Goal: Task Accomplishment & Management: Complete application form

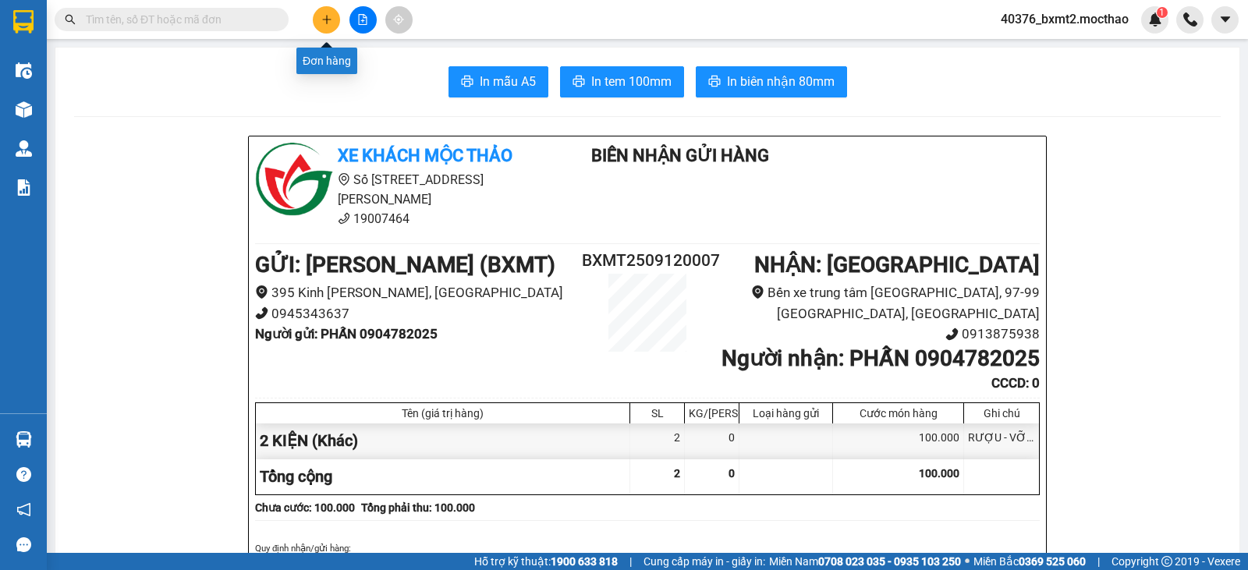
click at [323, 20] on icon "plus" at bounding box center [326, 19] width 11 height 11
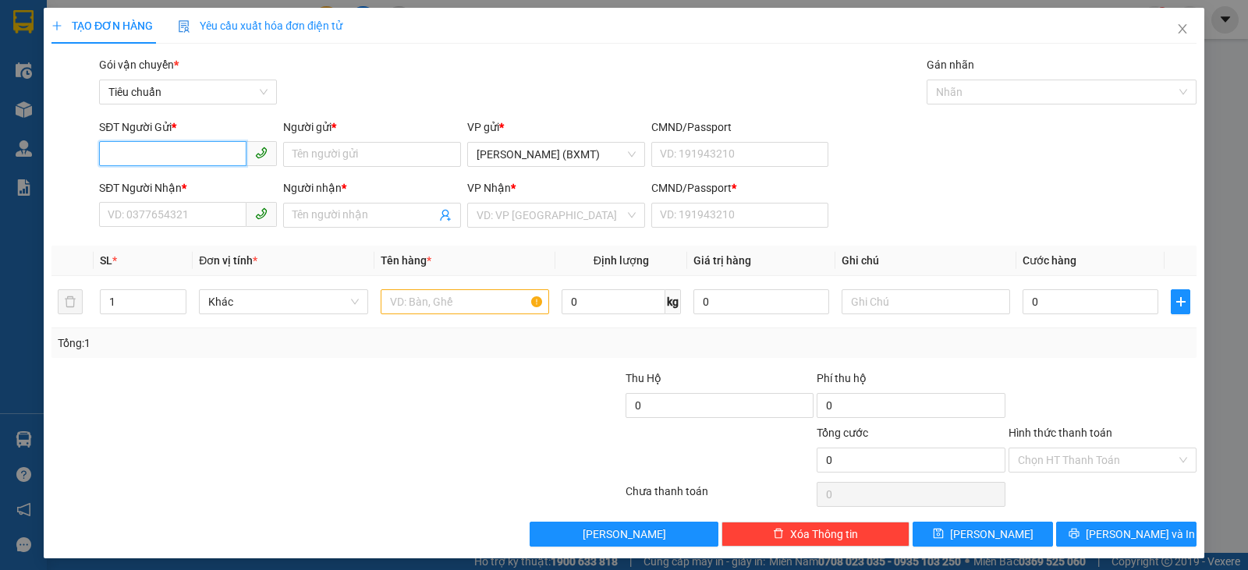
click at [188, 147] on input "SĐT Người Gửi *" at bounding box center [172, 153] width 147 height 25
click at [207, 182] on div "0911279090 - CTY HOA VIÊN" at bounding box center [187, 185] width 158 height 17
type input "0911279090"
type input "CTY HOA VIÊN"
type input "0969290089"
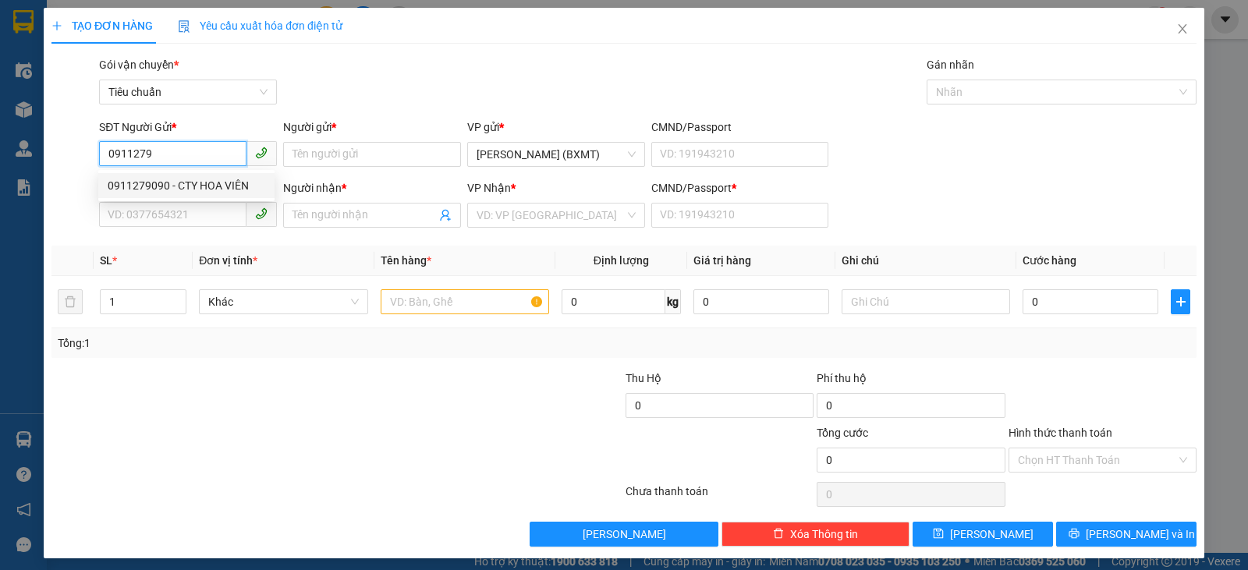
type input "QUÂN"
type input "0"
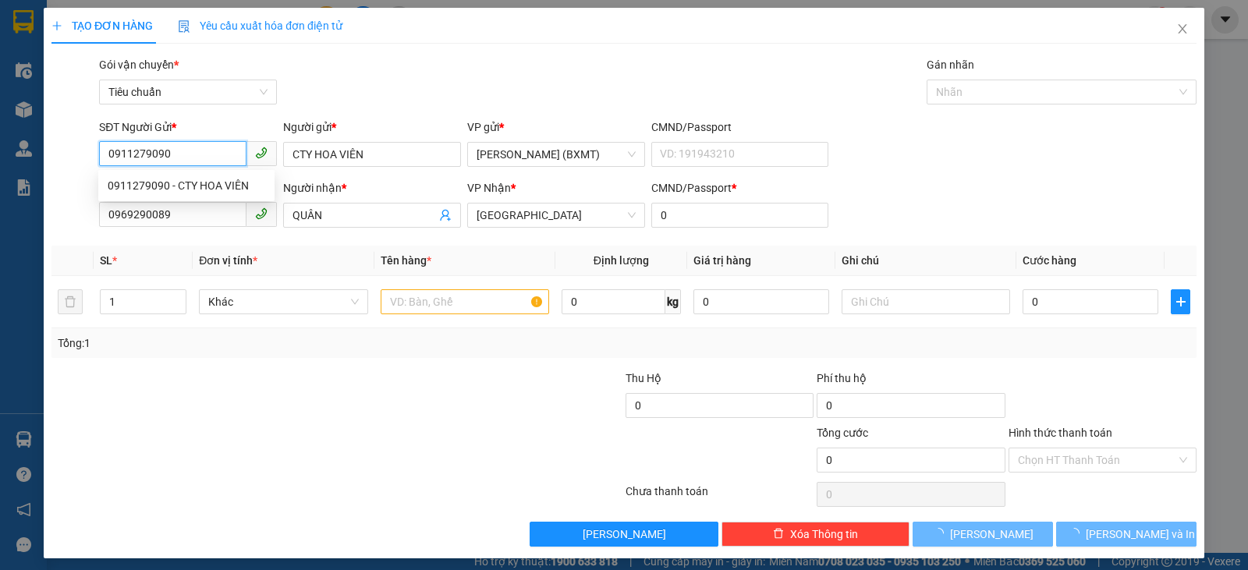
type input "30.000"
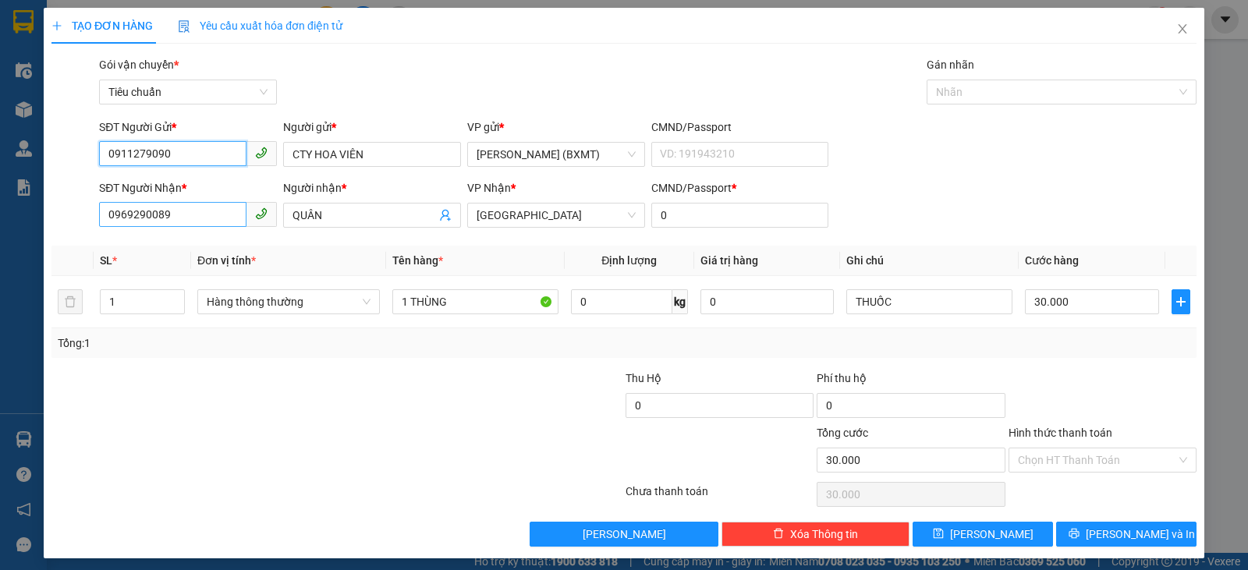
type input "0911279090"
drag, startPoint x: 200, startPoint y: 212, endPoint x: 0, endPoint y: 226, distance: 201.0
click at [0, 228] on div "TẠO ĐƠN HÀNG Yêu cầu xuất hóa đơn điện tử Transit Pickup Surcharge Ids Transit …" at bounding box center [624, 285] width 1248 height 570
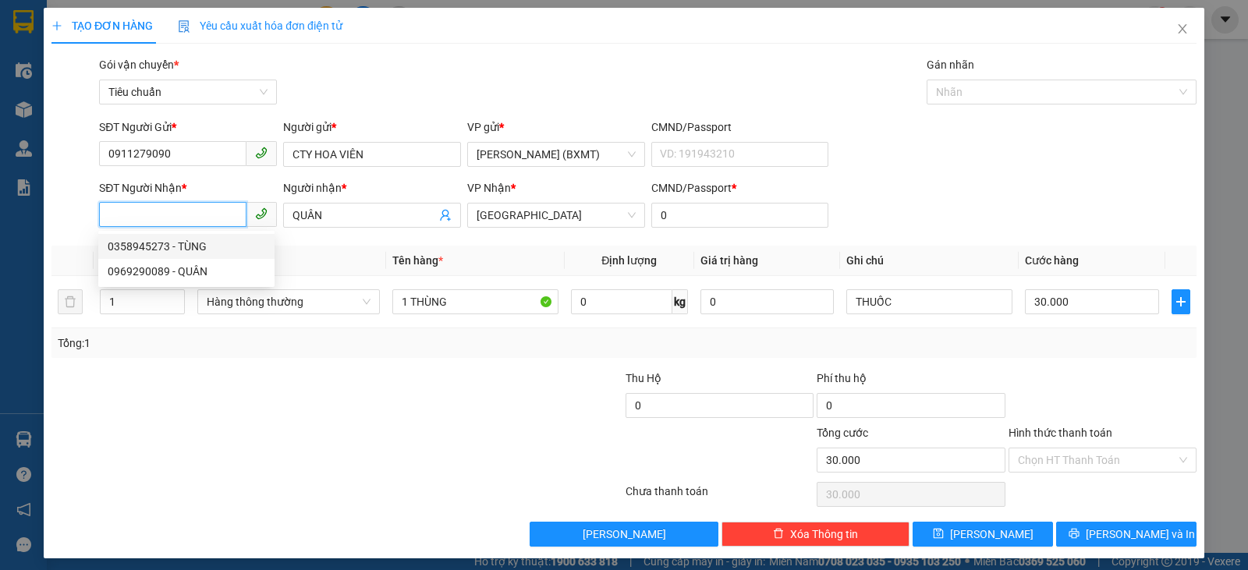
click at [212, 236] on div "0358945273 - TÙNG" at bounding box center [186, 246] width 176 height 25
type input "0358945273"
type input "TÙNG"
type input "50.000"
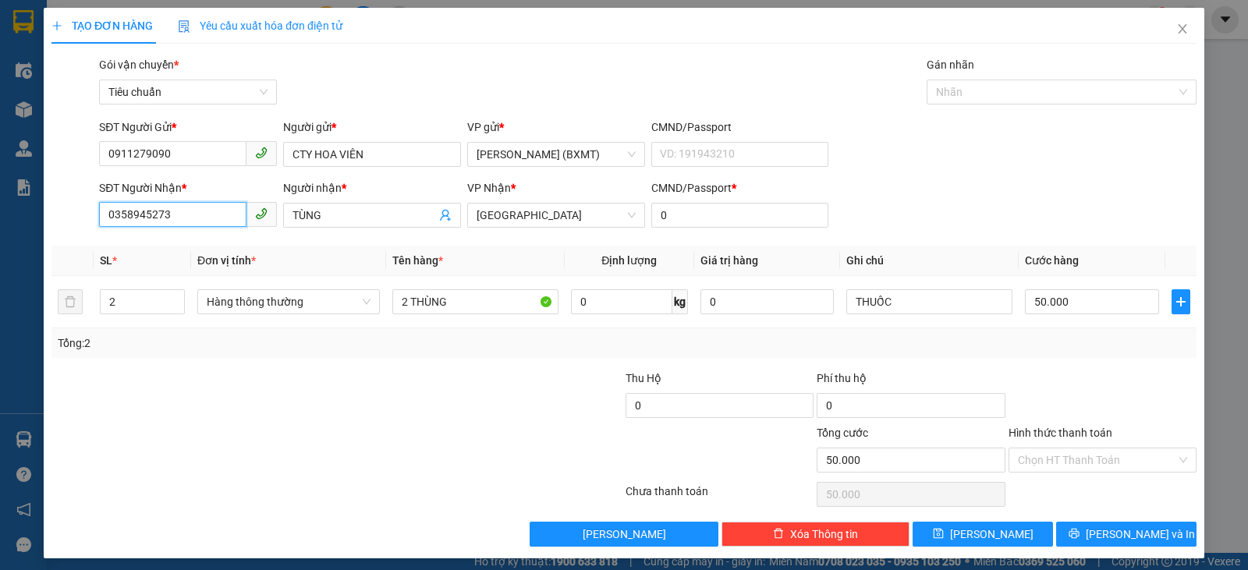
type input "0358945273"
click at [293, 417] on div at bounding box center [241, 397] width 383 height 55
drag, startPoint x: 126, startPoint y: 303, endPoint x: 0, endPoint y: 268, distance: 131.0
click at [0, 268] on div "TẠO ĐƠN HÀNG Yêu cầu xuất hóa đơn điện tử Transit Pickup Surcharge Ids Transit …" at bounding box center [624, 285] width 1248 height 570
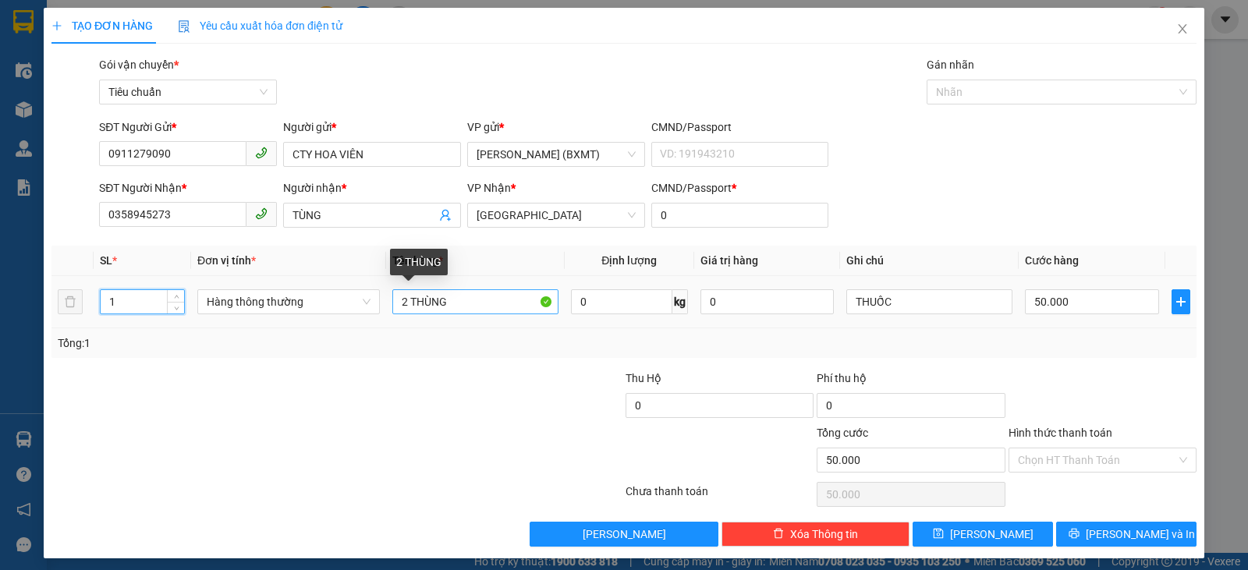
type input "1"
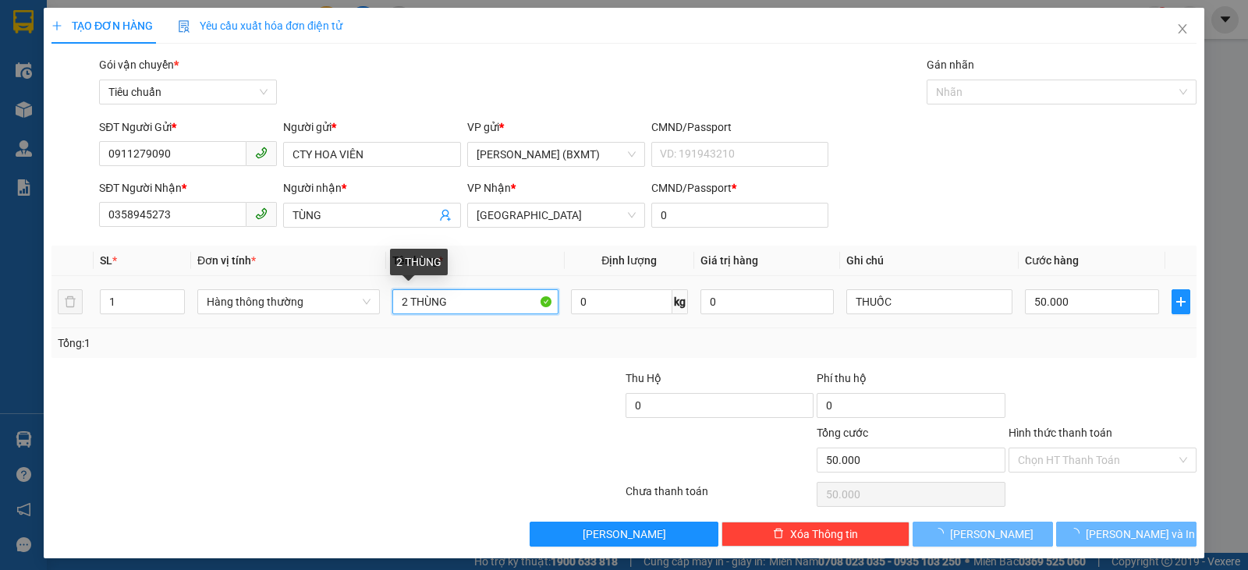
drag, startPoint x: 405, startPoint y: 307, endPoint x: 396, endPoint y: 306, distance: 9.4
click at [394, 307] on input "2 THÙNG" at bounding box center [475, 301] width 166 height 25
type input "0"
type input "1 THÙNG"
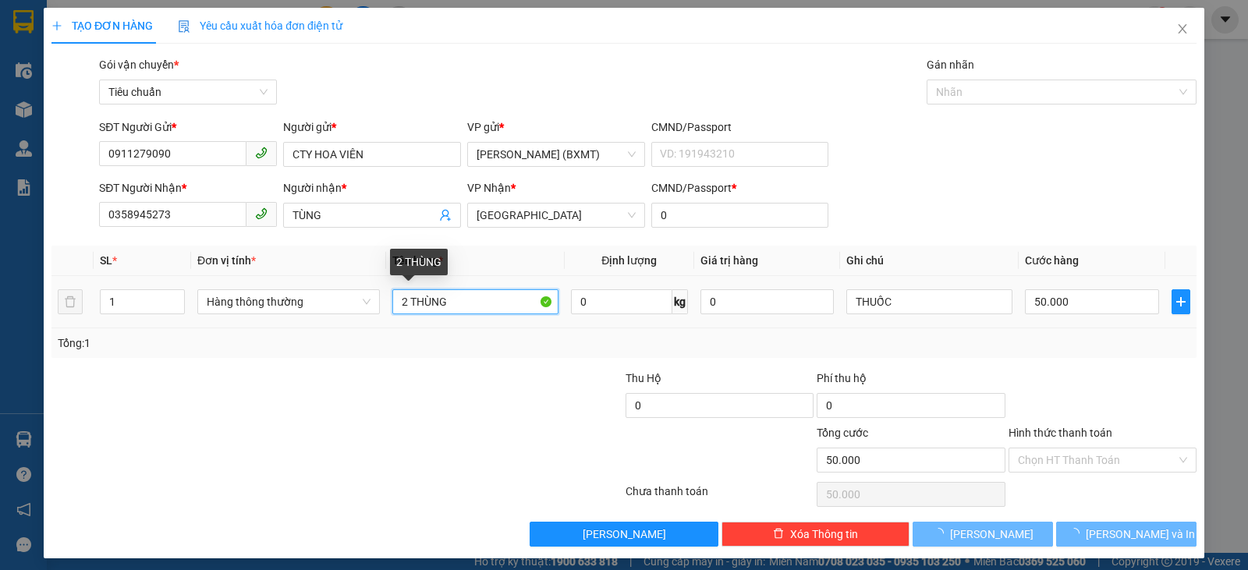
type input "0"
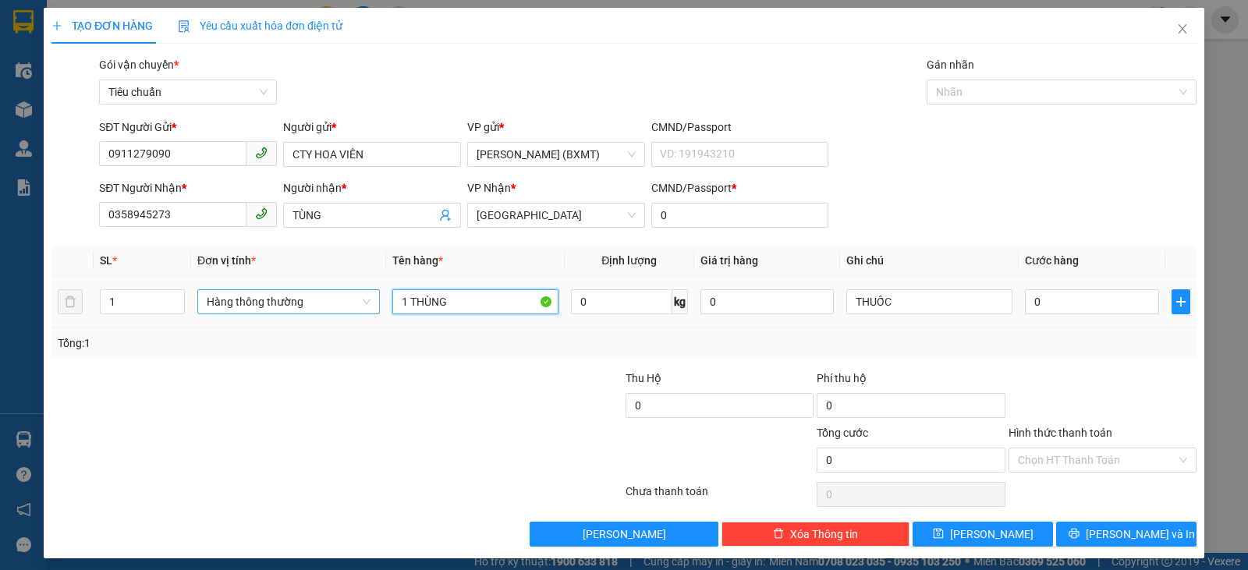
click at [332, 305] on span "Hàng thông thường" at bounding box center [289, 301] width 164 height 23
type input "1 THÙNG"
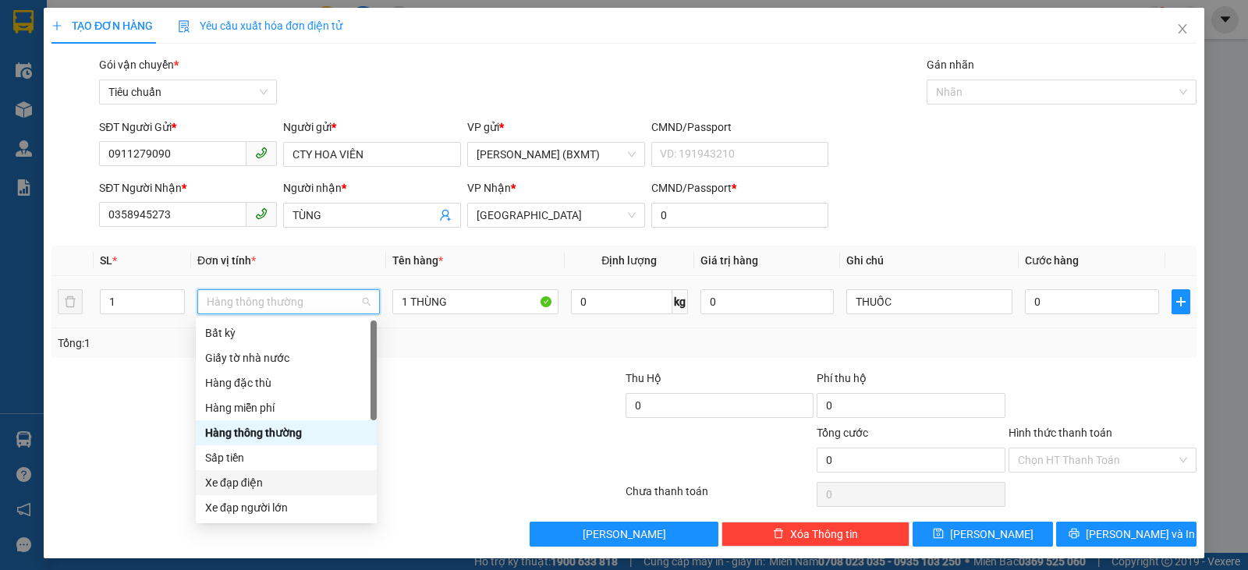
scroll to position [100, 0]
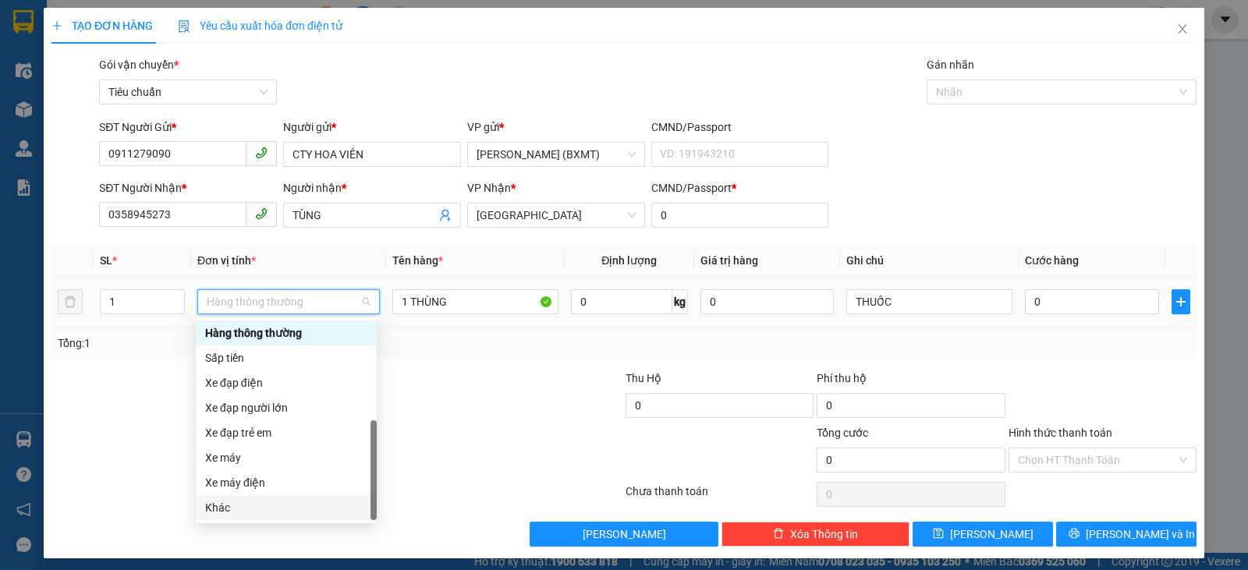
drag, startPoint x: 296, startPoint y: 506, endPoint x: 612, endPoint y: 434, distance: 323.2
click at [299, 503] on div "Khác" at bounding box center [286, 507] width 162 height 17
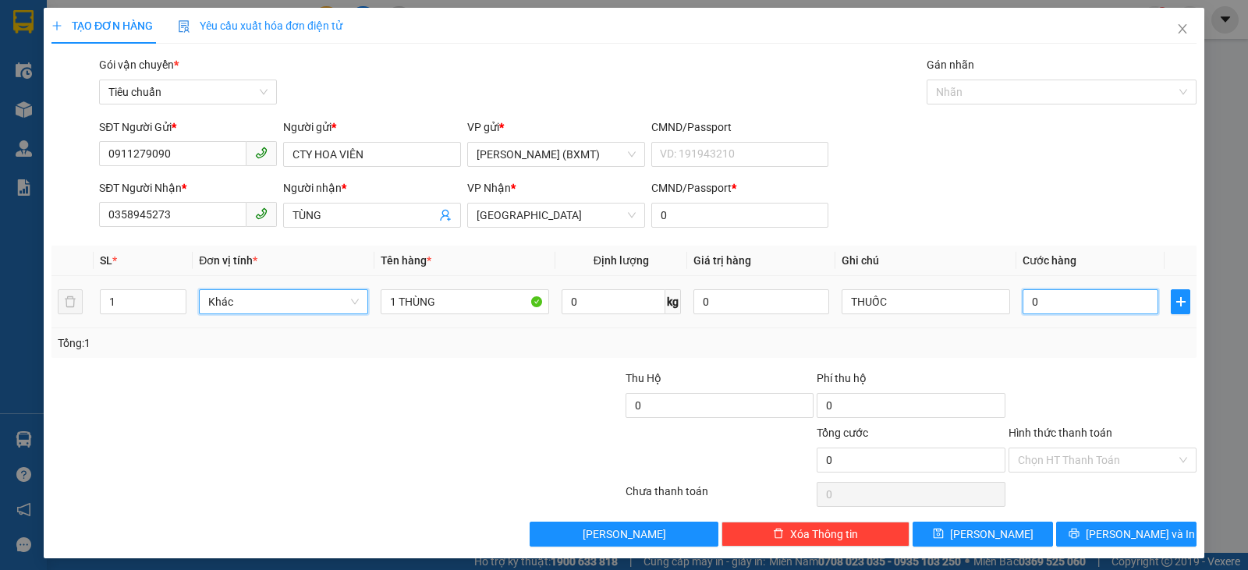
click at [1066, 297] on input "0" at bounding box center [1091, 301] width 136 height 25
type input "5"
type input "50"
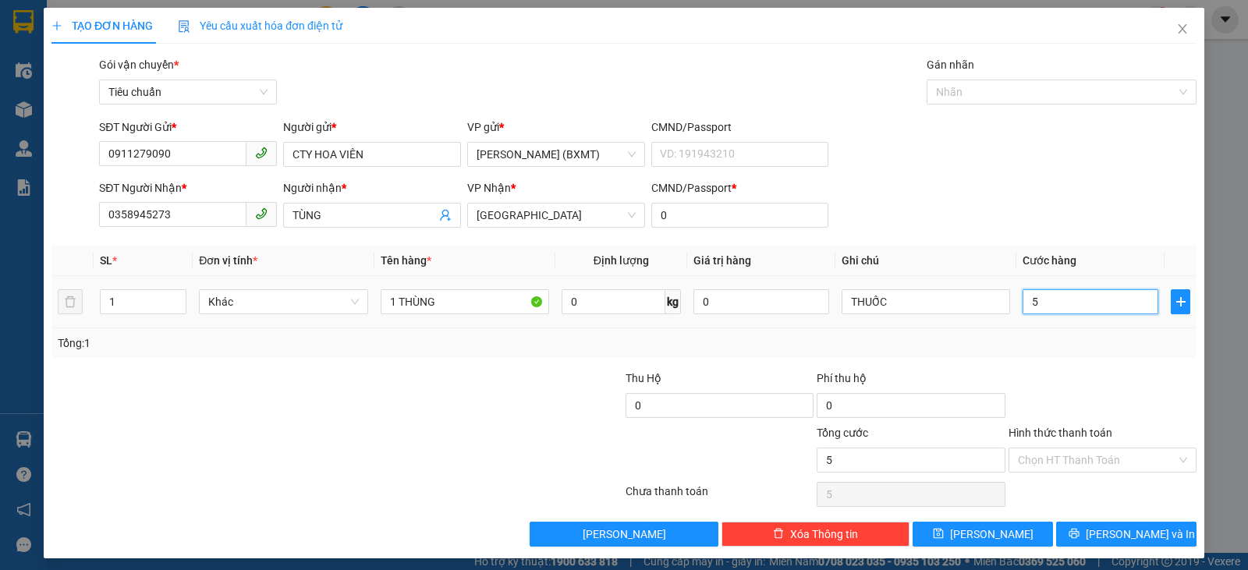
type input "50"
type input "50.000"
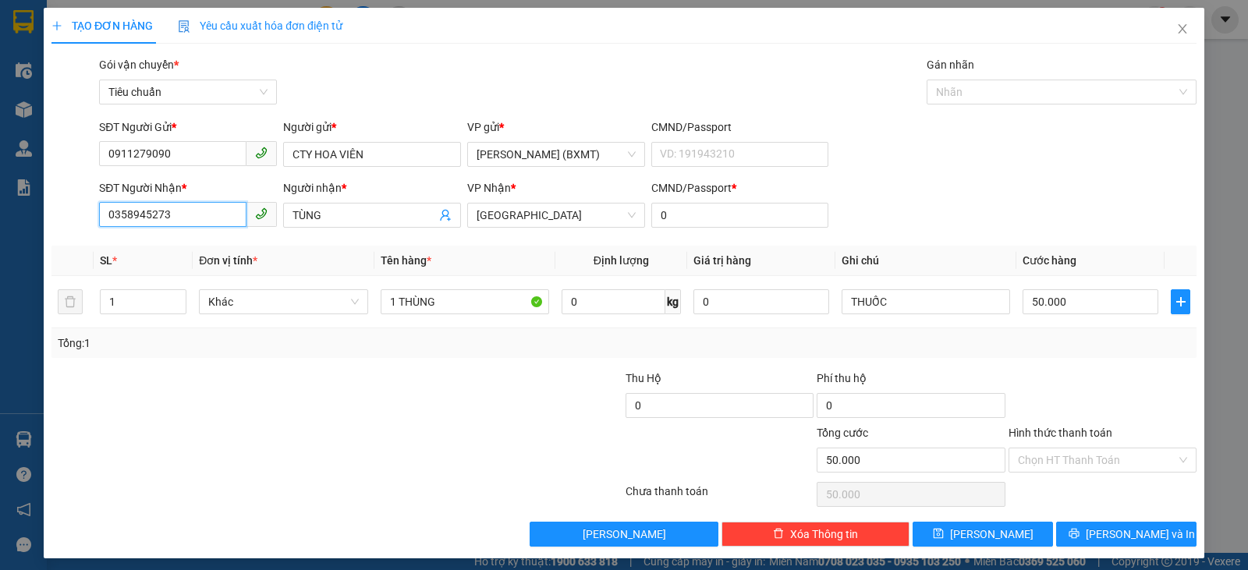
click at [190, 222] on input "0358945273" at bounding box center [172, 214] width 147 height 25
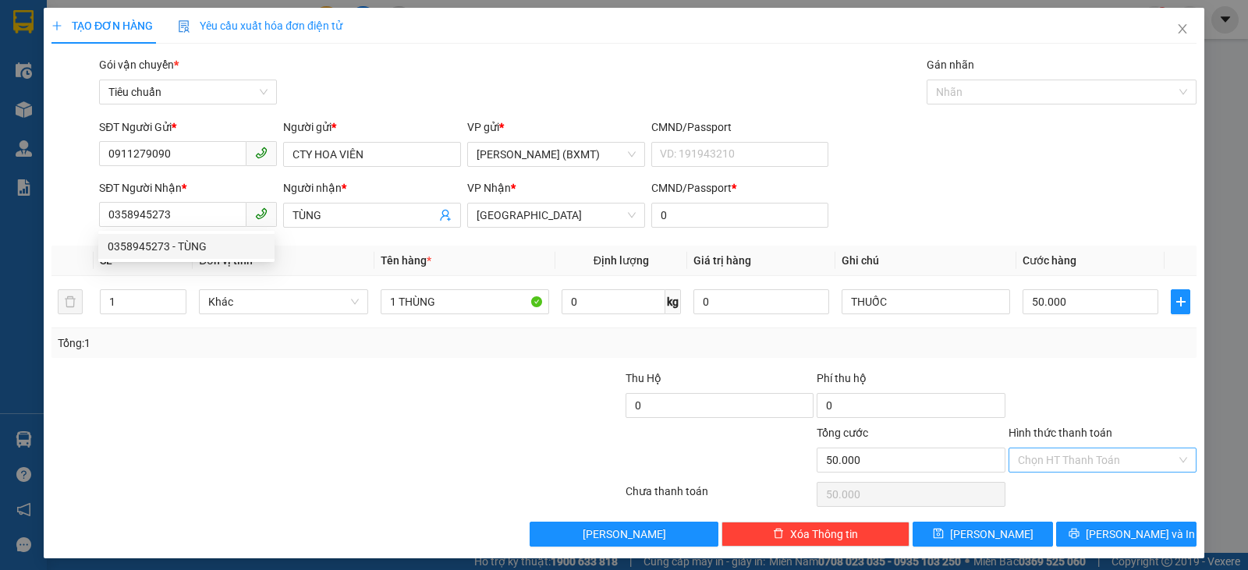
click at [1131, 449] on input "Hình thức thanh toán" at bounding box center [1097, 460] width 158 height 23
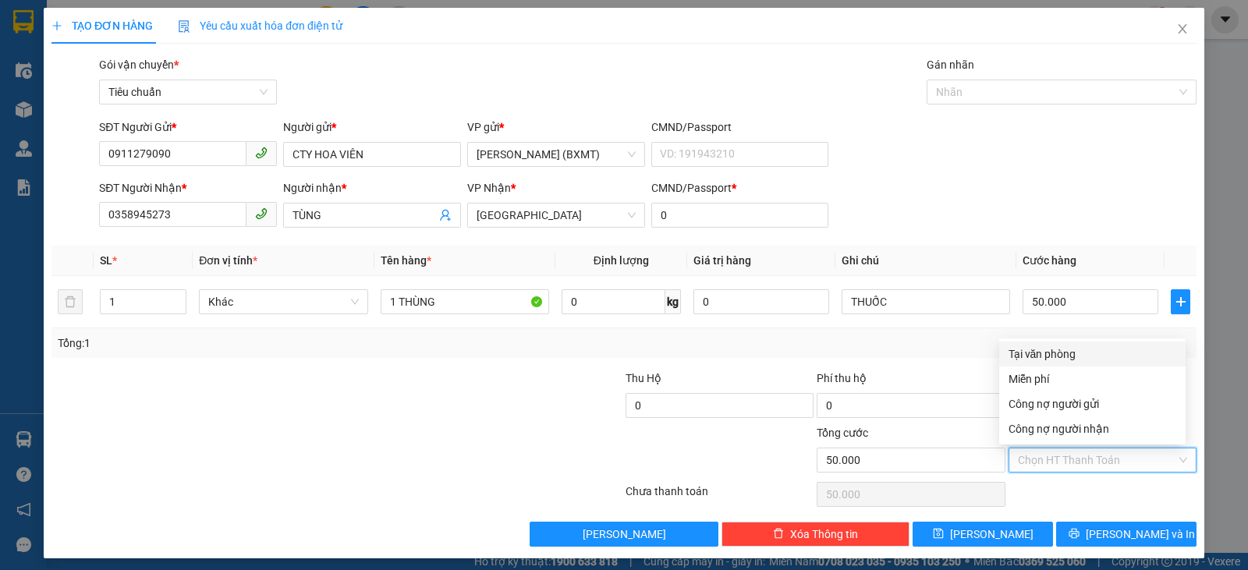
click at [1074, 352] on div "Tại văn phòng" at bounding box center [1093, 354] width 168 height 17
type input "0"
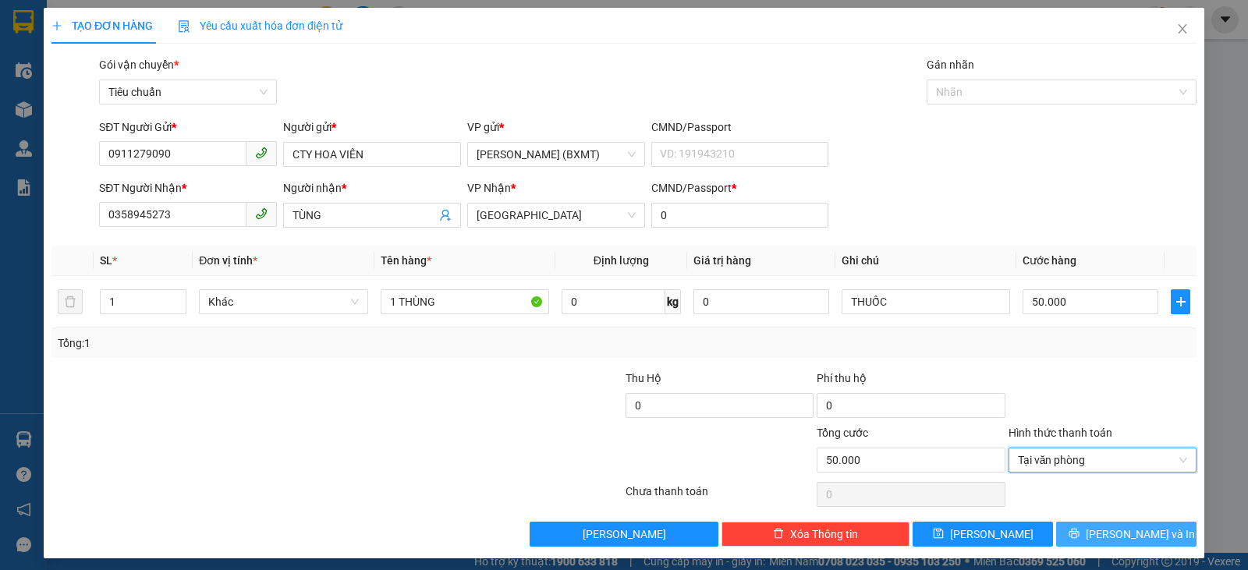
click at [1112, 535] on span "[PERSON_NAME] và In" at bounding box center [1140, 534] width 109 height 17
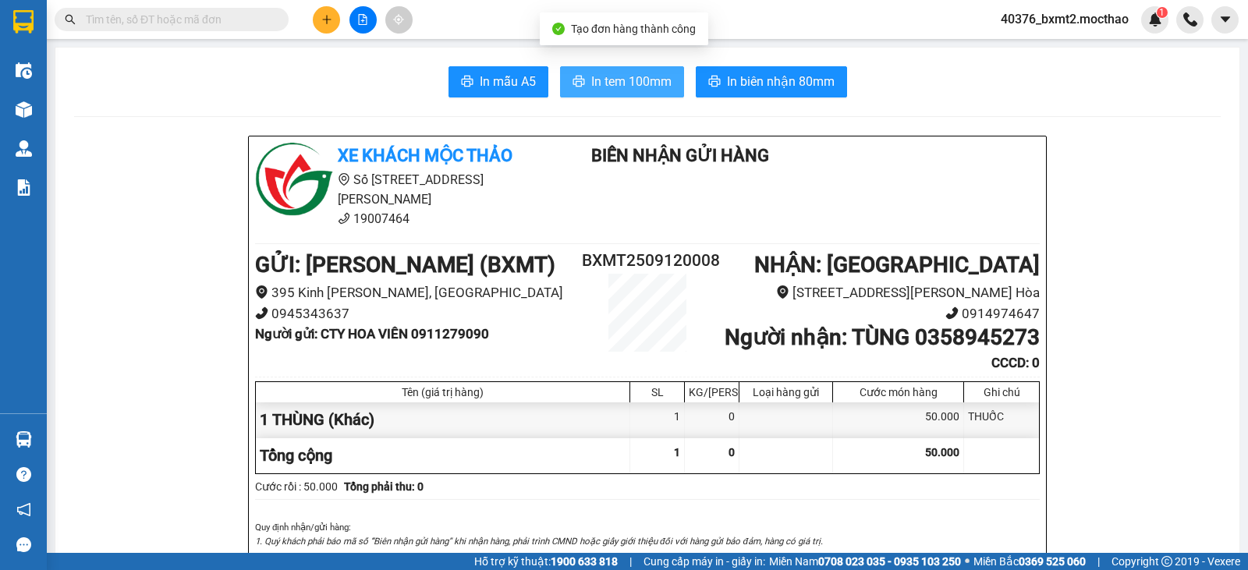
click at [637, 92] on button "In tem 100mm" at bounding box center [622, 81] width 124 height 31
click at [318, 16] on button at bounding box center [326, 19] width 27 height 27
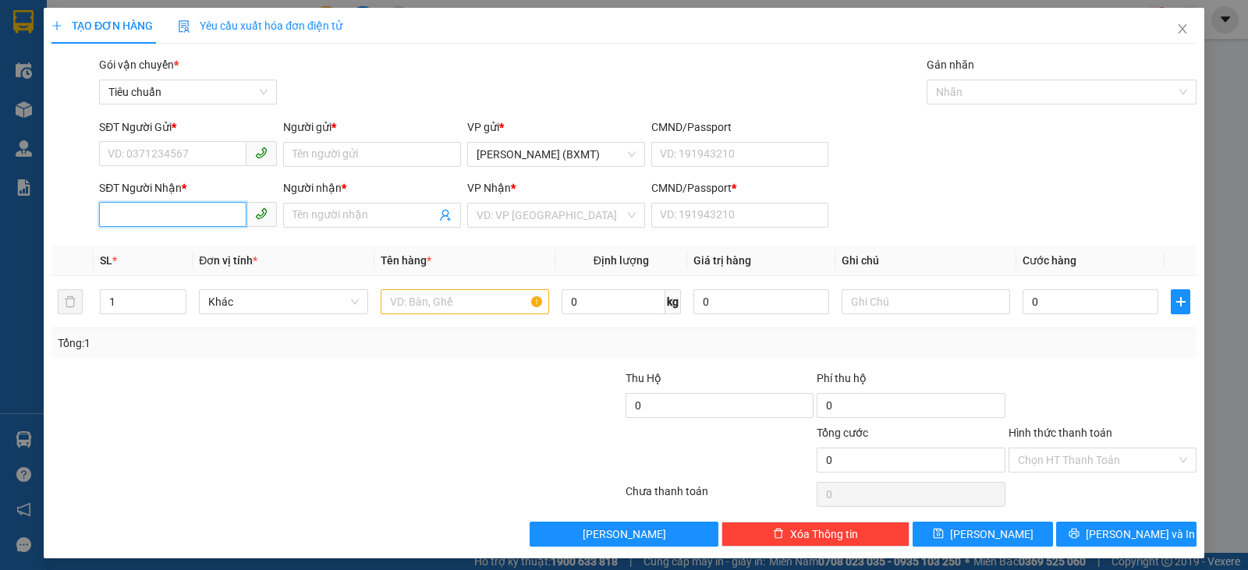
click at [190, 215] on input "SĐT Người Nhận *" at bounding box center [172, 214] width 147 height 25
drag, startPoint x: 196, startPoint y: 243, endPoint x: 194, endPoint y: 235, distance: 8.7
click at [197, 244] on div "0935817234 - KHUYẾN" at bounding box center [187, 246] width 158 height 17
type input "0935817234"
type input "KHUYẾN"
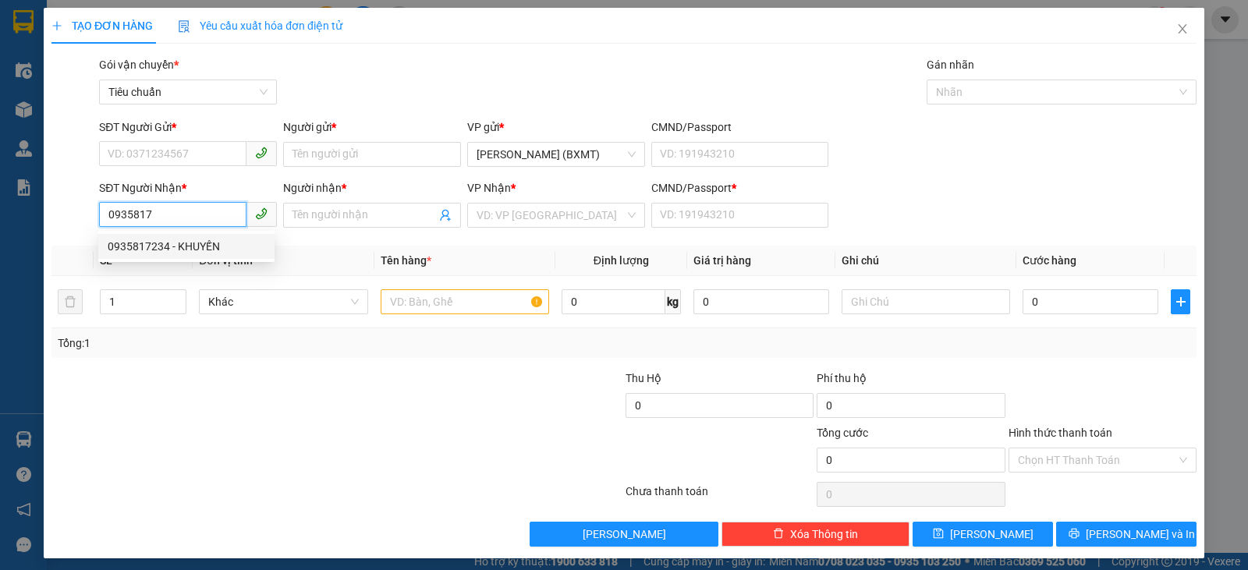
type input "0"
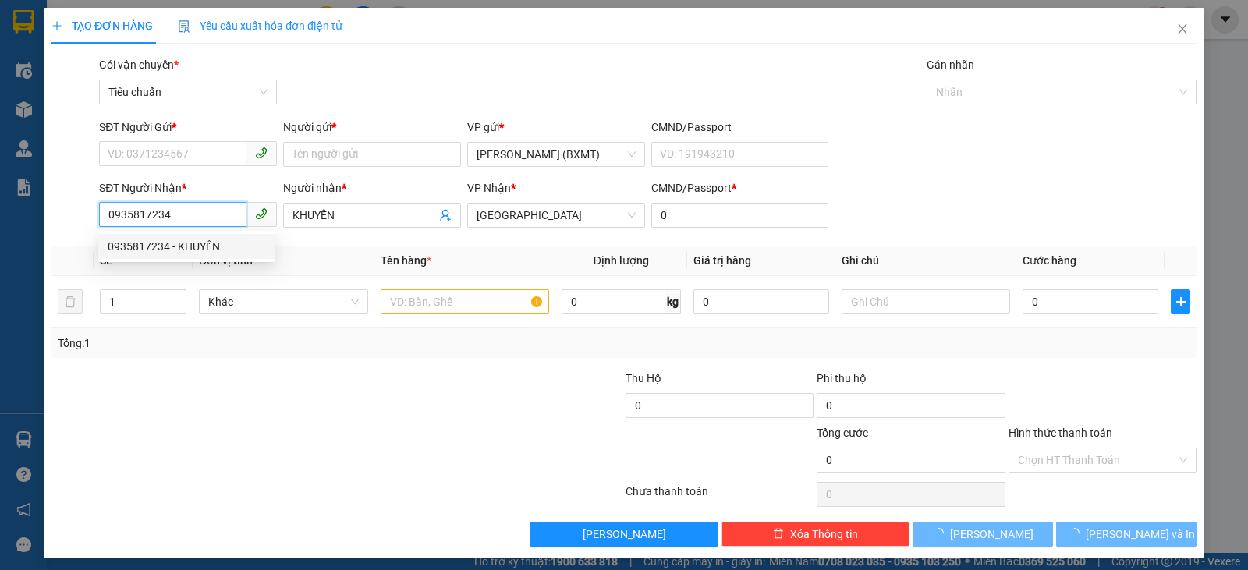
type input "50.000"
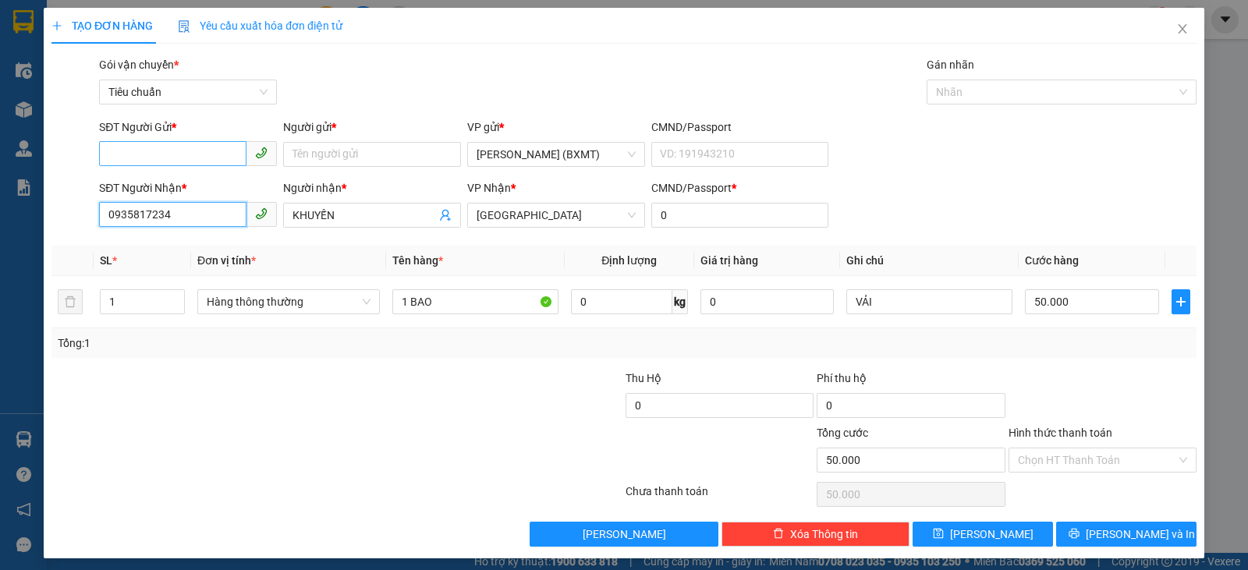
type input "0935817234"
click at [217, 158] on input "SĐT Người Gửi *" at bounding box center [172, 153] width 147 height 25
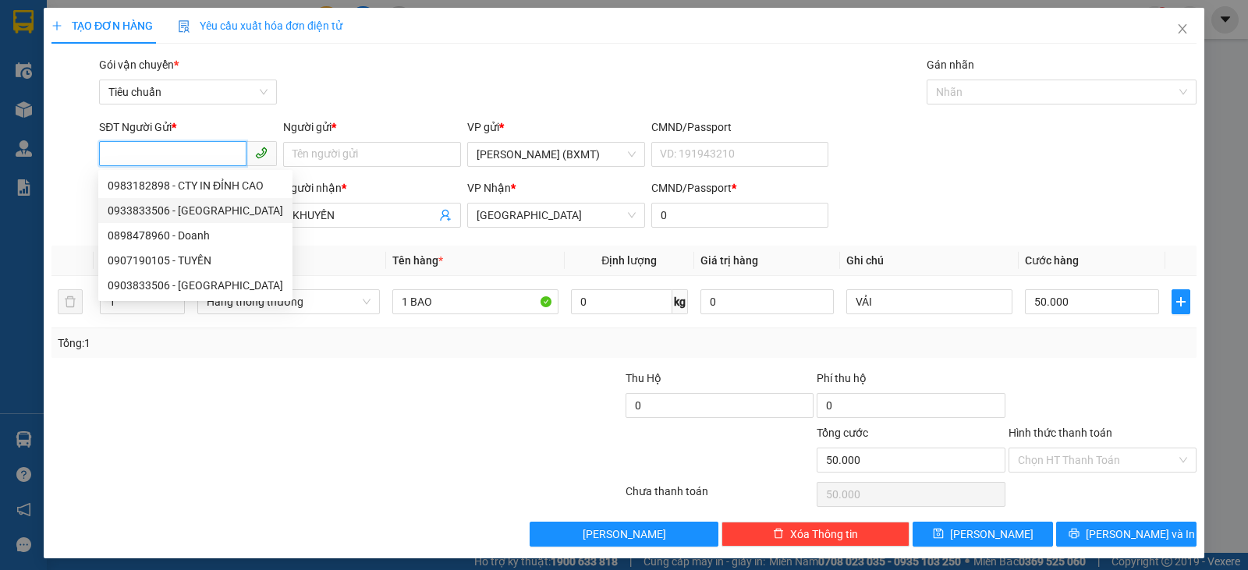
click at [223, 202] on div "0933833506 - [GEOGRAPHIC_DATA]" at bounding box center [196, 210] width 176 height 17
type input "0933833506"
type input "MỸ"
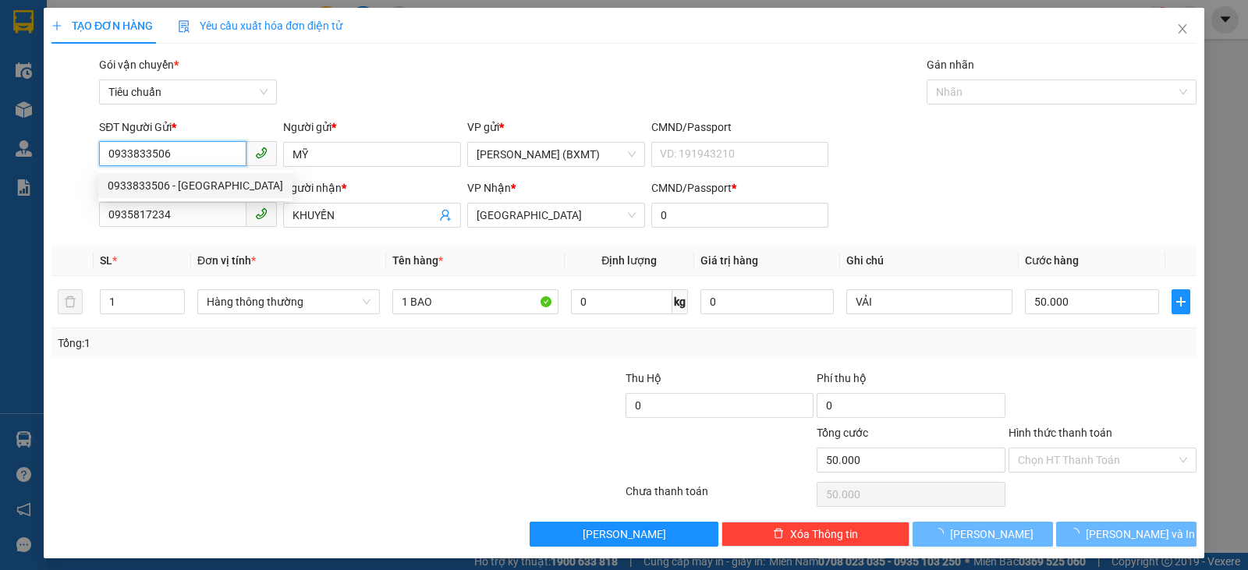
type input "250.000"
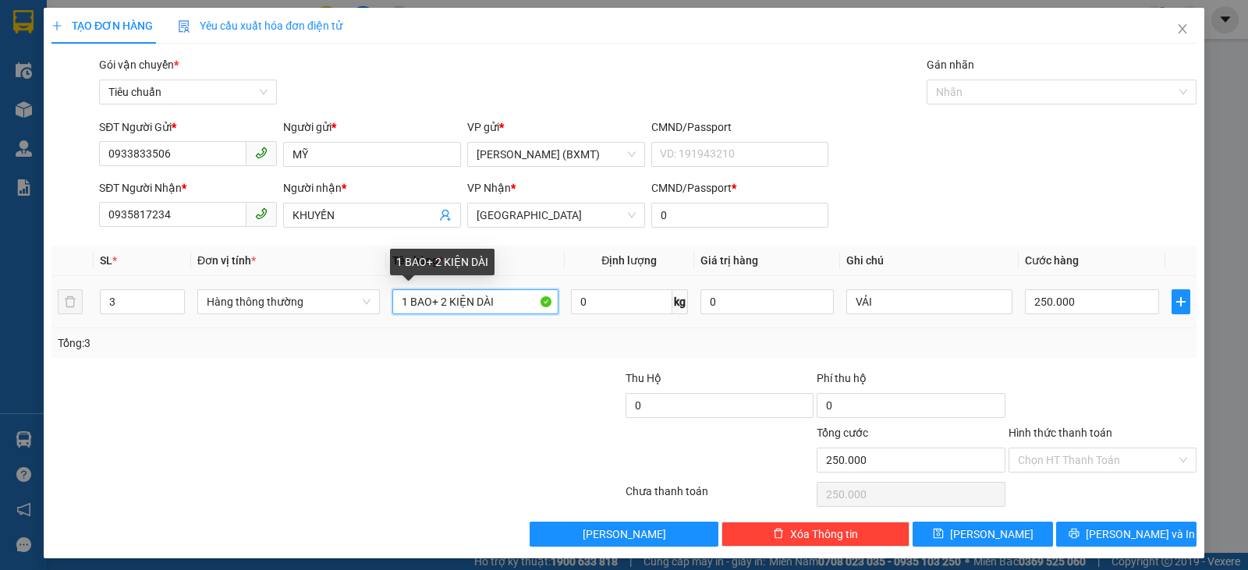
click at [440, 303] on input "1 BAO+ 2 KIỆN DÀI" at bounding box center [475, 301] width 166 height 25
drag, startPoint x: 425, startPoint y: 301, endPoint x: 410, endPoint y: 298, distance: 15.1
click at [410, 298] on input "1 BAO+ 1KIỆN DÀI" at bounding box center [475, 301] width 166 height 25
click at [442, 303] on input "1 TG + 1KIỆN DÀI" at bounding box center [475, 301] width 166 height 25
type input "1 TG + 1 KIỆN DÀI"
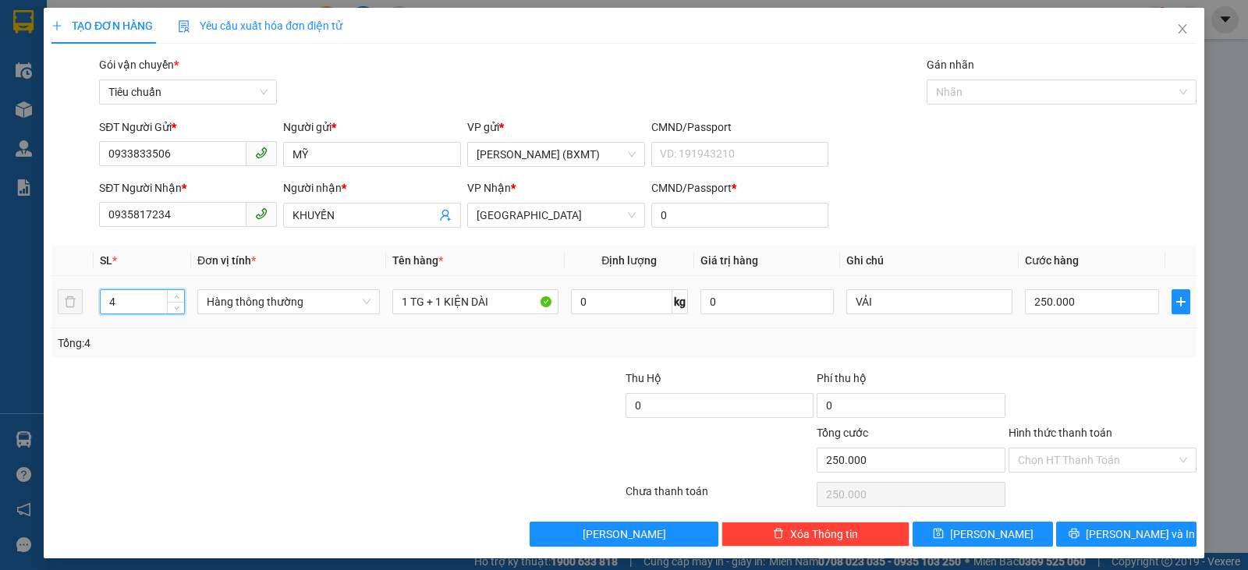
drag, startPoint x: 120, startPoint y: 299, endPoint x: 69, endPoint y: 286, distance: 53.2
click at [69, 286] on tr "4 Hàng thông thường 1 TG + 1 KIỆN DÀI 0 kg 0 VẢI 250.000" at bounding box center [623, 302] width 1145 height 52
click at [65, 300] on tr "4 Hàng thông thường 1 TG + 1 KIỆN DÀI 0 kg 0 VẢI 250.000" at bounding box center [623, 302] width 1145 height 52
click at [274, 298] on span "Hàng thông thường" at bounding box center [289, 301] width 164 height 23
type input "2"
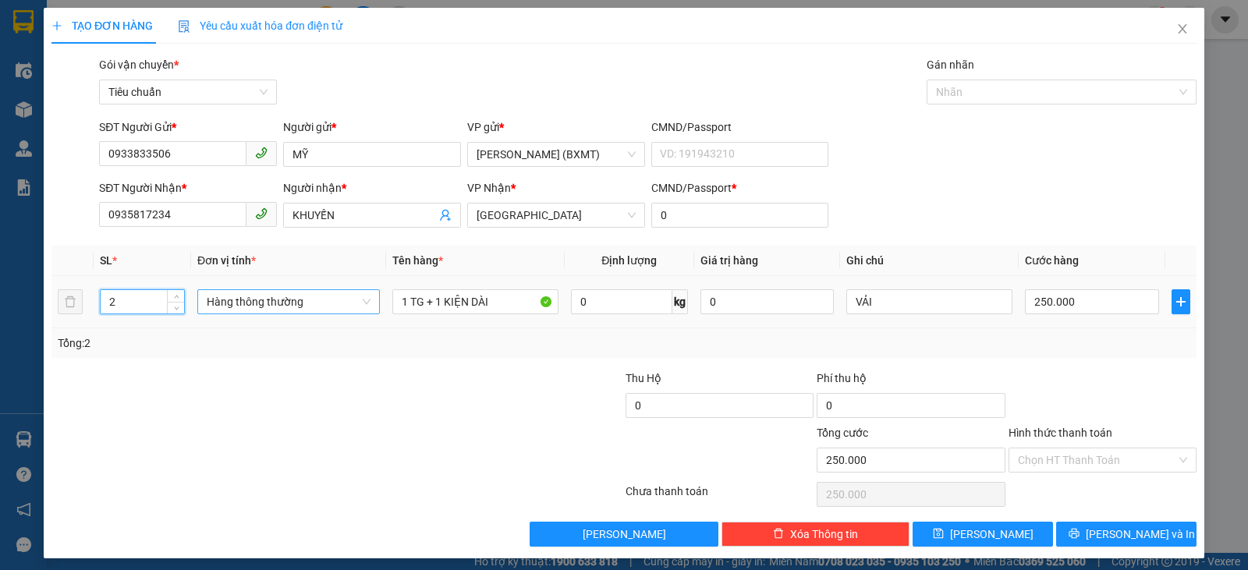
type input "0"
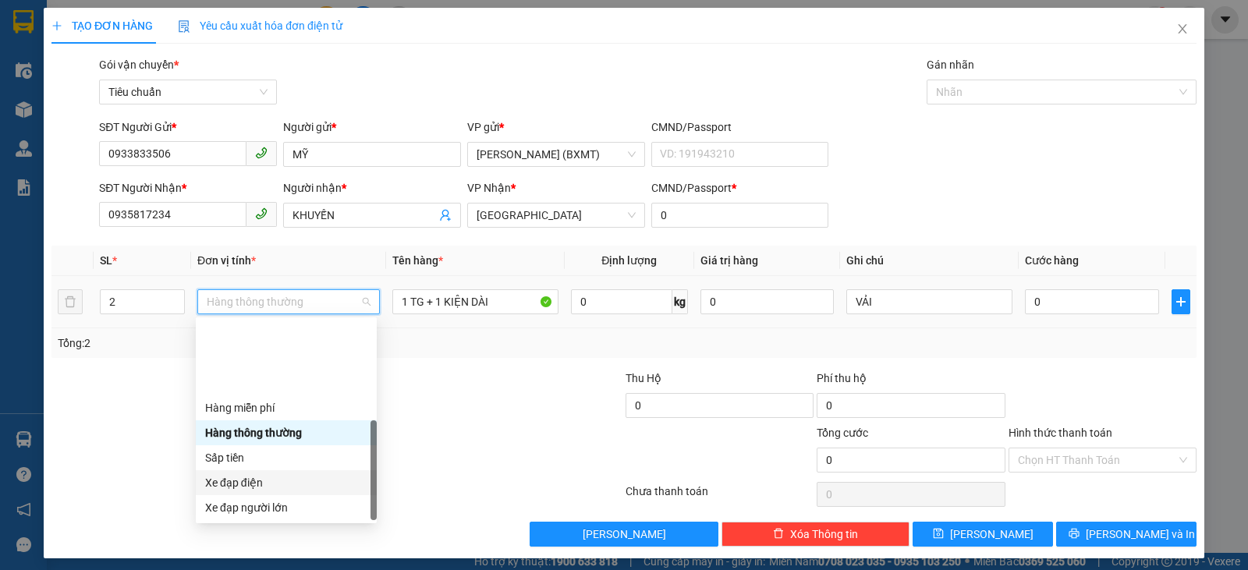
scroll to position [100, 0]
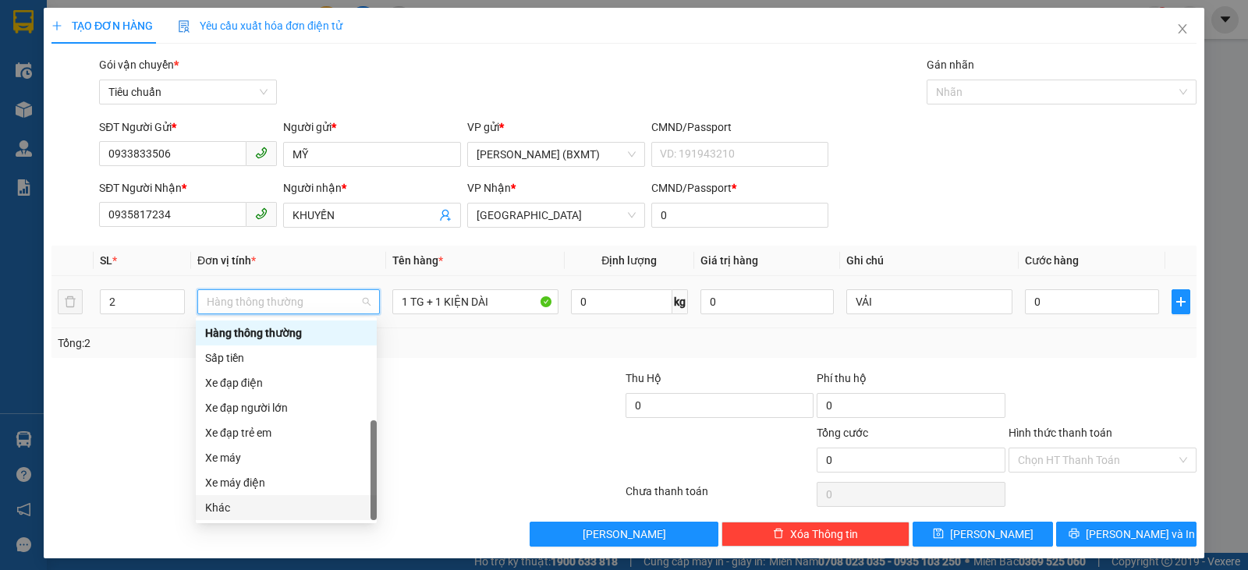
drag, startPoint x: 231, startPoint y: 509, endPoint x: 698, endPoint y: 435, distance: 473.1
click at [231, 509] on div "Khác" at bounding box center [286, 507] width 162 height 17
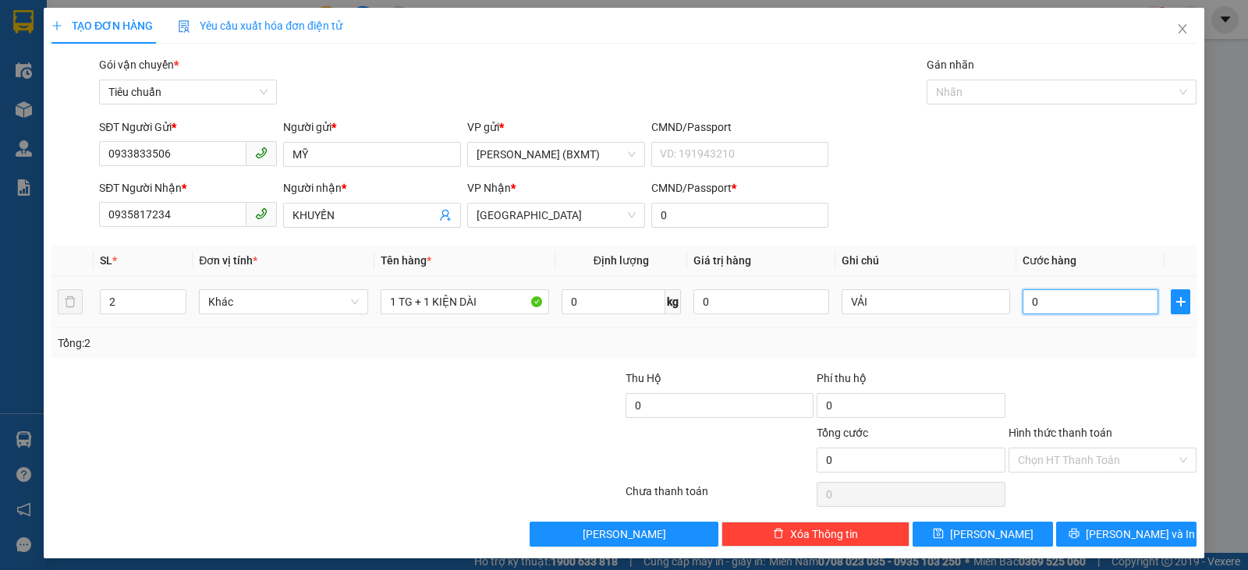
click at [1088, 303] on input "0" at bounding box center [1091, 301] width 136 height 25
type input "1"
type input "12"
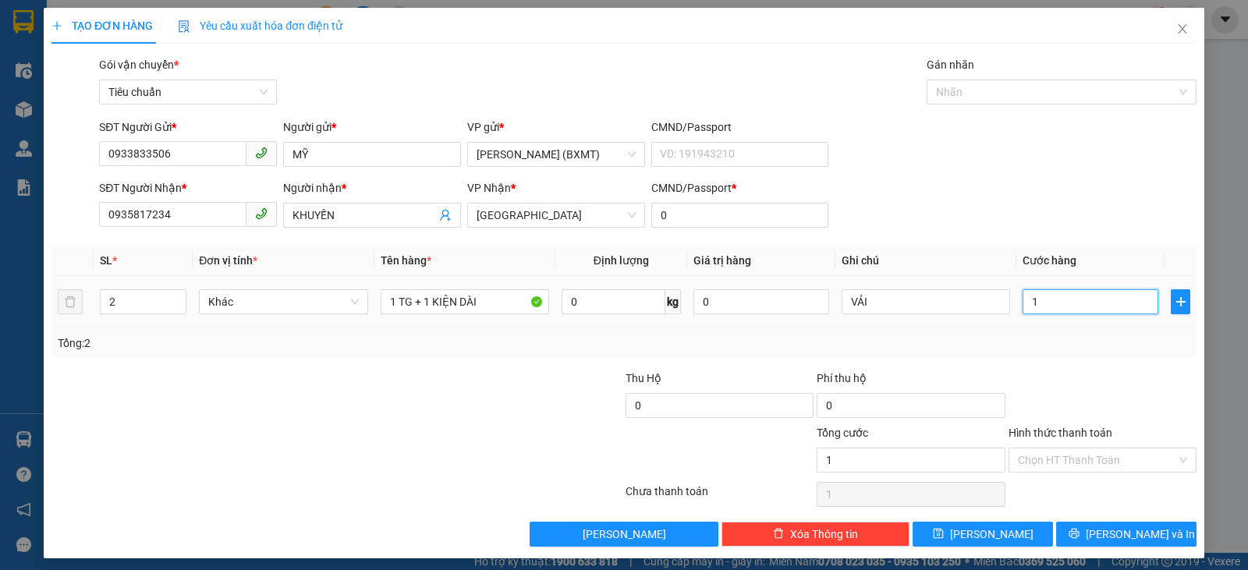
type input "12"
type input "120"
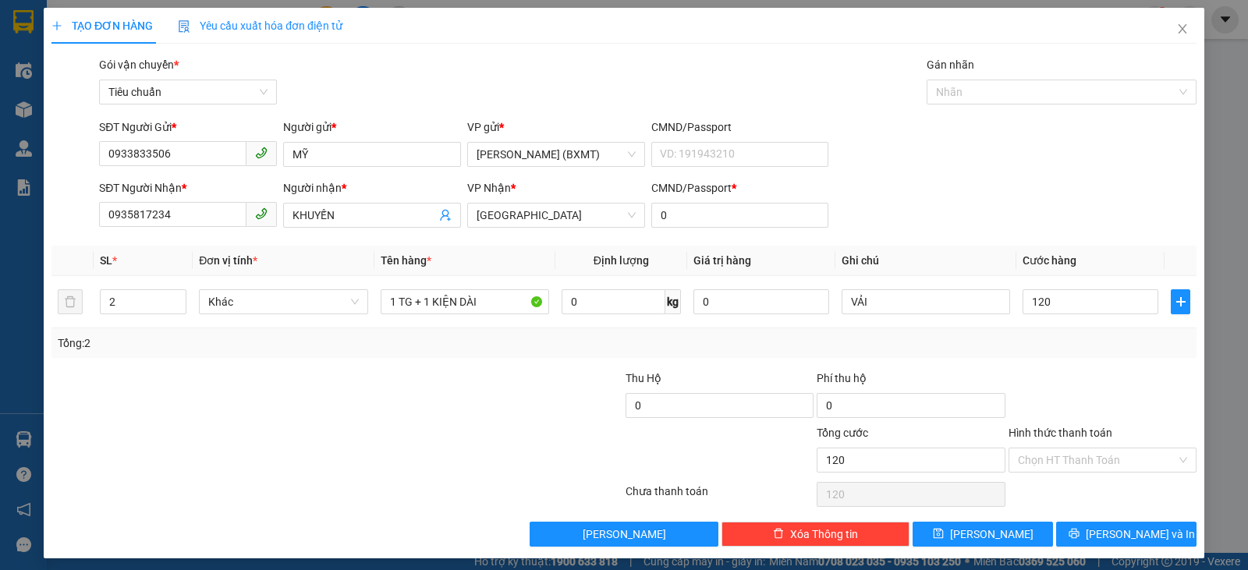
type input "120.000"
click at [1087, 351] on div "Tổng: 2" at bounding box center [624, 343] width 1133 height 17
click at [1112, 523] on button "[PERSON_NAME] và In" at bounding box center [1126, 534] width 140 height 25
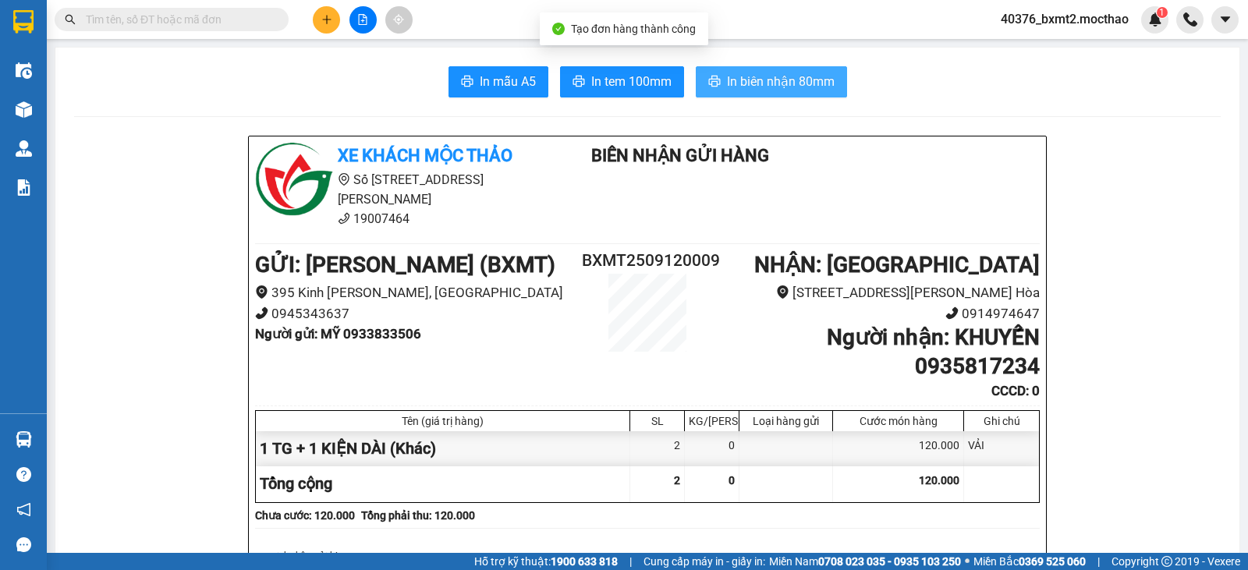
click at [742, 76] on span "In biên nhận 80mm" at bounding box center [781, 82] width 108 height 20
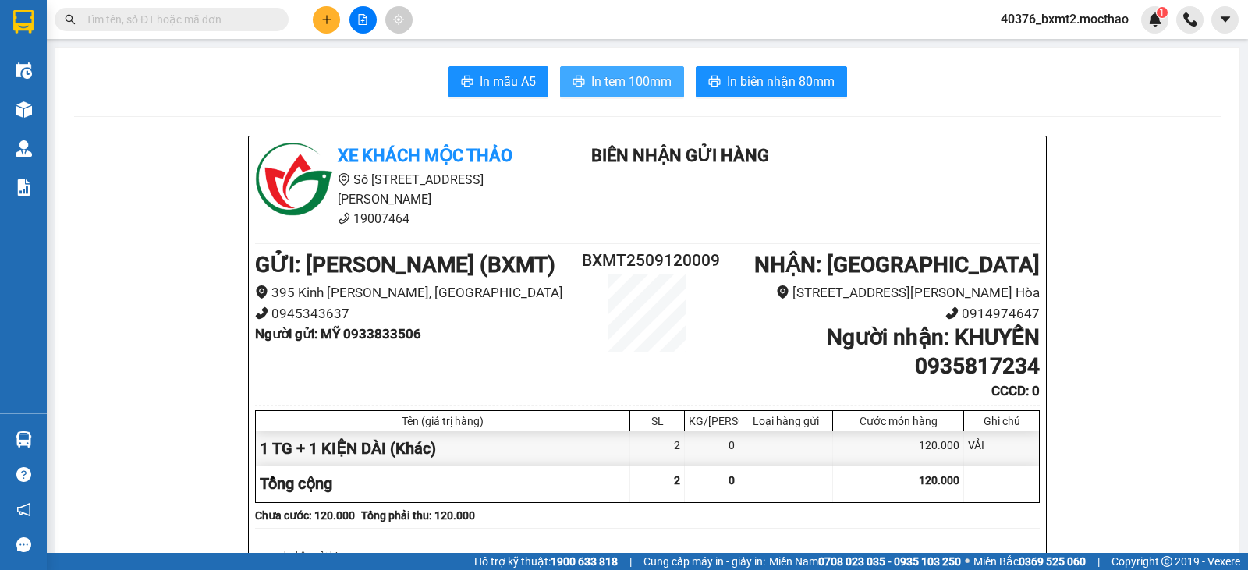
click at [662, 82] on span "In tem 100mm" at bounding box center [631, 82] width 80 height 20
click at [321, 21] on button at bounding box center [326, 19] width 27 height 27
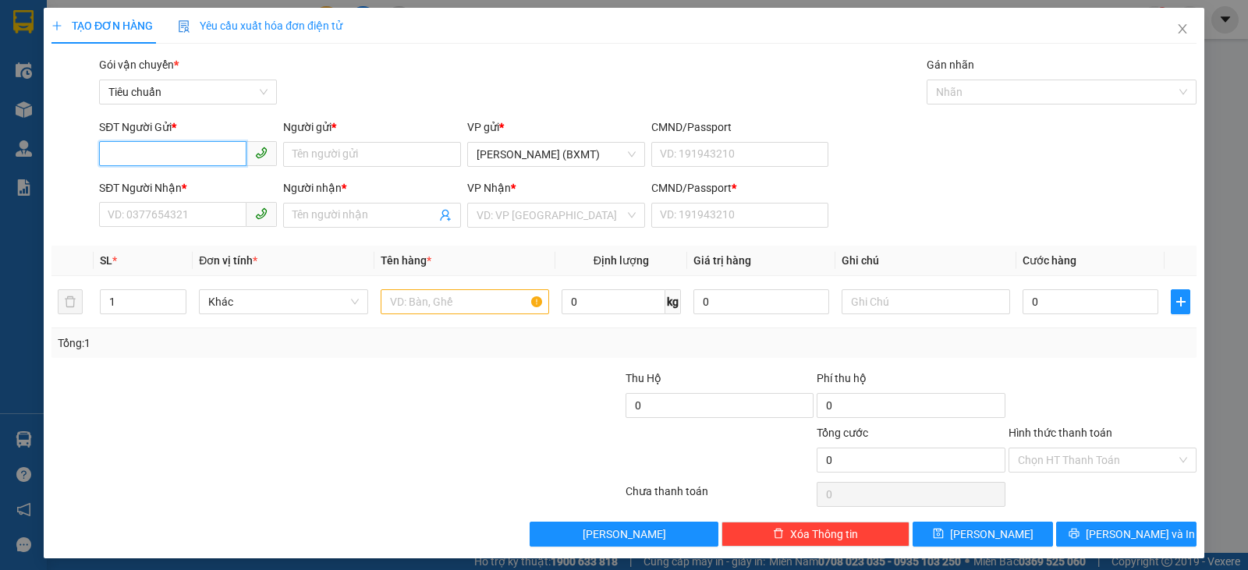
click at [128, 161] on input "SĐT Người Gửi *" at bounding box center [172, 153] width 147 height 25
drag, startPoint x: 184, startPoint y: 157, endPoint x: 98, endPoint y: 161, distance: 86.7
click at [98, 161] on div "SĐT Người Gửi * 0905379839 0905379839" at bounding box center [188, 146] width 184 height 55
type input "0905379839"
drag, startPoint x: 140, startPoint y: 198, endPoint x: 146, endPoint y: 205, distance: 8.9
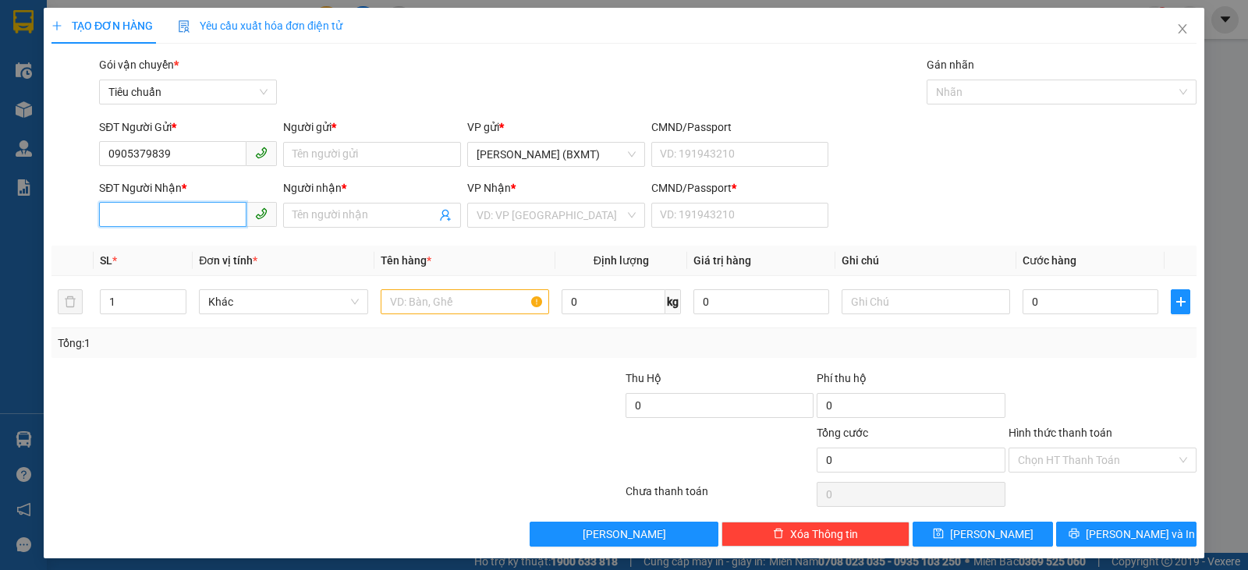
paste input "0905379839"
type input "0905379839"
click at [182, 245] on div "0905379839 - CH HOÀNG" at bounding box center [187, 246] width 158 height 17
type input "CH HOÀNG"
type input "0"
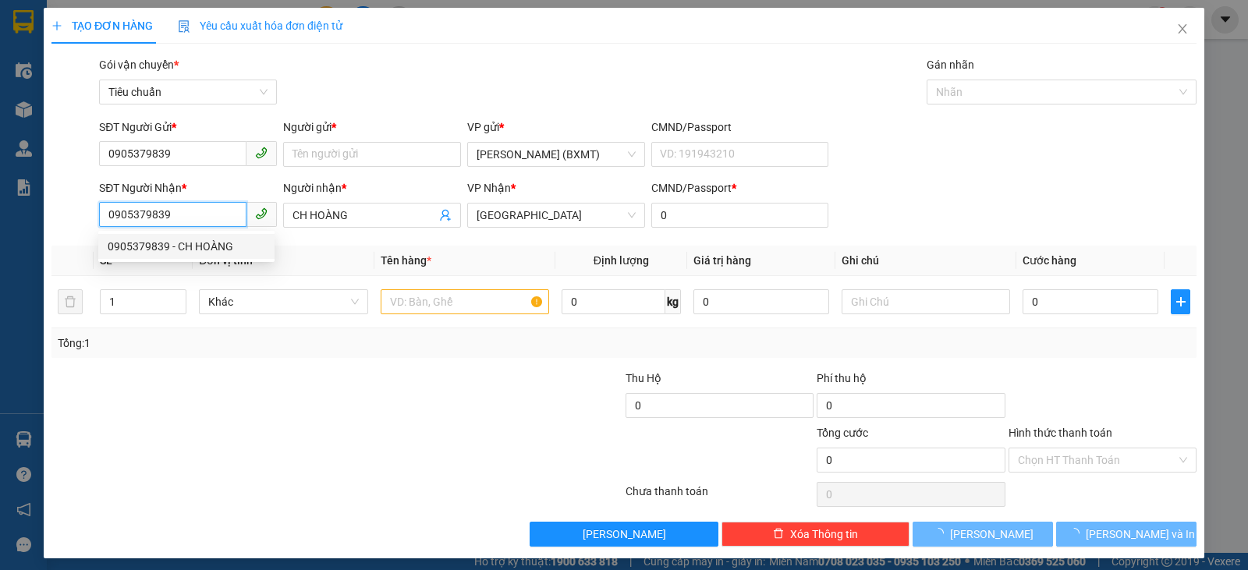
type input "150.000"
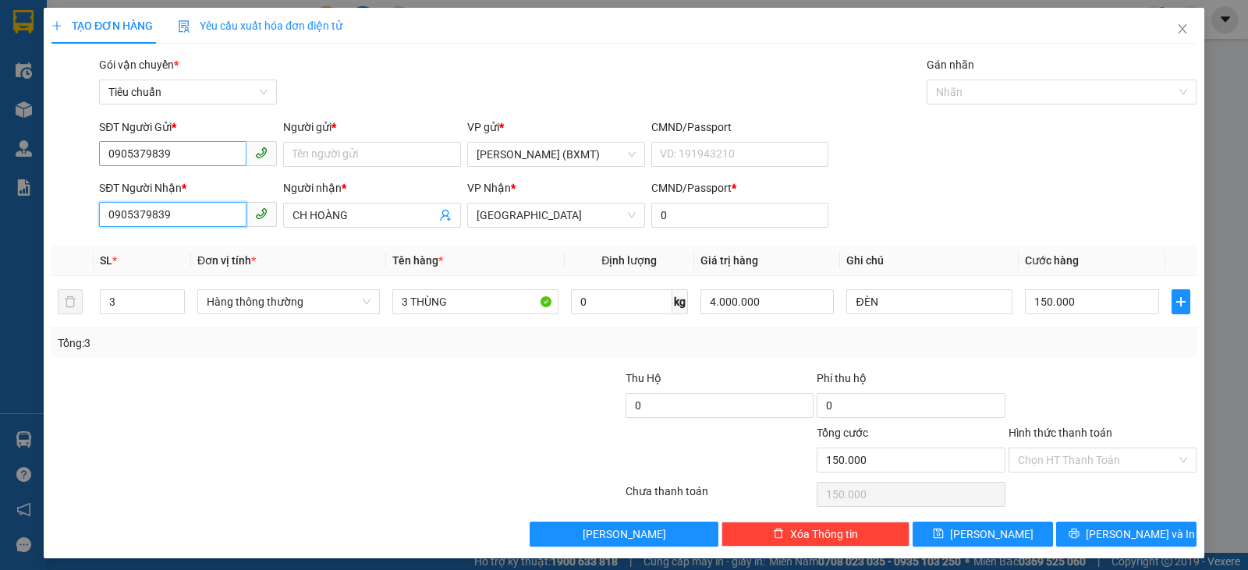
type input "0905379839"
click at [197, 154] on input "0905379839" at bounding box center [172, 153] width 147 height 25
drag, startPoint x: 197, startPoint y: 154, endPoint x: 5, endPoint y: 161, distance: 192.8
click at [6, 161] on div "TẠO ĐƠN HÀNG Yêu cầu xuất hóa đơn điện tử Transit Pickup Surcharge Ids Transit …" at bounding box center [624, 285] width 1248 height 570
click at [190, 182] on div "0869727515 - KHAI PHÁT" at bounding box center [187, 185] width 158 height 17
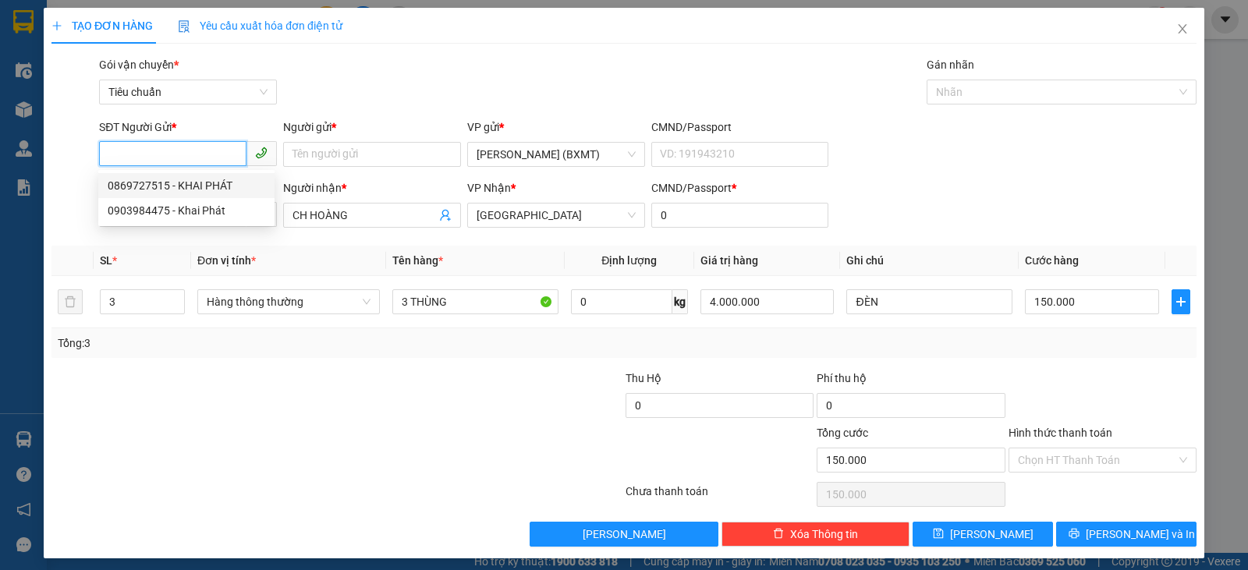
type input "0869727515"
type input "KHAI PHÁT"
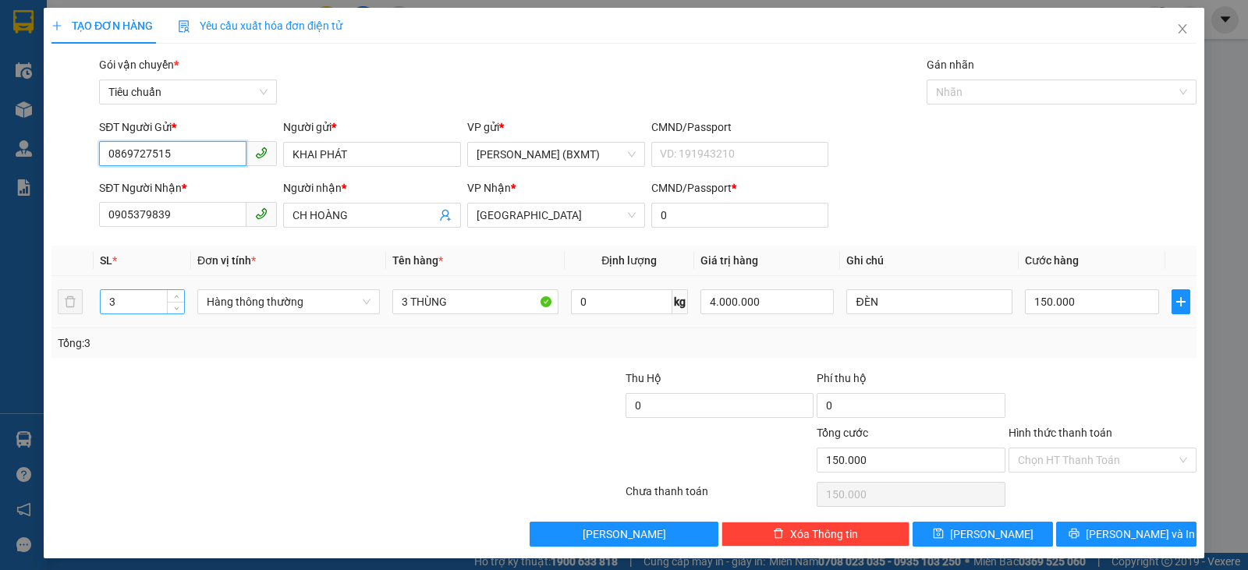
type input "0869727515"
click at [69, 297] on tr "3 Hàng thông thường 3 THÙNG 0 kg 4.000.000 ĐÈN 150.000" at bounding box center [623, 302] width 1145 height 52
click at [330, 303] on span "Hàng thông thường" at bounding box center [289, 301] width 164 height 23
type input "1"
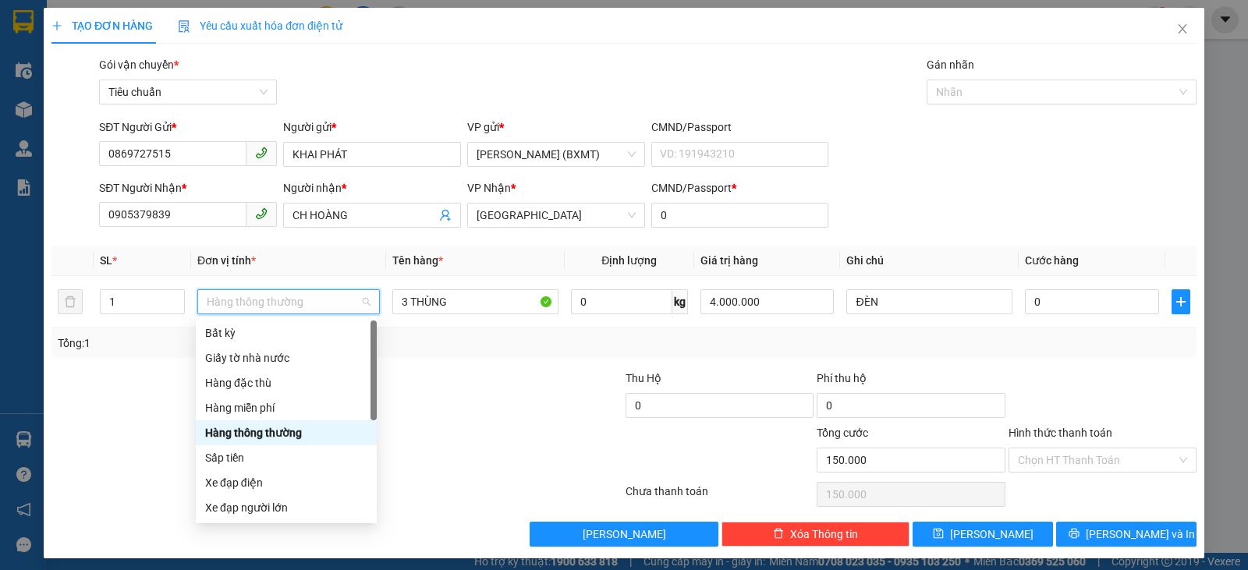
type input "0"
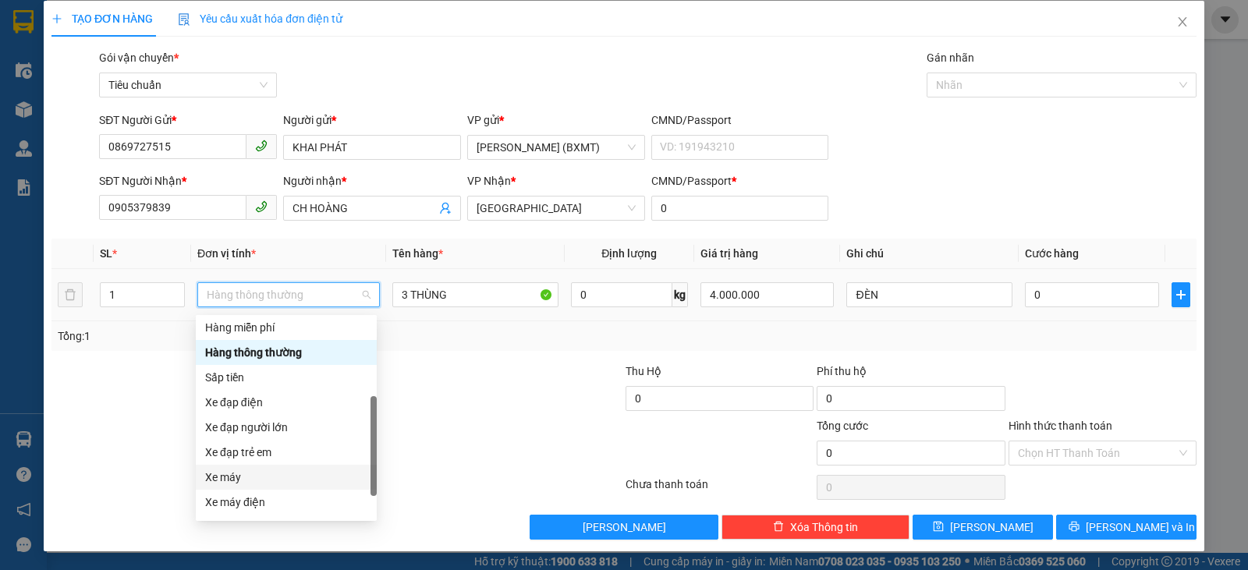
scroll to position [100, 0]
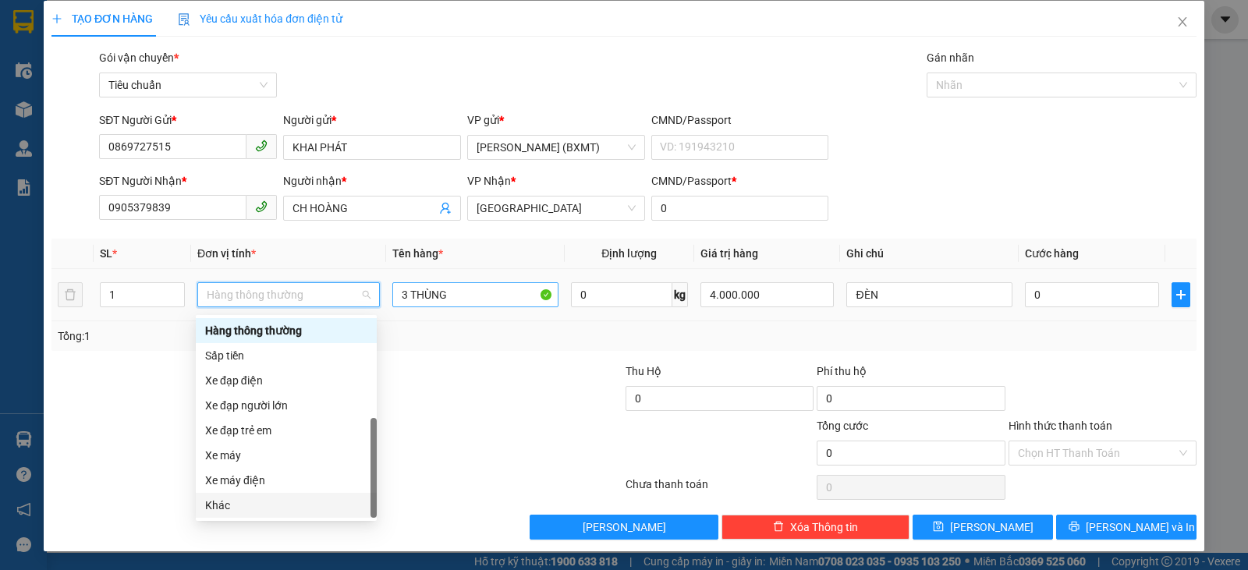
drag, startPoint x: 259, startPoint y: 503, endPoint x: 411, endPoint y: 291, distance: 261.1
click at [261, 495] on div "Khác" at bounding box center [286, 505] width 181 height 25
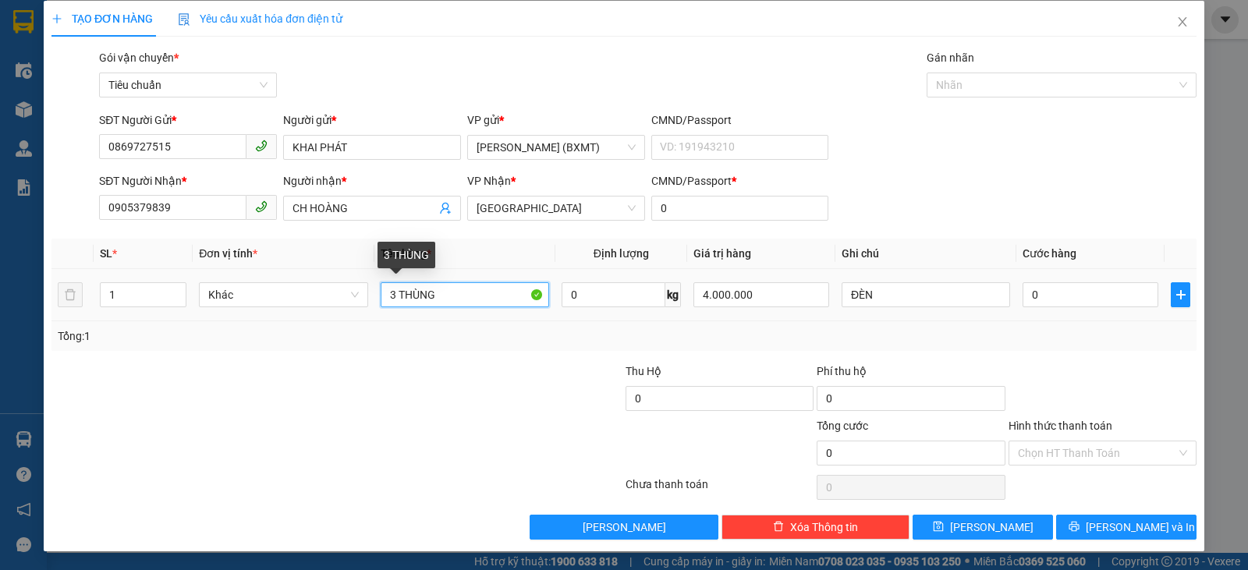
drag, startPoint x: 392, startPoint y: 298, endPoint x: 381, endPoint y: 297, distance: 10.2
click at [381, 297] on input "3 THÙNG" at bounding box center [465, 294] width 169 height 25
type input "1 THÙNG"
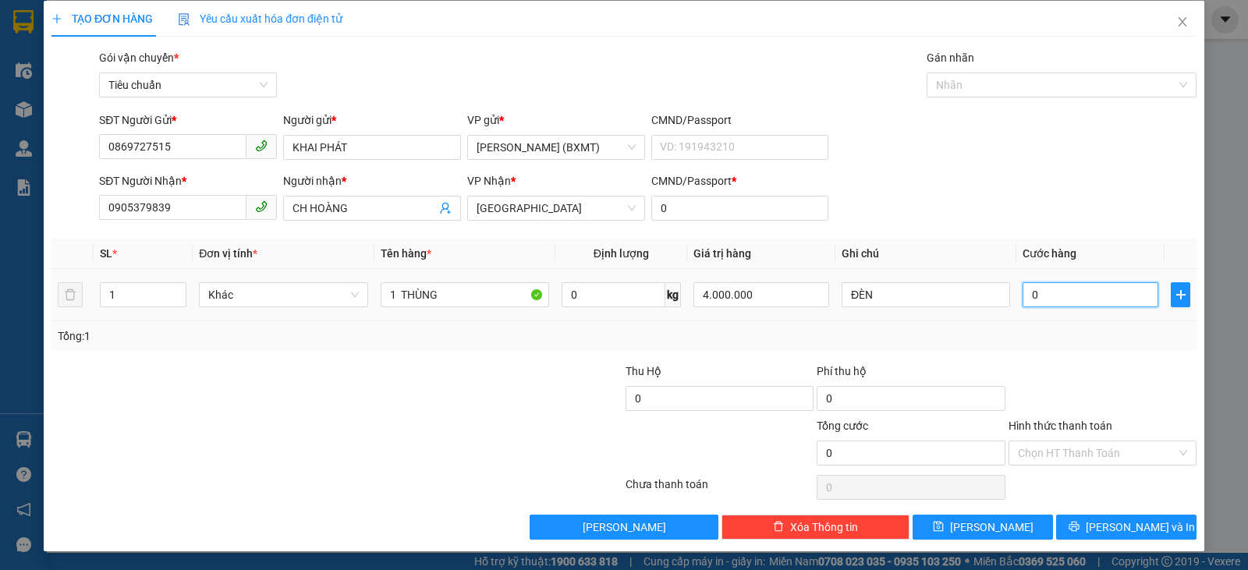
click at [1053, 295] on input "0" at bounding box center [1091, 294] width 136 height 25
type input "5"
type input "50"
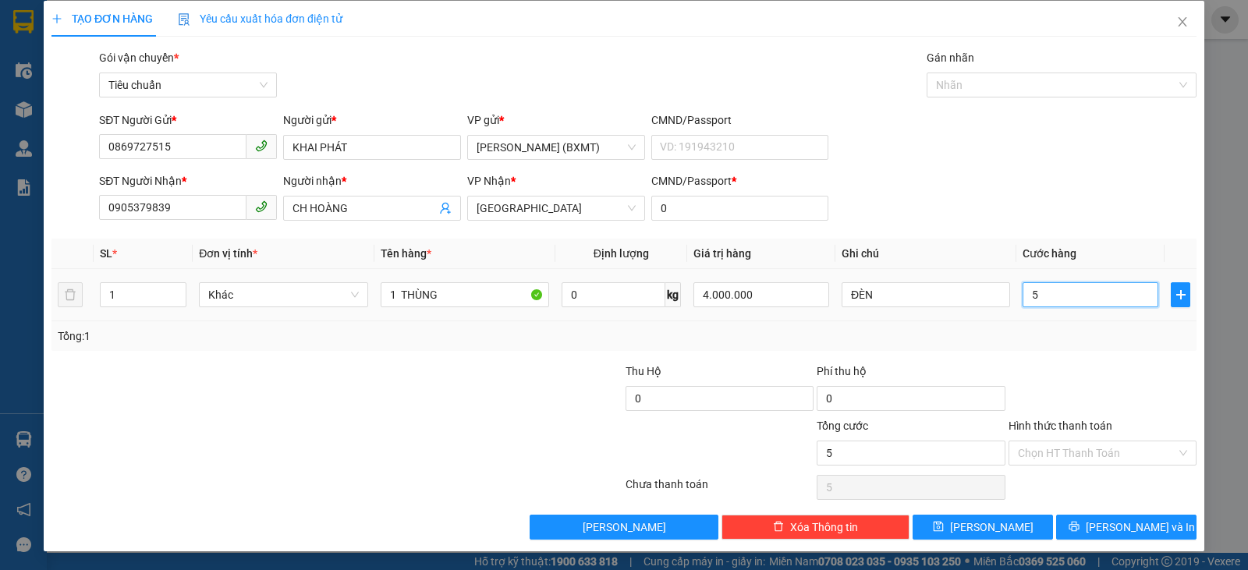
type input "50"
type input "50.000"
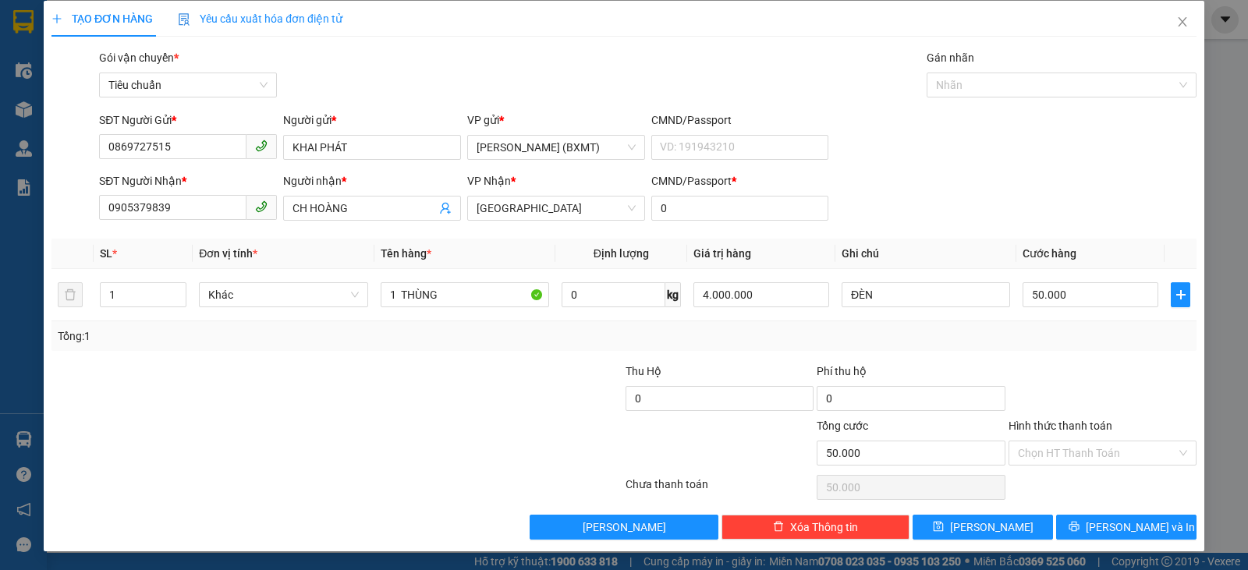
drag, startPoint x: 1142, startPoint y: 382, endPoint x: 1162, endPoint y: 477, distance: 96.5
click at [1144, 387] on div at bounding box center [1102, 390] width 191 height 55
click at [1154, 527] on button "[PERSON_NAME] và In" at bounding box center [1126, 527] width 140 height 25
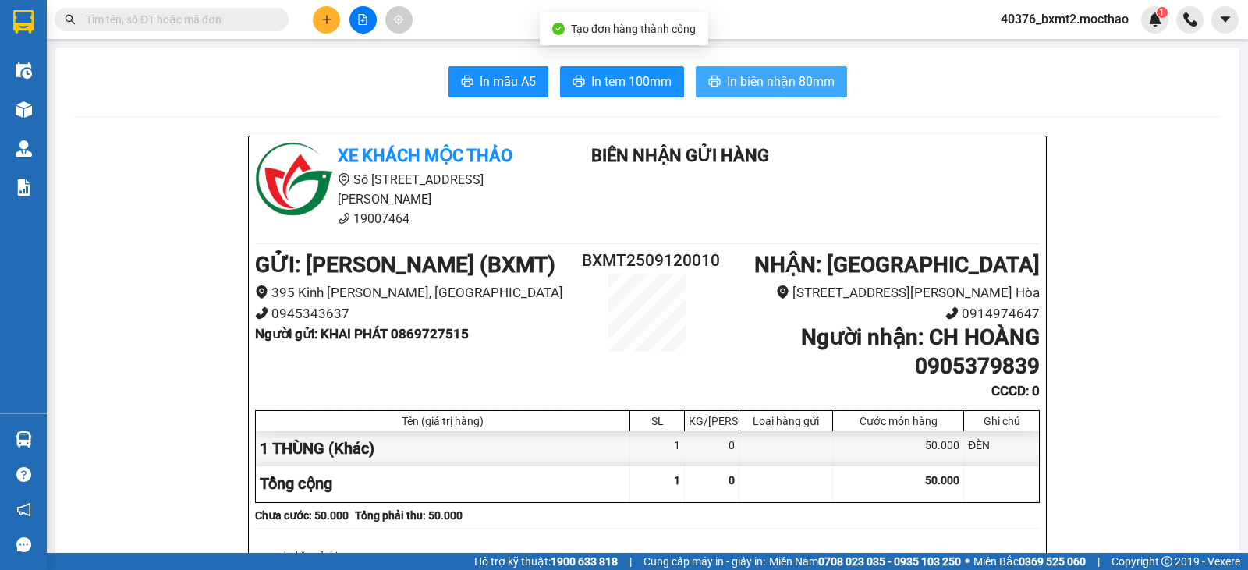
click at [754, 83] on span "In biên nhận 80mm" at bounding box center [781, 82] width 108 height 20
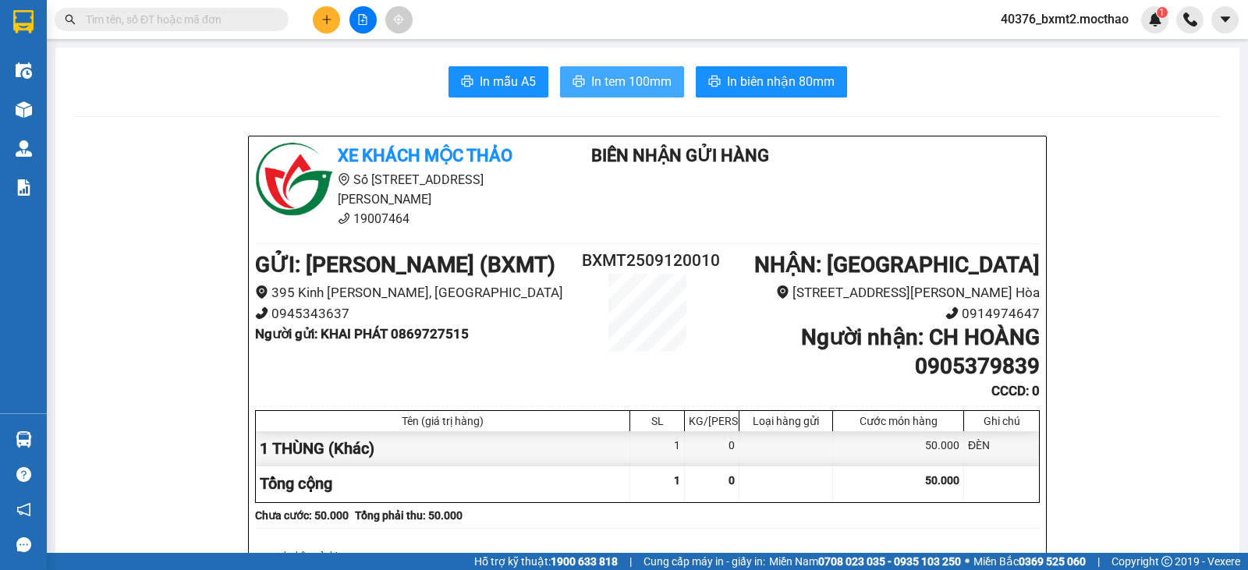
click at [607, 80] on span "In tem 100mm" at bounding box center [631, 82] width 80 height 20
click at [324, 10] on button at bounding box center [326, 19] width 27 height 27
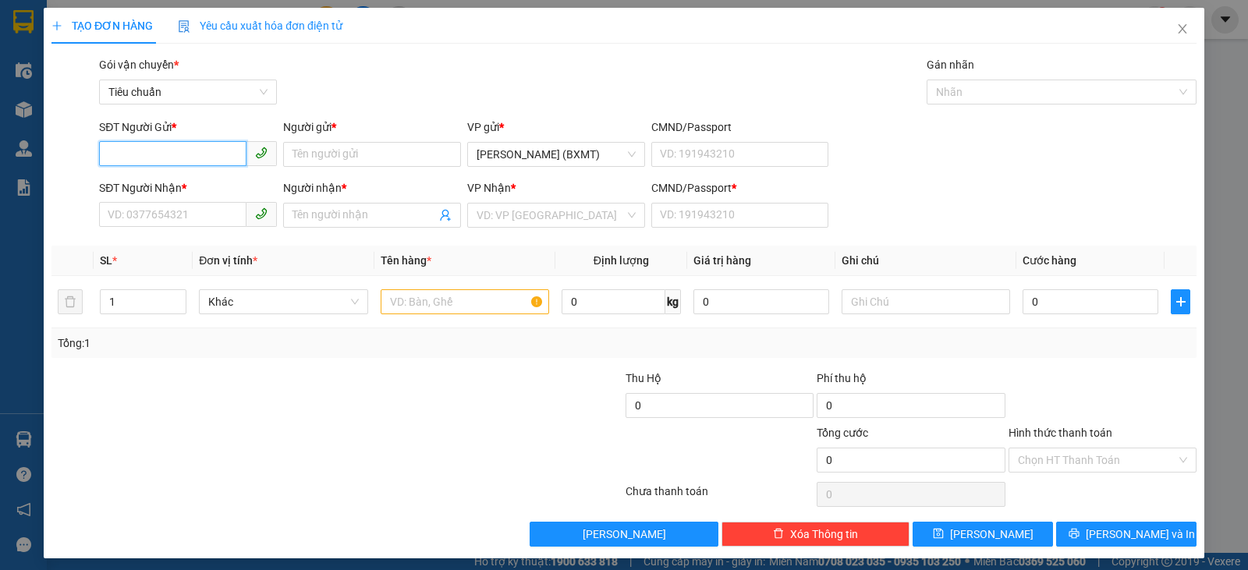
click at [155, 156] on input "SĐT Người Gửi *" at bounding box center [172, 153] width 147 height 25
click at [186, 178] on div "0963411258 - SINH - CTY TOÀN THẮNG" at bounding box center [204, 185] width 193 height 17
type input "0963411258"
type input "SINH - CTY TOÀN THẮNG"
type input "0337677335"
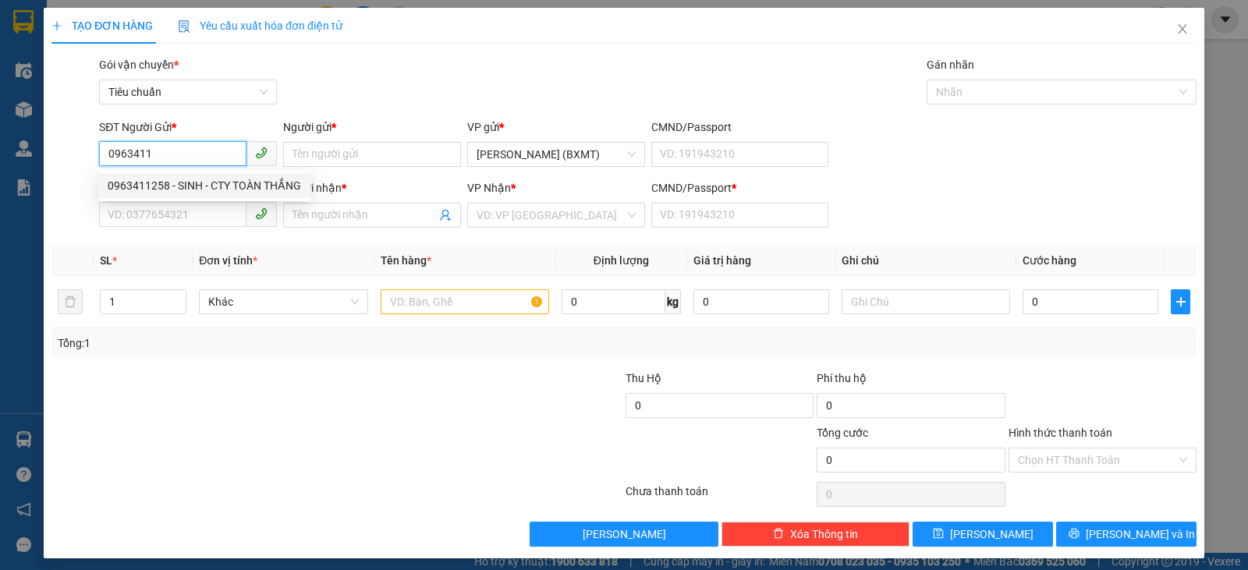
type input "DUYÊN"
type input "0"
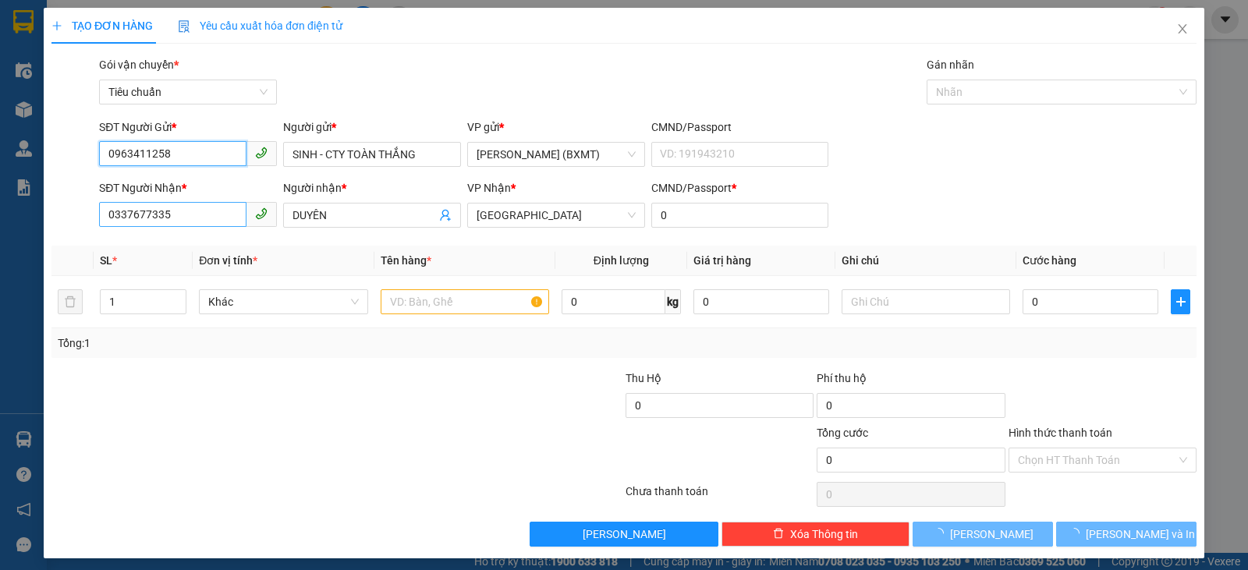
type input "140.000"
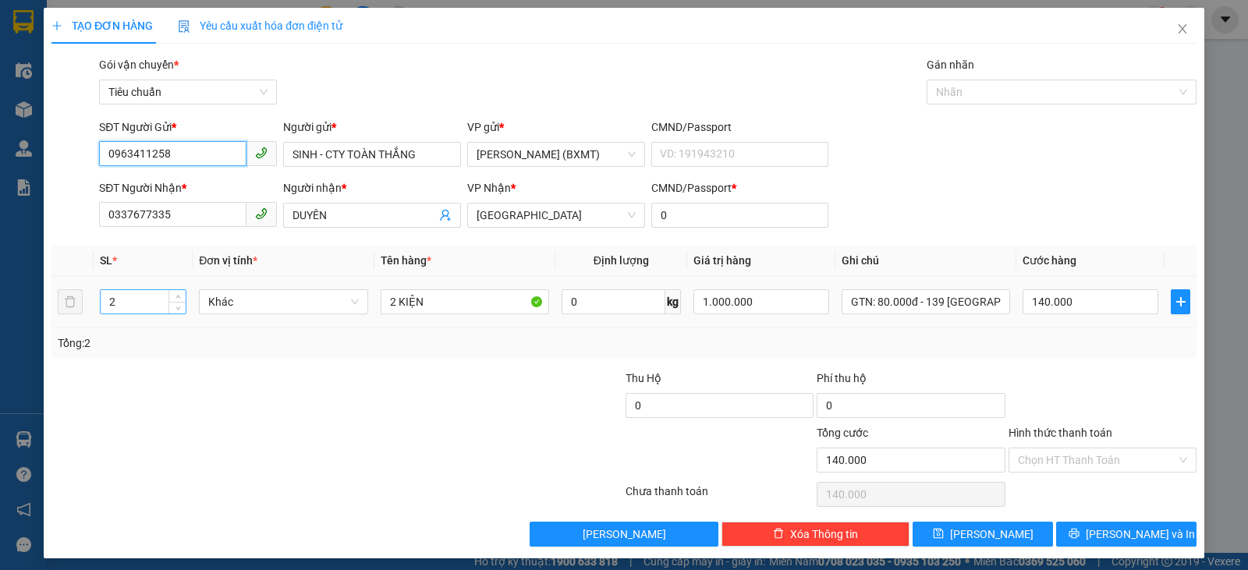
type input "0963411258"
drag, startPoint x: 127, startPoint y: 303, endPoint x: 38, endPoint y: 303, distance: 88.9
click at [41, 303] on div "TẠO ĐƠN HÀNG Yêu cầu xuất hóa đơn điện tử Transit Pickup Surcharge Ids Transit …" at bounding box center [624, 285] width 1248 height 570
type input "1"
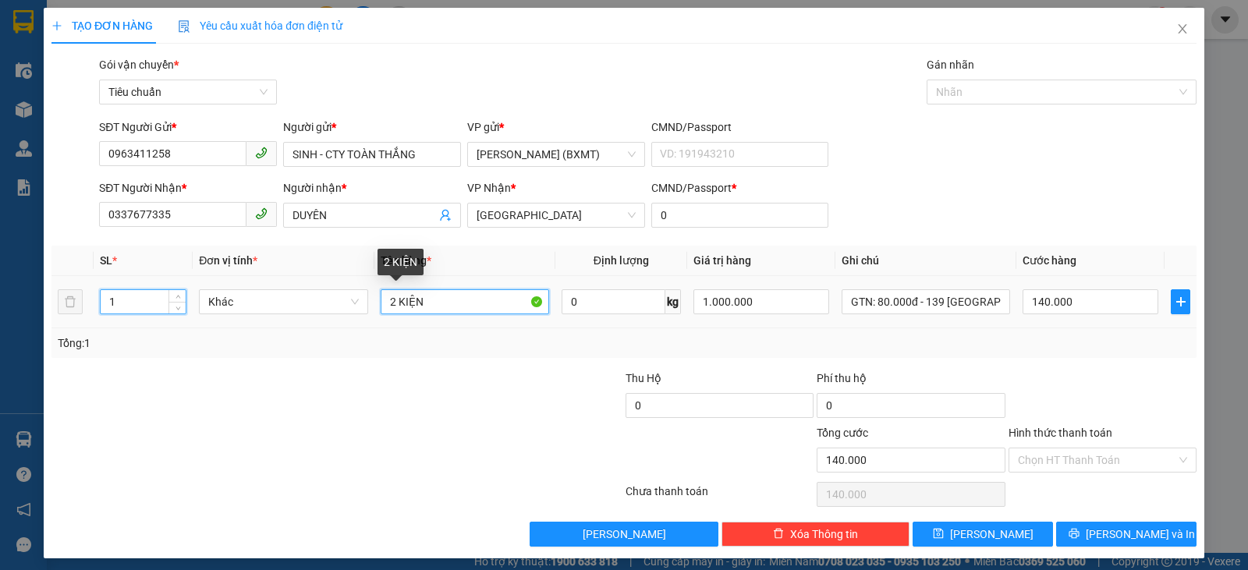
drag, startPoint x: 390, startPoint y: 308, endPoint x: 375, endPoint y: 306, distance: 15.0
click at [375, 306] on td "2 KIỆN" at bounding box center [464, 302] width 181 height 52
type input "0"
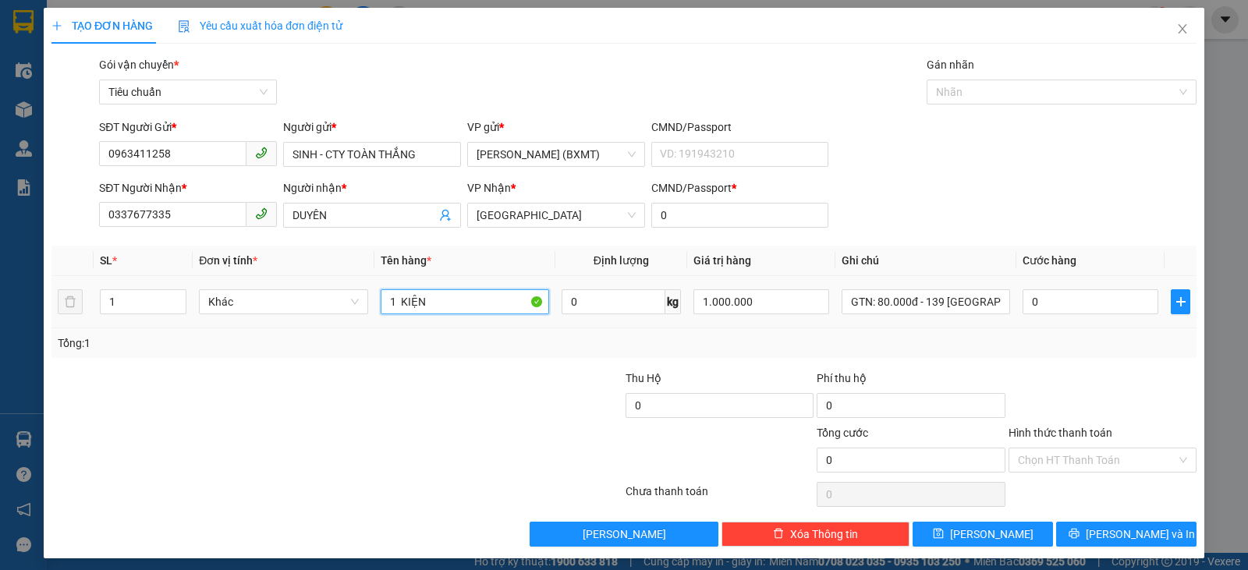
type input "1 KIỆN"
click at [1121, 315] on div "0" at bounding box center [1091, 301] width 136 height 31
click at [184, 210] on input "0337677335" at bounding box center [172, 214] width 147 height 25
click at [1094, 308] on input "0" at bounding box center [1091, 301] width 136 height 25
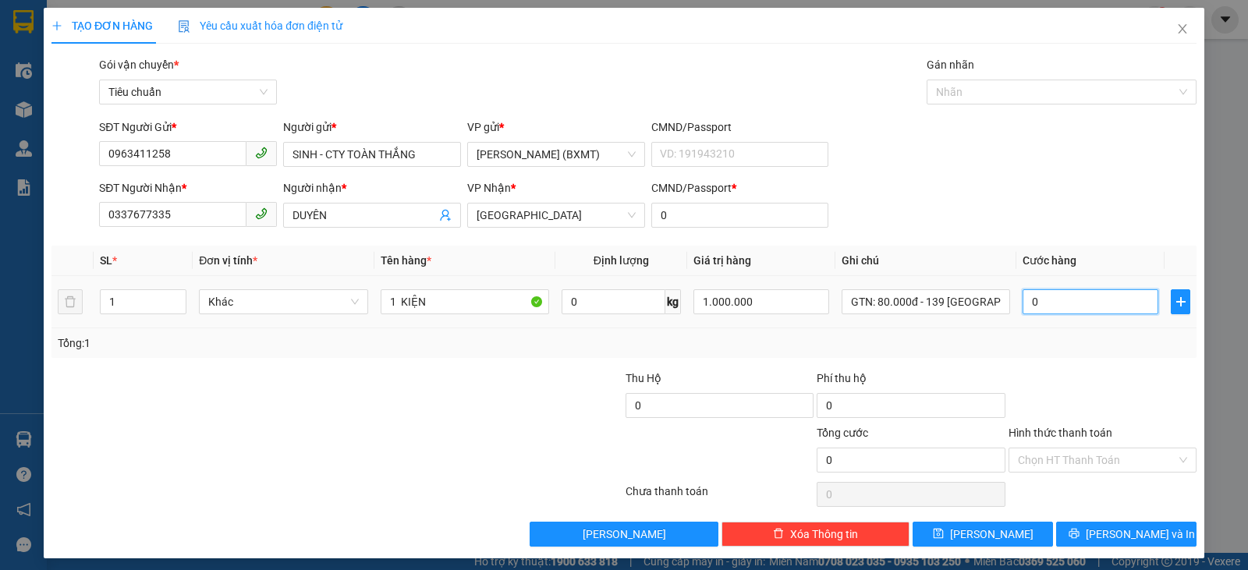
type input "6"
type input "60"
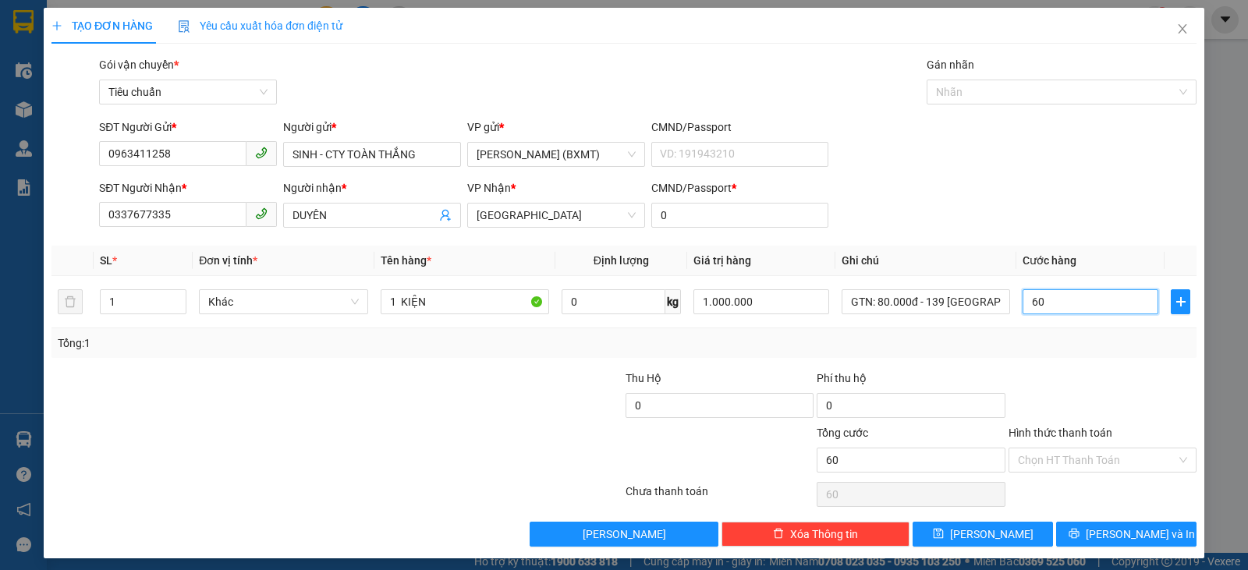
type input "60"
type input "60.000"
click at [1082, 353] on div "Tổng: 1" at bounding box center [623, 343] width 1145 height 30
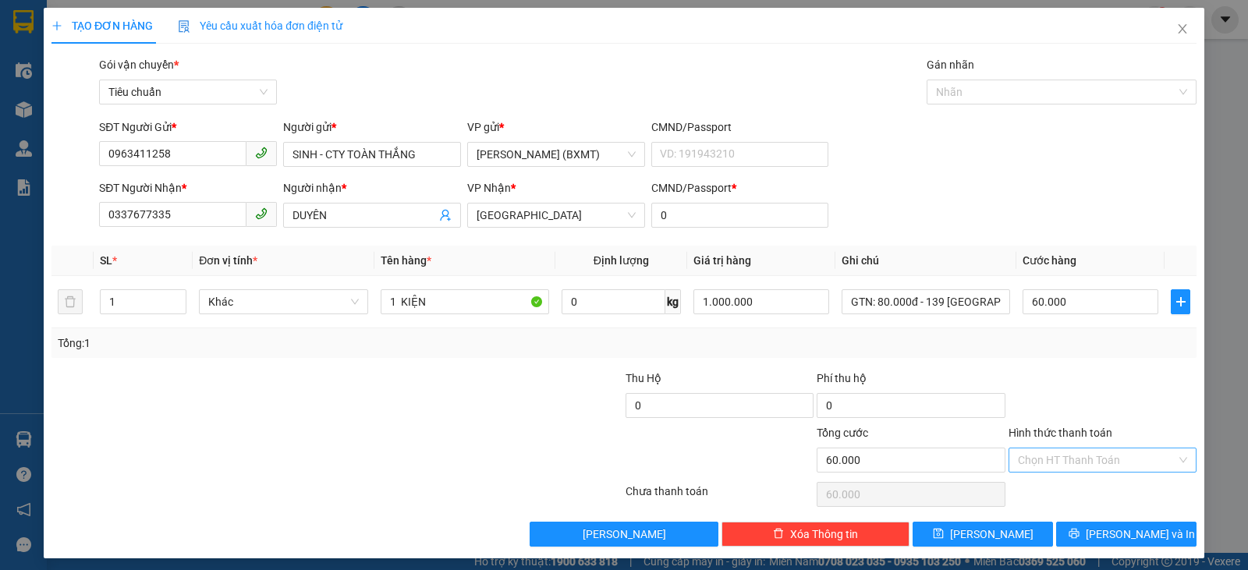
click at [1105, 452] on input "Hình thức thanh toán" at bounding box center [1097, 460] width 158 height 23
click at [1042, 349] on div "Tại văn phòng" at bounding box center [1093, 354] width 168 height 17
type input "0"
click at [1126, 535] on span "[PERSON_NAME] và In" at bounding box center [1140, 534] width 109 height 17
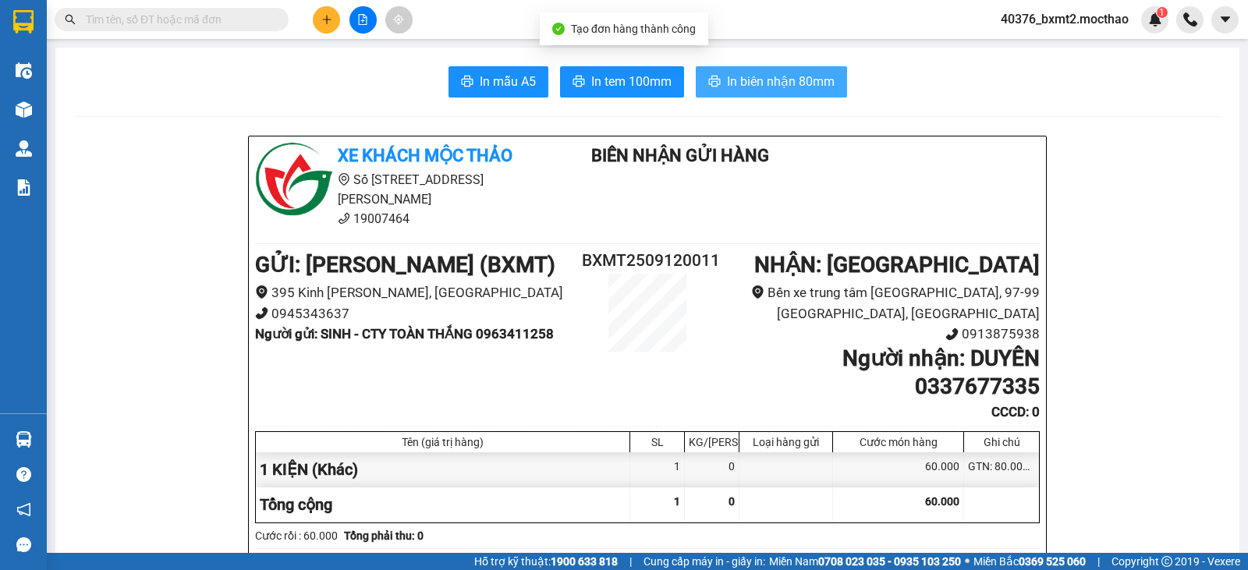
click at [747, 83] on span "In biên nhận 80mm" at bounding box center [781, 82] width 108 height 20
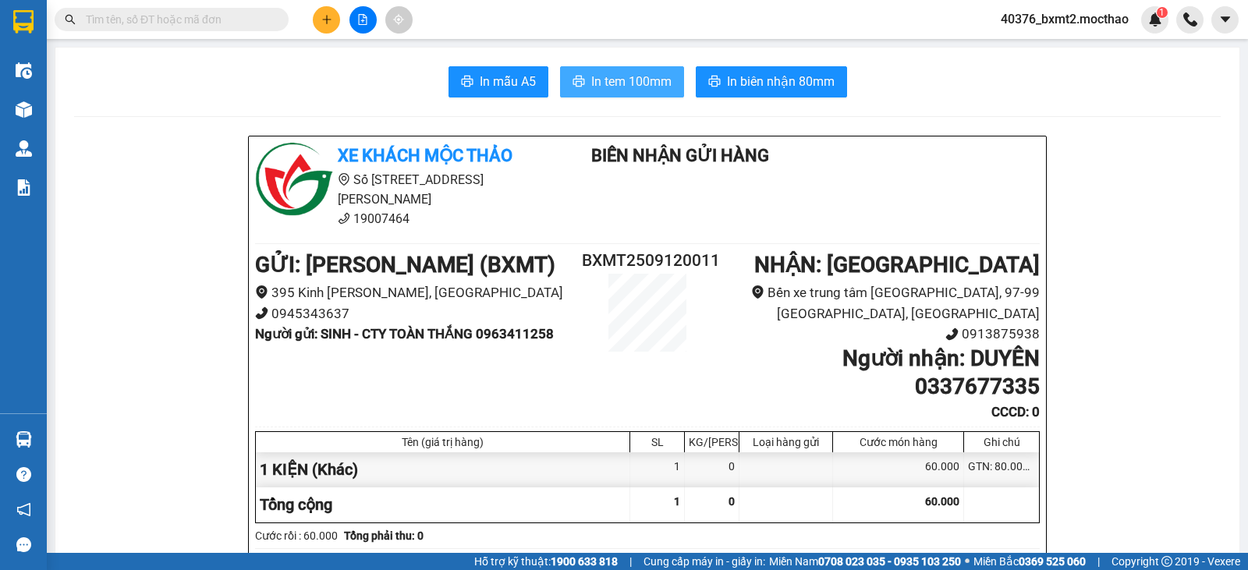
click at [608, 85] on span "In tem 100mm" at bounding box center [631, 82] width 80 height 20
click at [327, 28] on button at bounding box center [326, 19] width 27 height 27
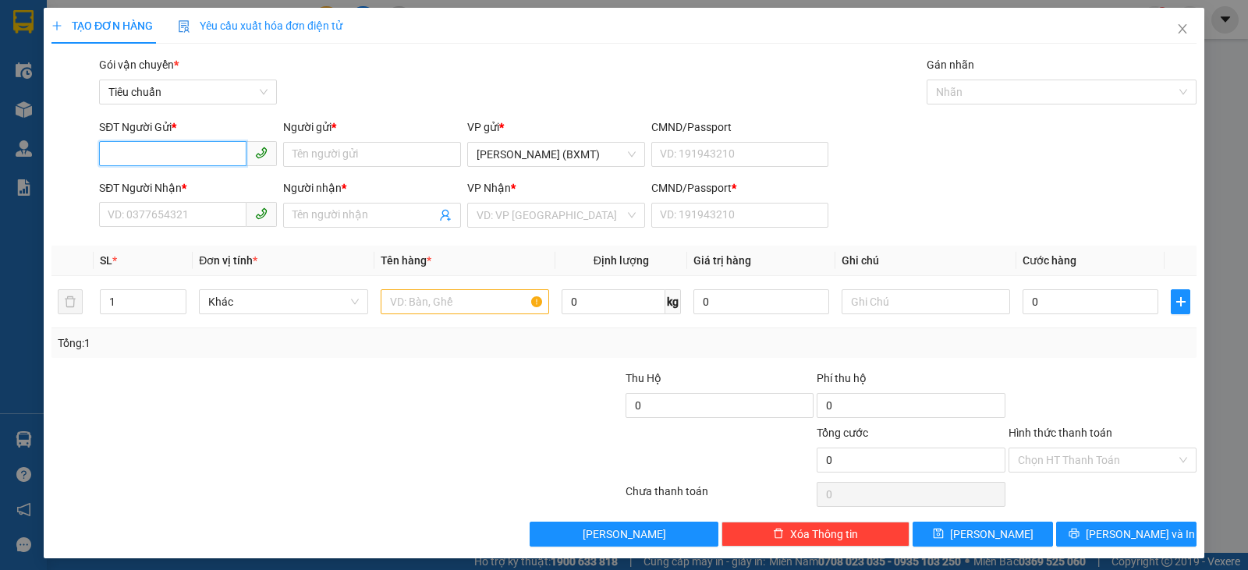
click at [179, 158] on input "SĐT Người Gửi *" at bounding box center [172, 153] width 147 height 25
click at [199, 184] on div "0906316731 - SÁNG TẠO TRẺ" at bounding box center [187, 185] width 158 height 17
type input "0906316731"
type input "SÁNG TẠO TRẺ"
type input "0932486116"
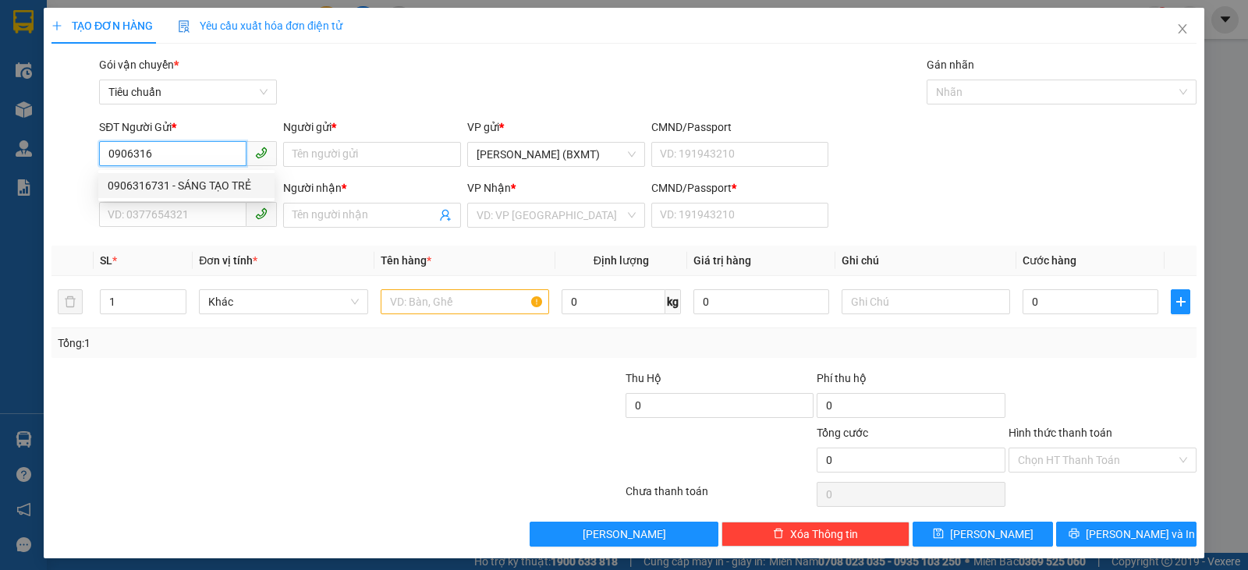
type input "PHƯỢNG"
type input "0"
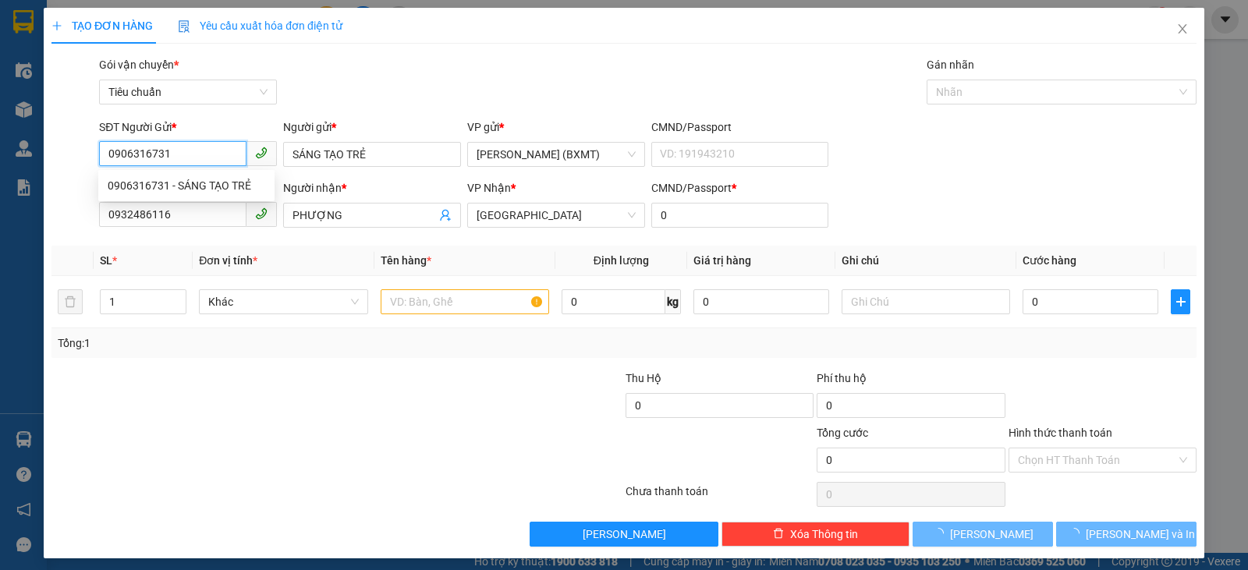
type input "40.000"
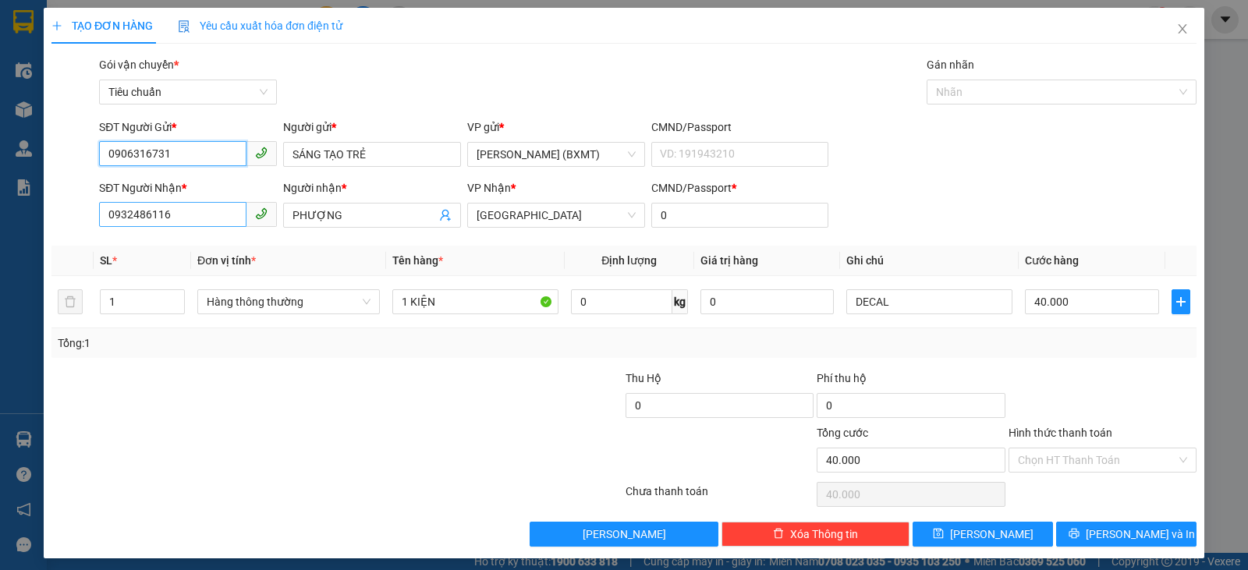
type input "0906316731"
drag, startPoint x: 202, startPoint y: 216, endPoint x: 0, endPoint y: 206, distance: 202.3
click at [0, 209] on div "TẠO ĐƠN HÀNG Yêu cầu xuất hóa đơn điện tử Transit Pickup Surcharge Ids Transit …" at bounding box center [624, 285] width 1248 height 570
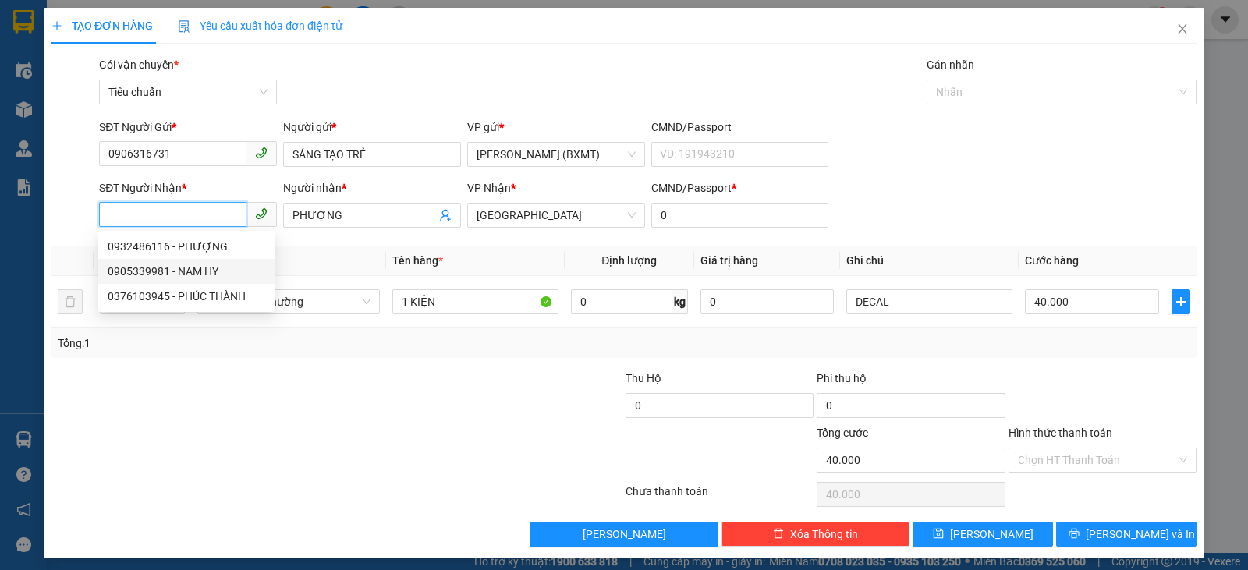
click at [210, 272] on div "0905339981 - NAM HY" at bounding box center [187, 271] width 158 height 17
type input "0905339981"
type input "NAM HY"
type input "30.000"
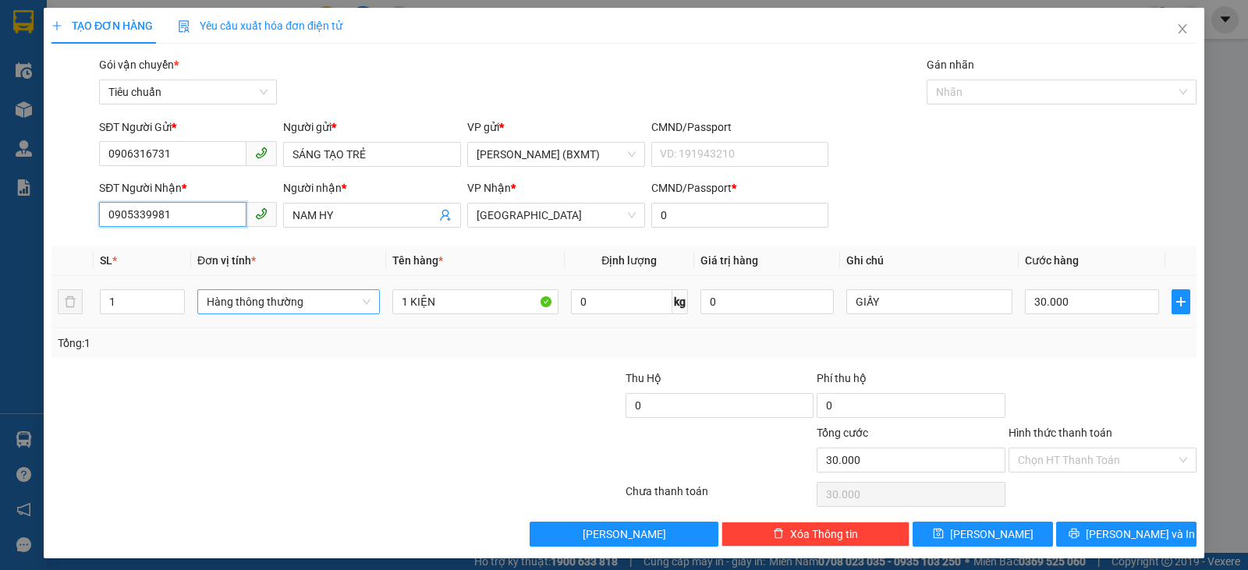
click at [267, 307] on span "Hàng thông thường" at bounding box center [289, 301] width 164 height 23
type input "0905339981"
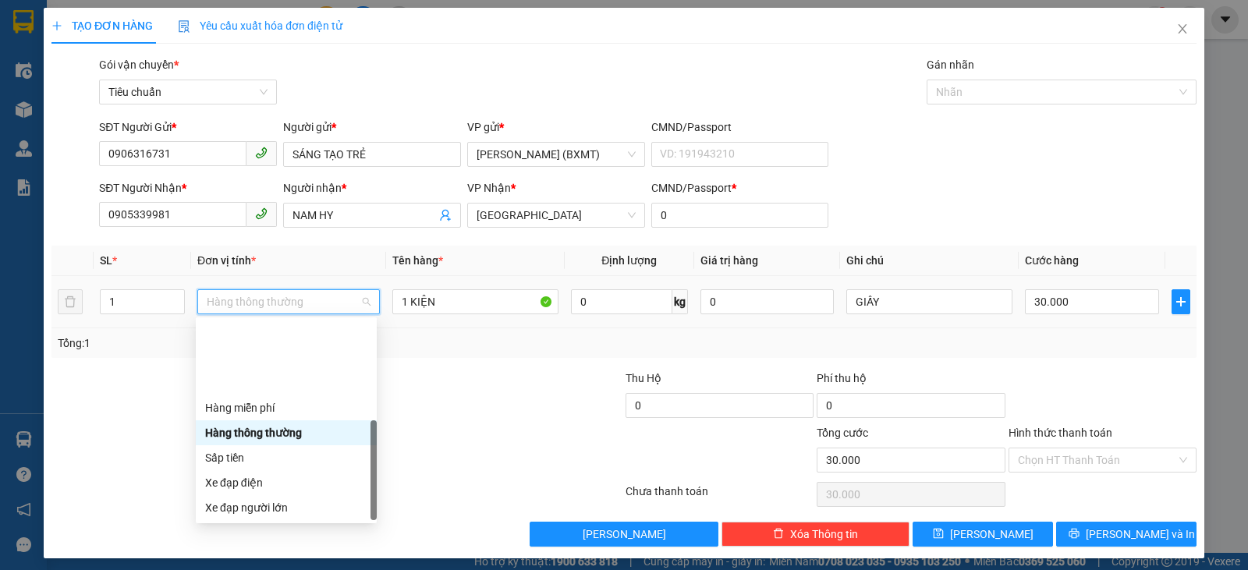
scroll to position [100, 0]
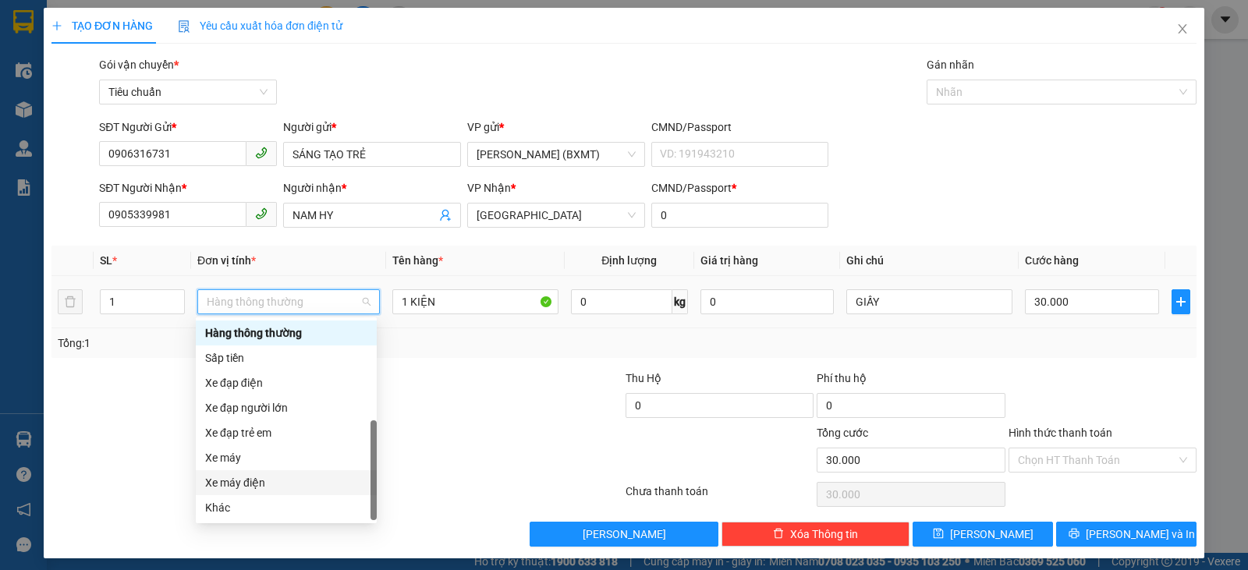
click at [257, 491] on div "Xe máy điện" at bounding box center [286, 482] width 162 height 17
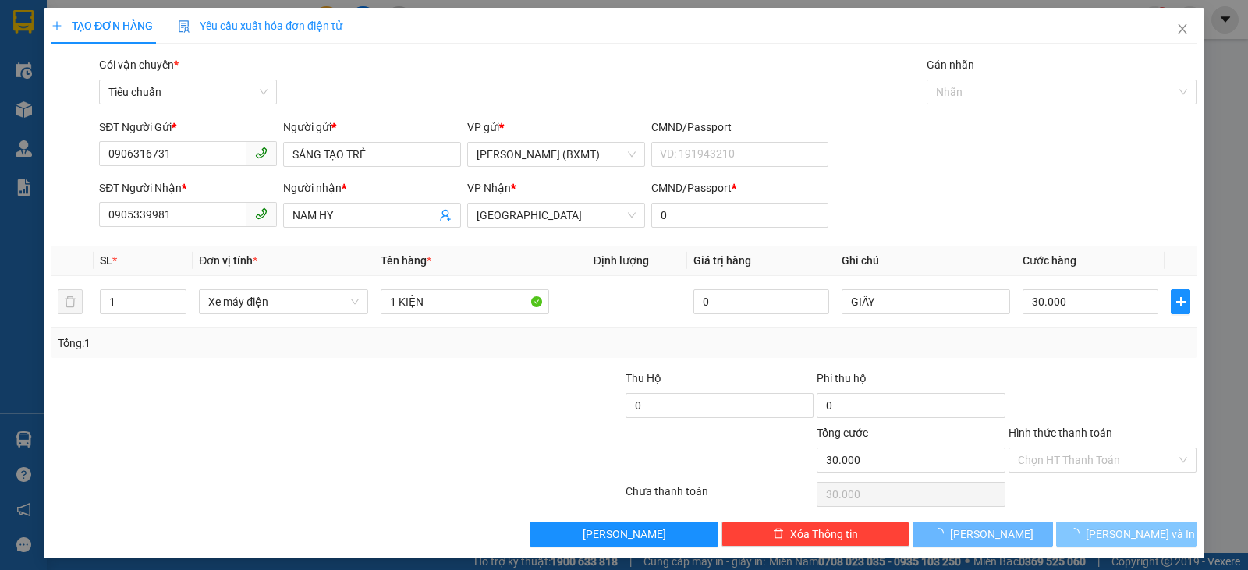
click at [1148, 537] on button "[PERSON_NAME] và In" at bounding box center [1126, 534] width 140 height 25
type input "250.000"
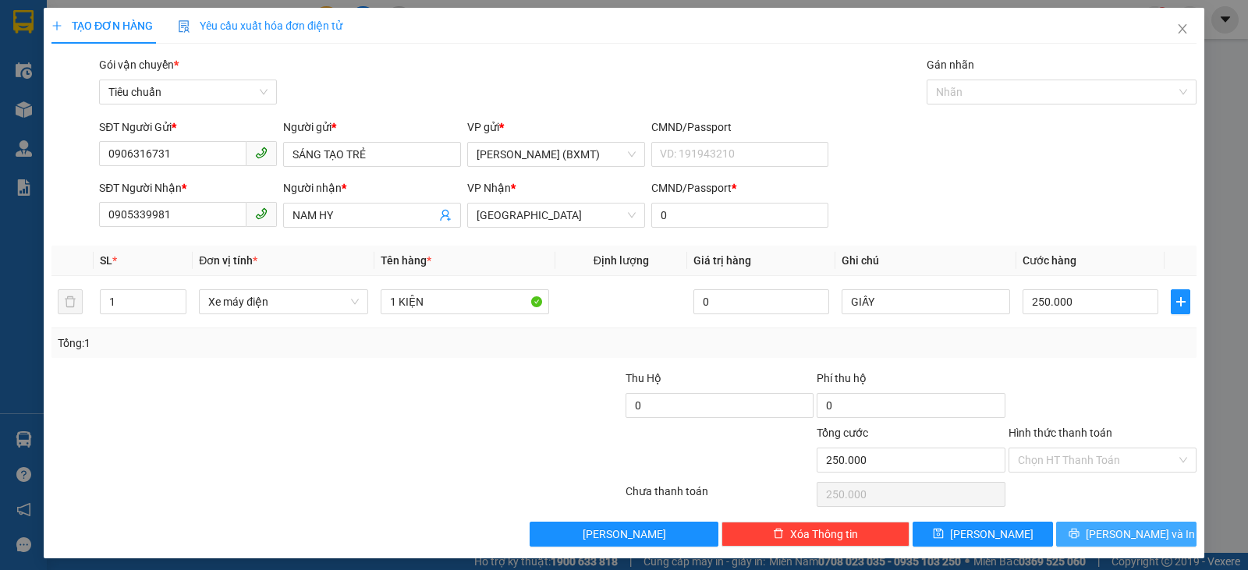
click at [1121, 530] on span "[PERSON_NAME] và In" at bounding box center [1140, 534] width 109 height 17
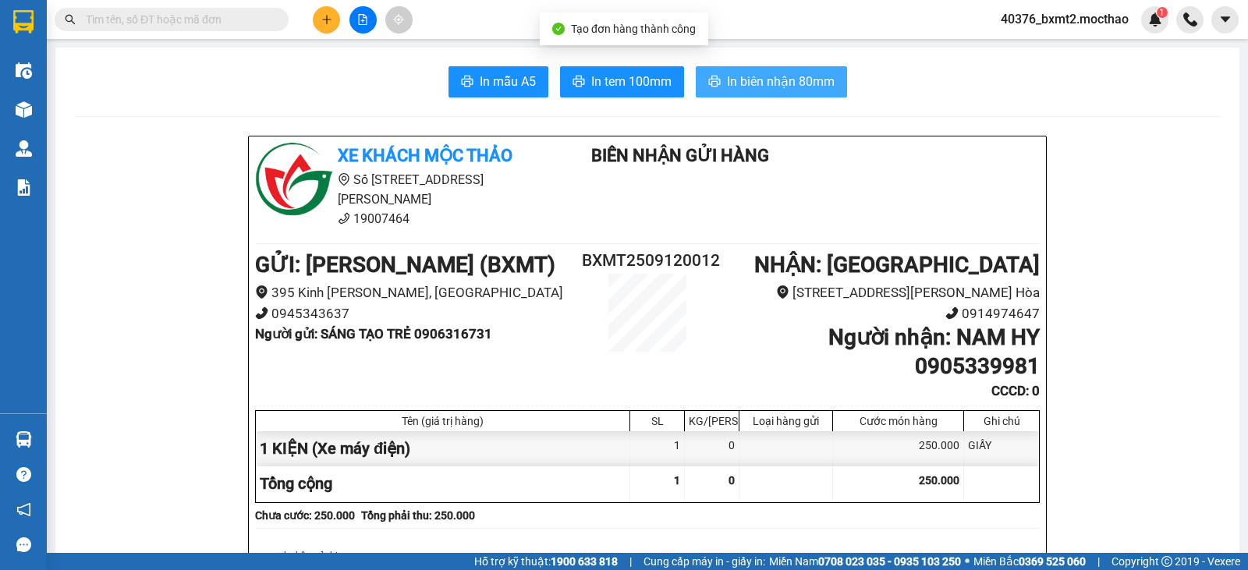
click at [782, 69] on button "In biên nhận 80mm" at bounding box center [771, 81] width 151 height 31
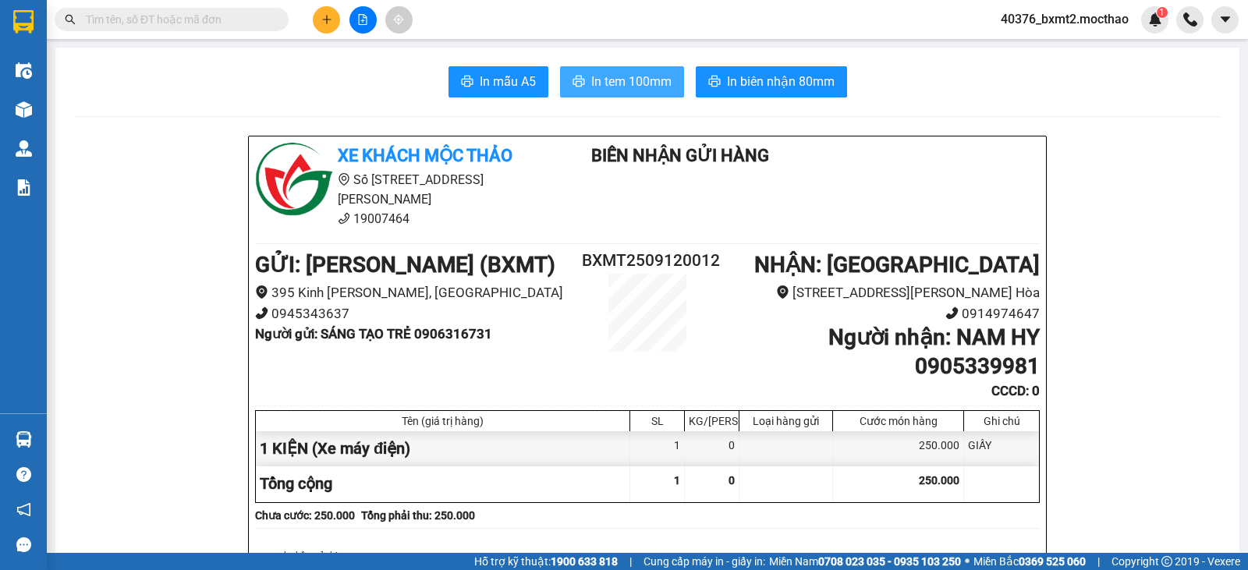
click at [621, 86] on span "In tem 100mm" at bounding box center [631, 82] width 80 height 20
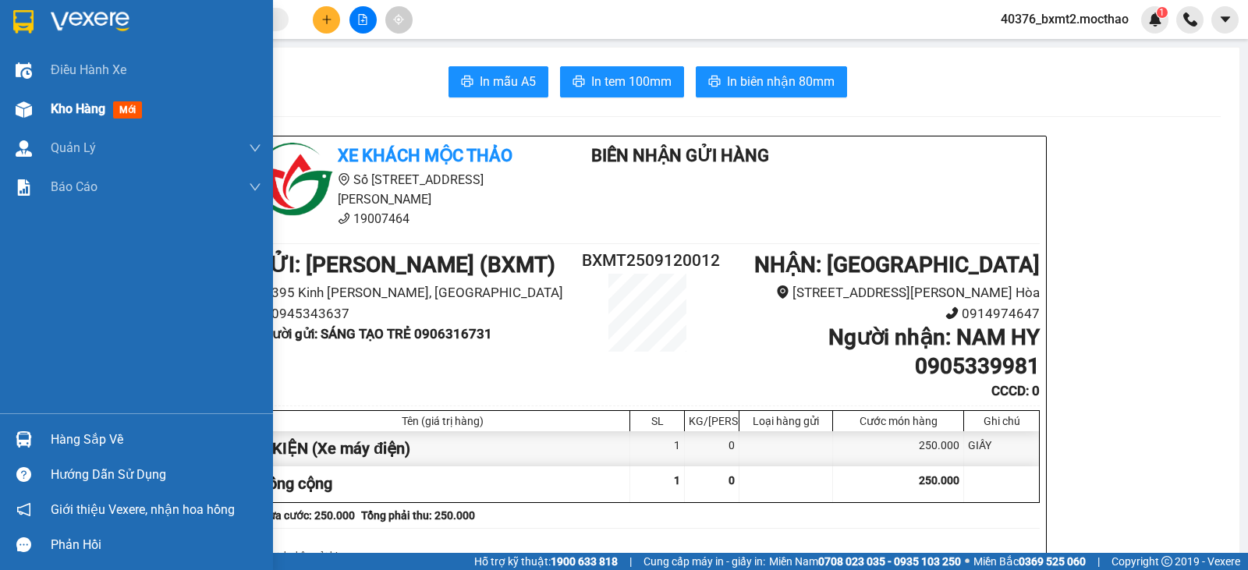
click at [32, 107] on div at bounding box center [23, 109] width 27 height 27
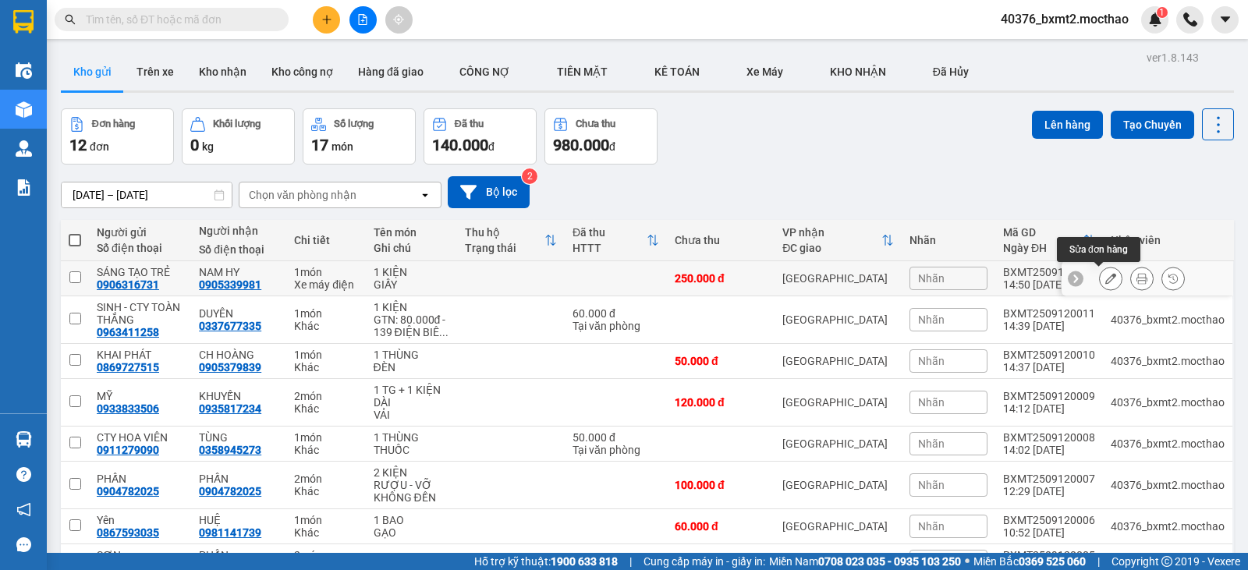
click at [1100, 281] on button at bounding box center [1111, 278] width 22 height 27
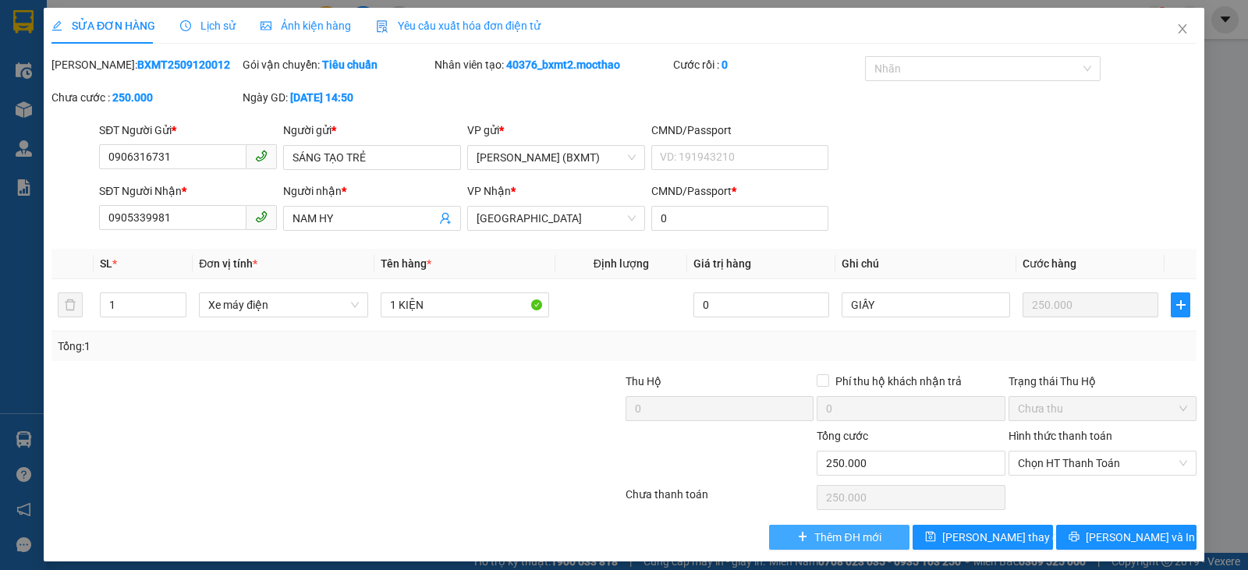
click at [856, 532] on span "Thêm ĐH mới" at bounding box center [847, 537] width 66 height 17
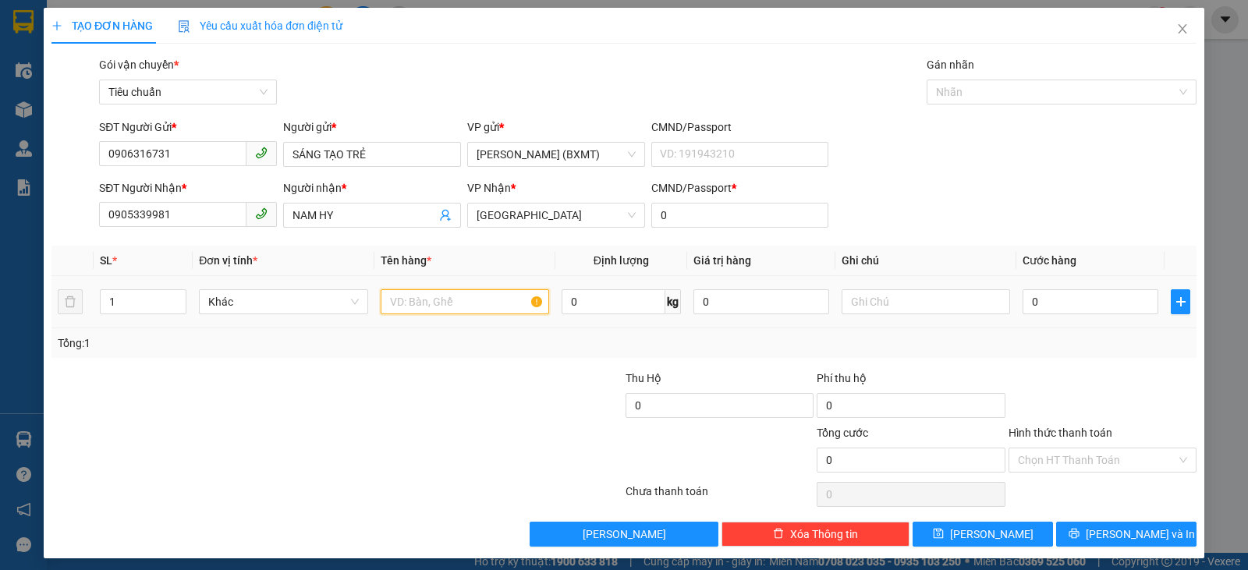
click at [406, 306] on input "text" at bounding box center [465, 301] width 169 height 25
type input "1 KIỆN"
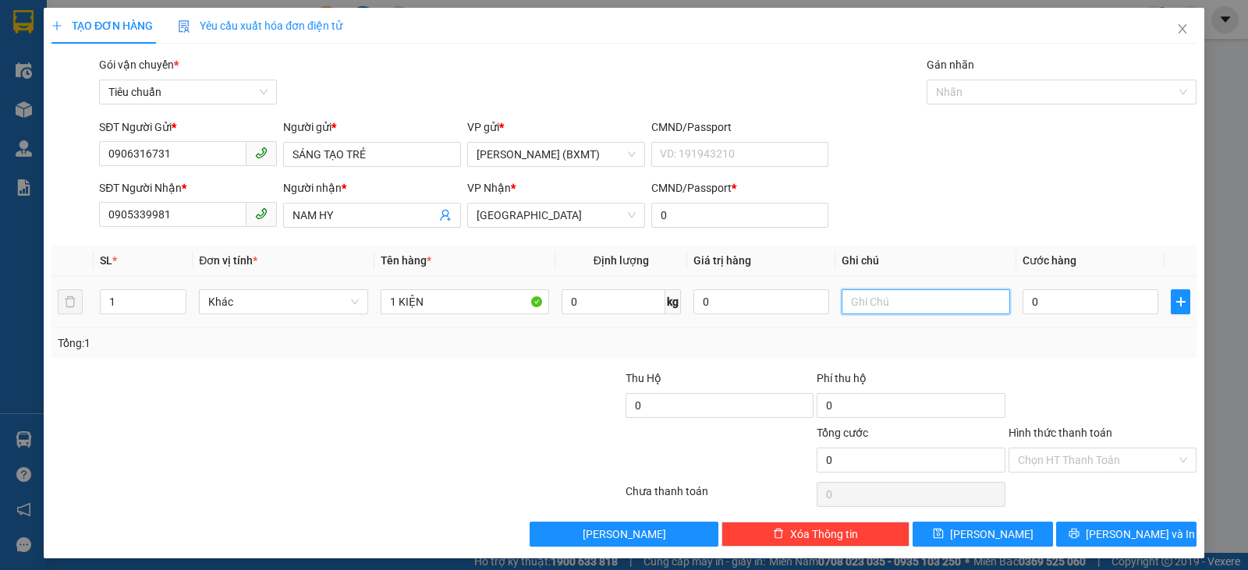
click at [876, 303] on input "text" at bounding box center [926, 301] width 169 height 25
type input "GIẤY"
click at [1090, 307] on input "0" at bounding box center [1091, 301] width 136 height 25
type input "3"
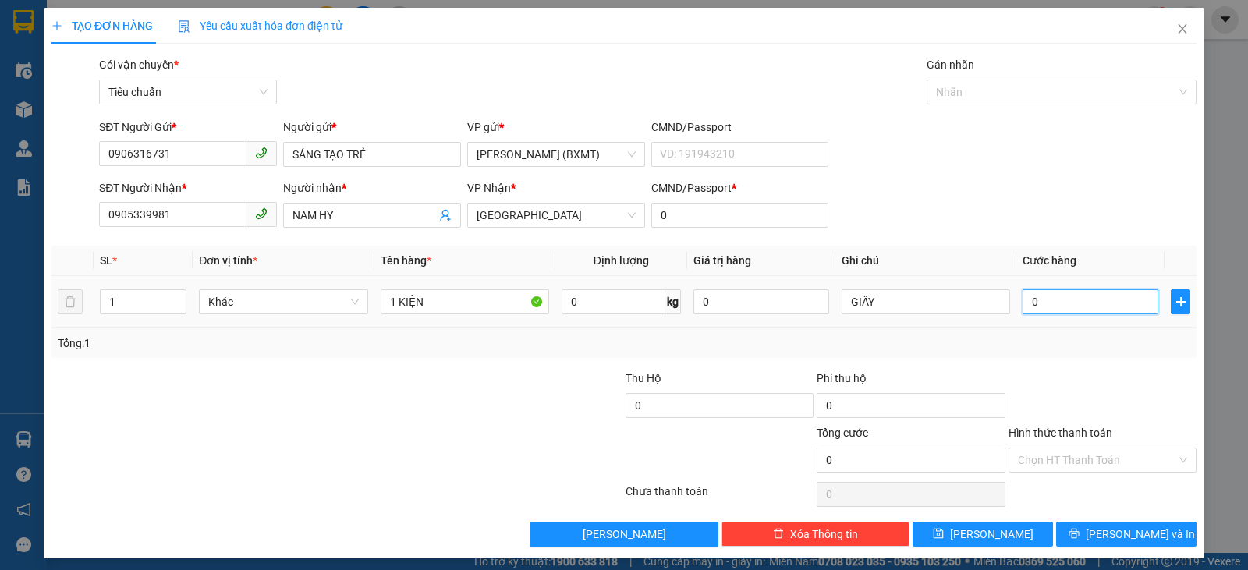
type input "3"
type input "30"
type input "30.000"
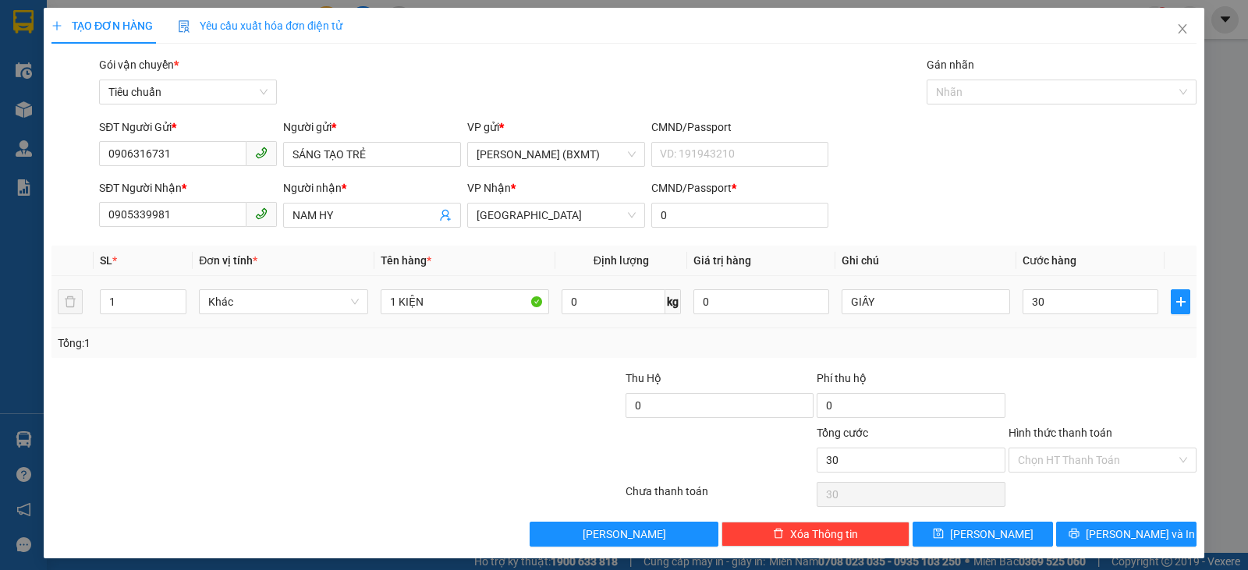
type input "30.000"
click at [1053, 337] on div "Tổng: 1" at bounding box center [624, 343] width 1133 height 17
click at [1109, 531] on span "[PERSON_NAME] và In" at bounding box center [1140, 534] width 109 height 17
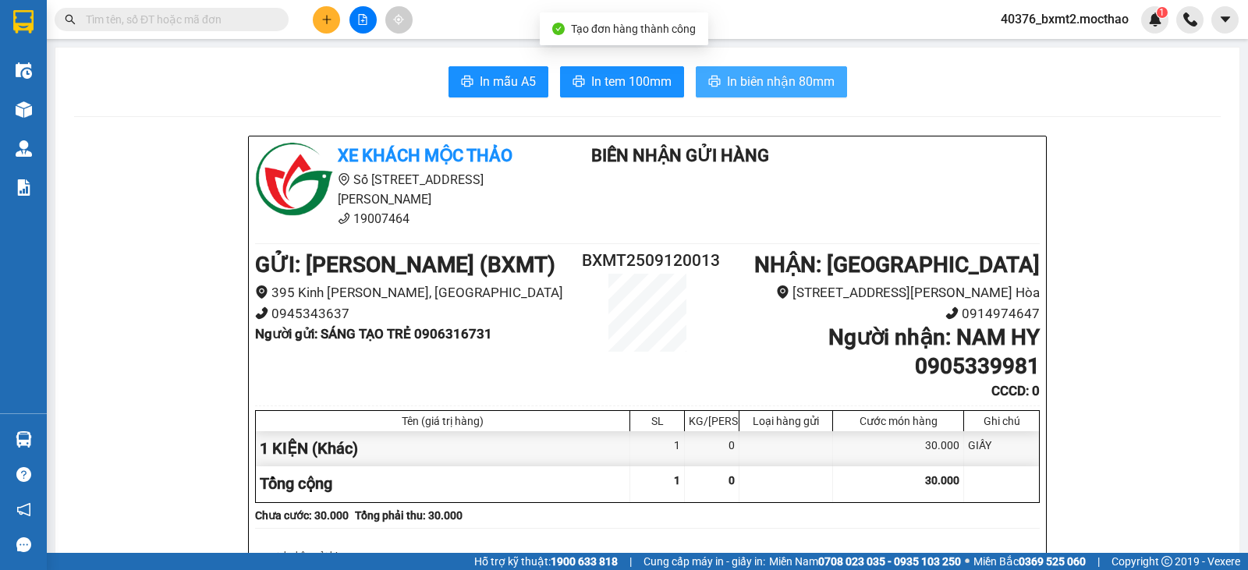
click at [743, 83] on span "In biên nhận 80mm" at bounding box center [781, 82] width 108 height 20
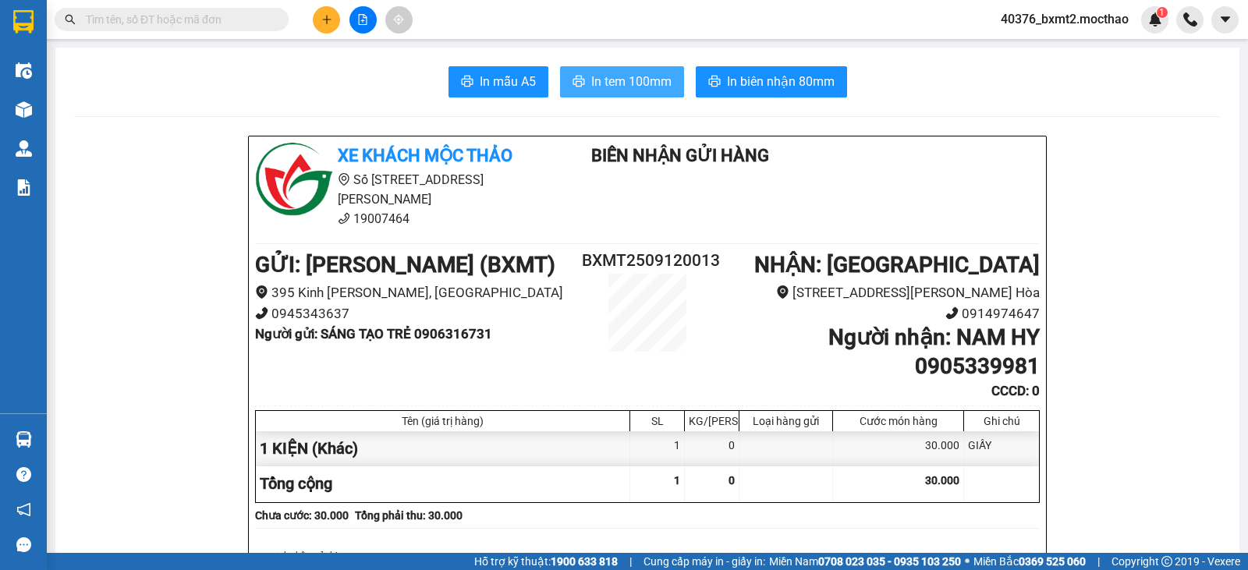
click at [624, 80] on span "In tem 100mm" at bounding box center [631, 82] width 80 height 20
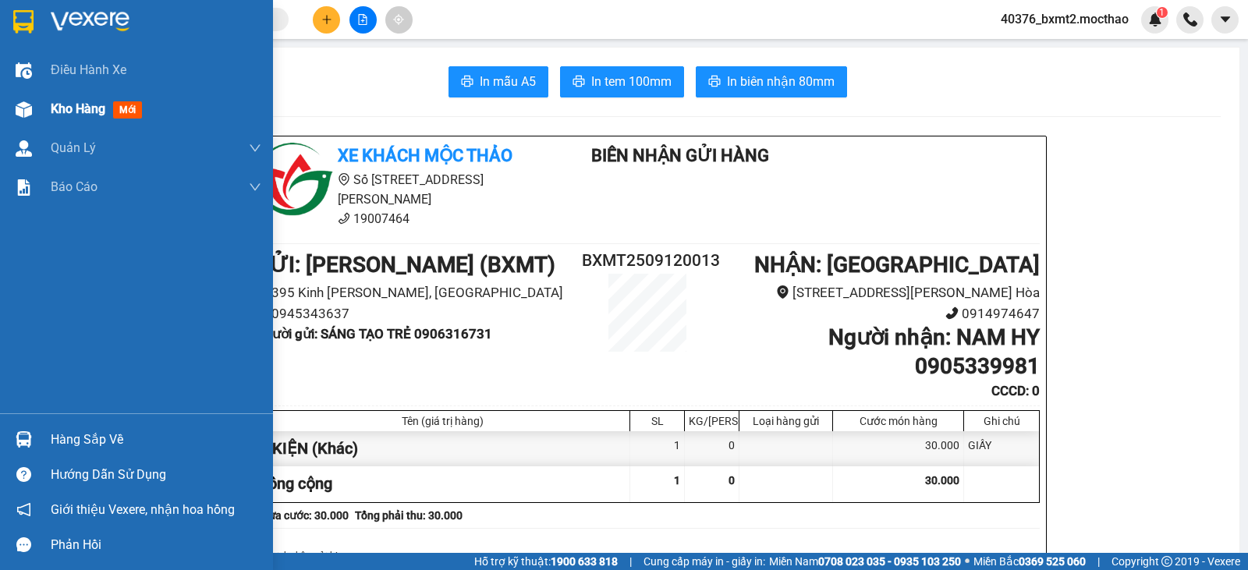
click at [58, 98] on div "Kho hàng mới" at bounding box center [156, 109] width 211 height 39
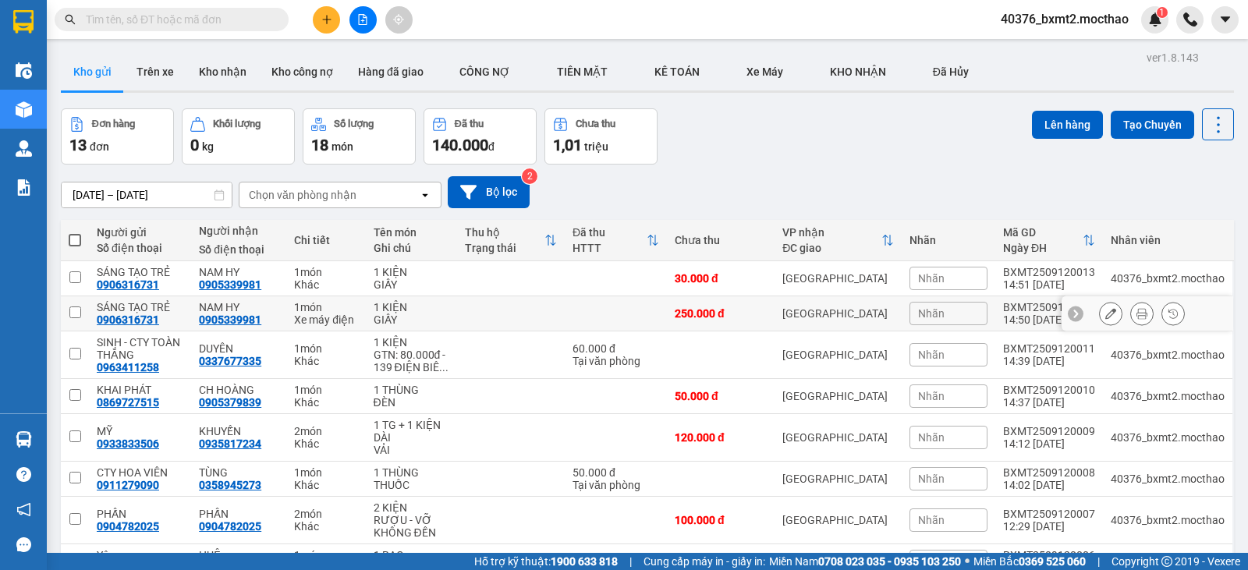
click at [1105, 314] on icon at bounding box center [1110, 313] width 11 height 11
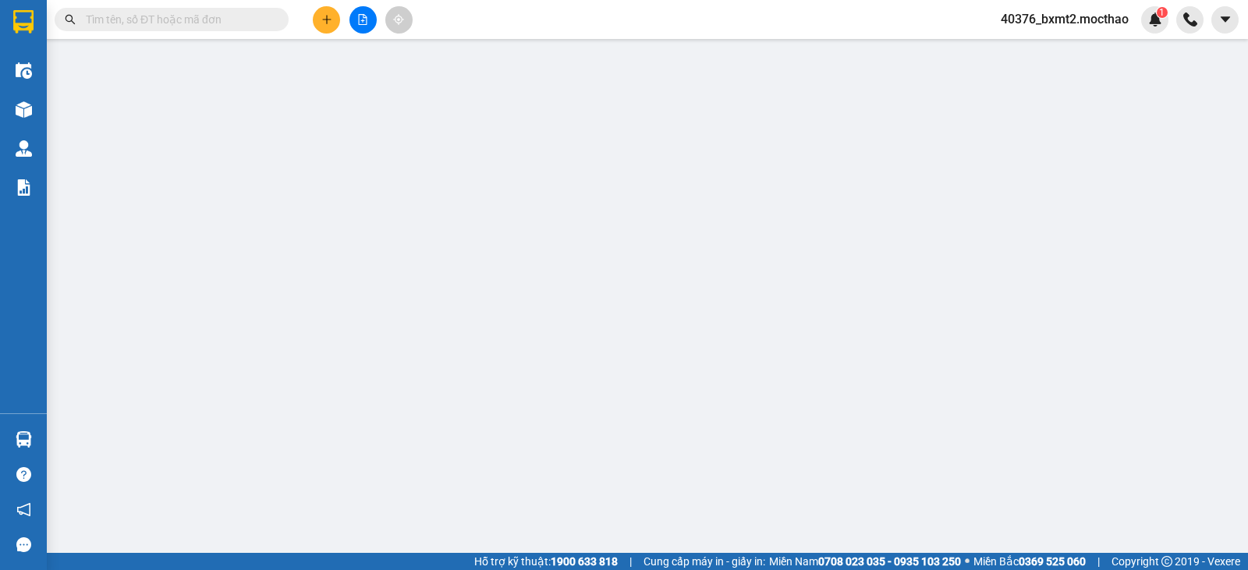
type input "0906316731"
type input "0905339981"
type input "0"
type input "250.000"
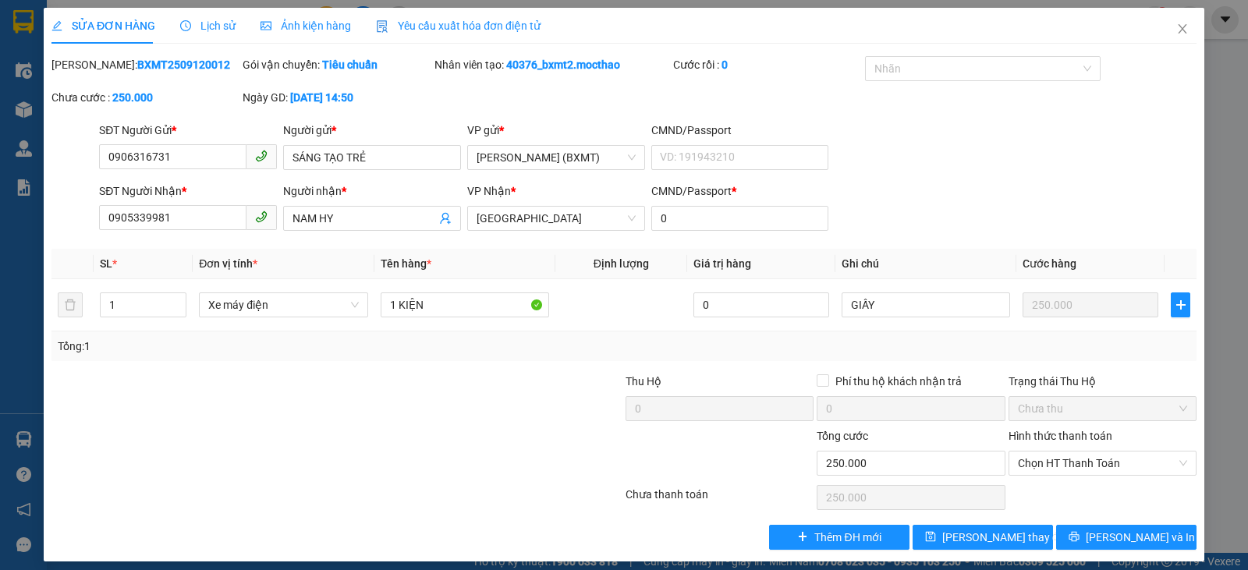
drag, startPoint x: 197, startPoint y: 65, endPoint x: 93, endPoint y: 71, distance: 104.7
click at [93, 71] on div "Mã ĐH: BXMT2509120012" at bounding box center [145, 64] width 188 height 17
copy b "BXMT2509120012"
click at [1178, 33] on icon "close" at bounding box center [1182, 28] width 9 height 9
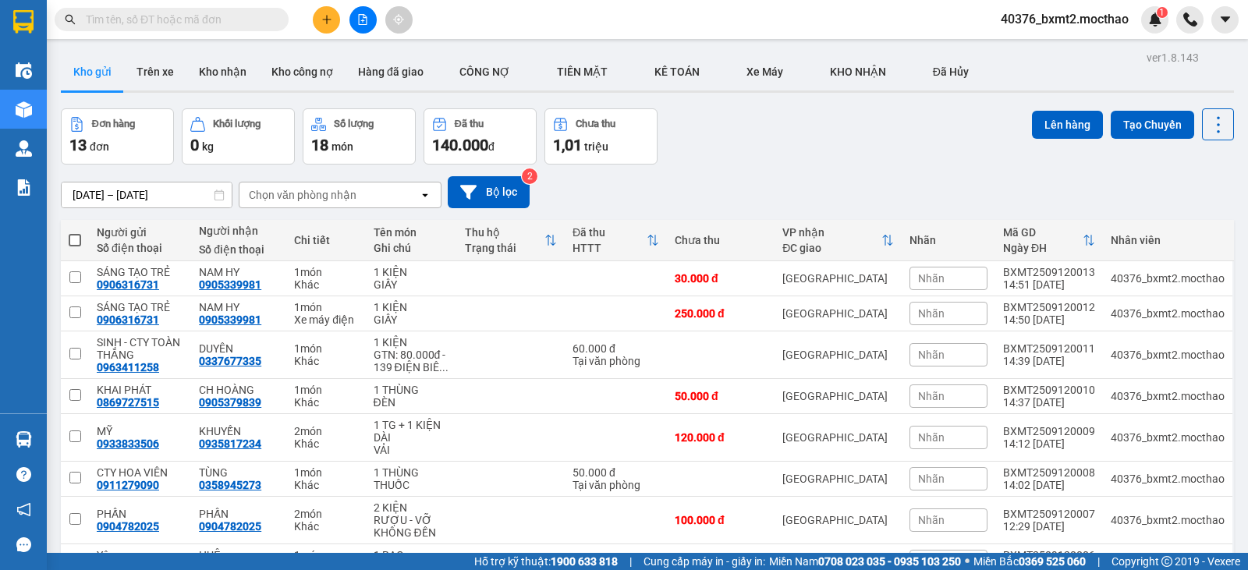
click at [321, 23] on icon "plus" at bounding box center [326, 19] width 11 height 11
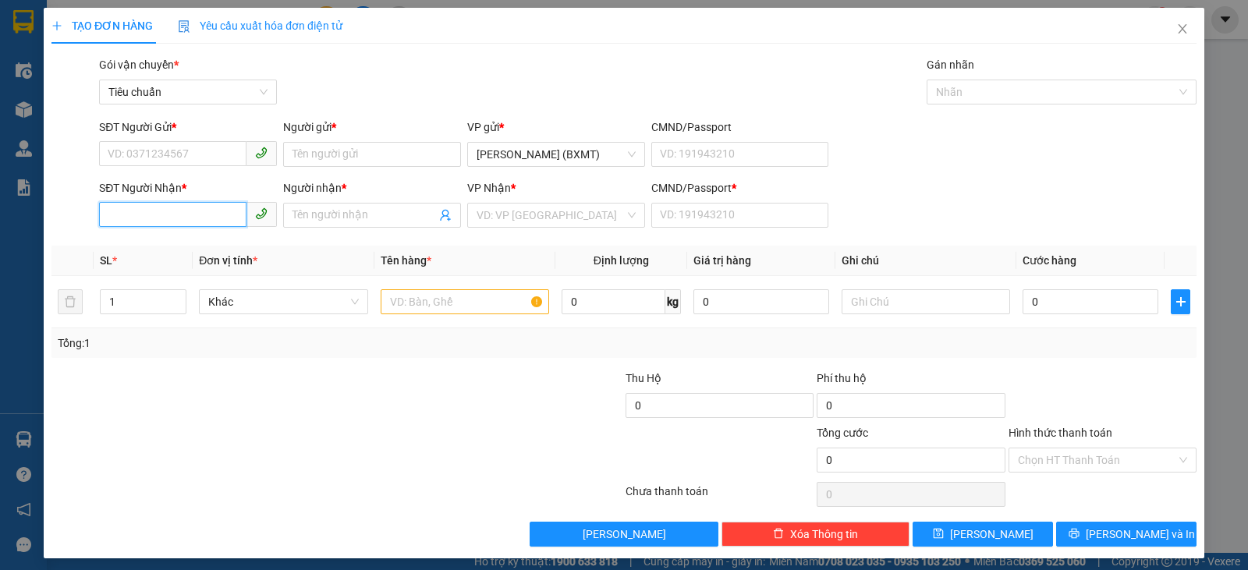
click at [165, 222] on input "SĐT Người Nhận *" at bounding box center [172, 214] width 147 height 25
click at [165, 157] on input "SĐT Người Gửi *" at bounding box center [172, 153] width 147 height 25
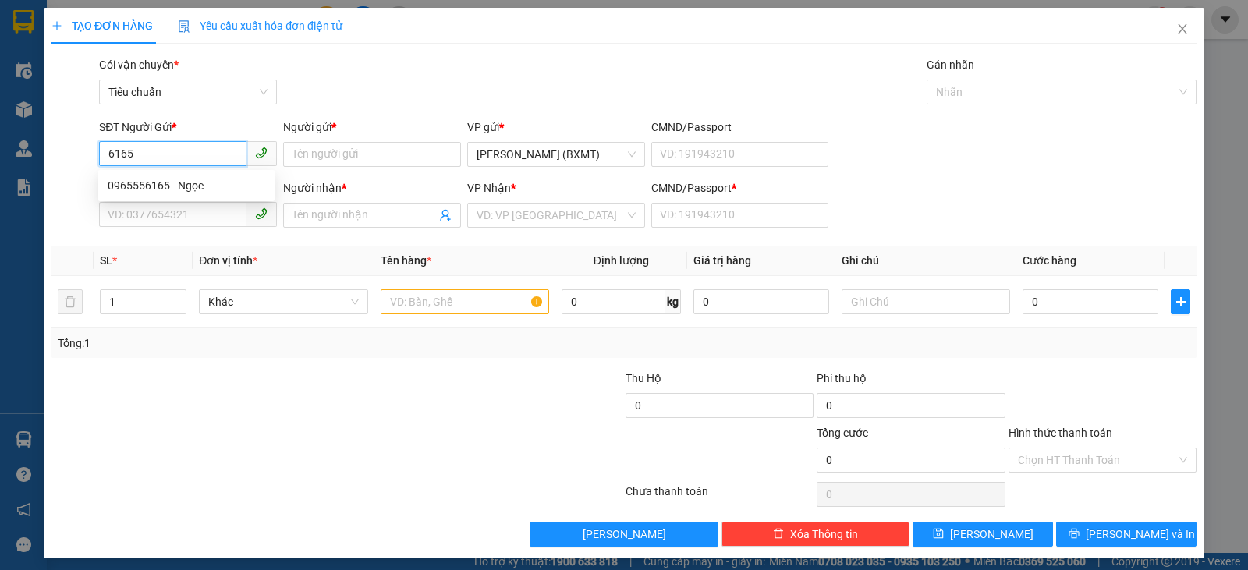
click at [169, 148] on input "6165" at bounding box center [172, 153] width 147 height 25
click at [183, 187] on div "0965556165 - Ngọc" at bounding box center [187, 185] width 158 height 17
type input "0965556165"
type input "Ngọc"
type input "0953497593"
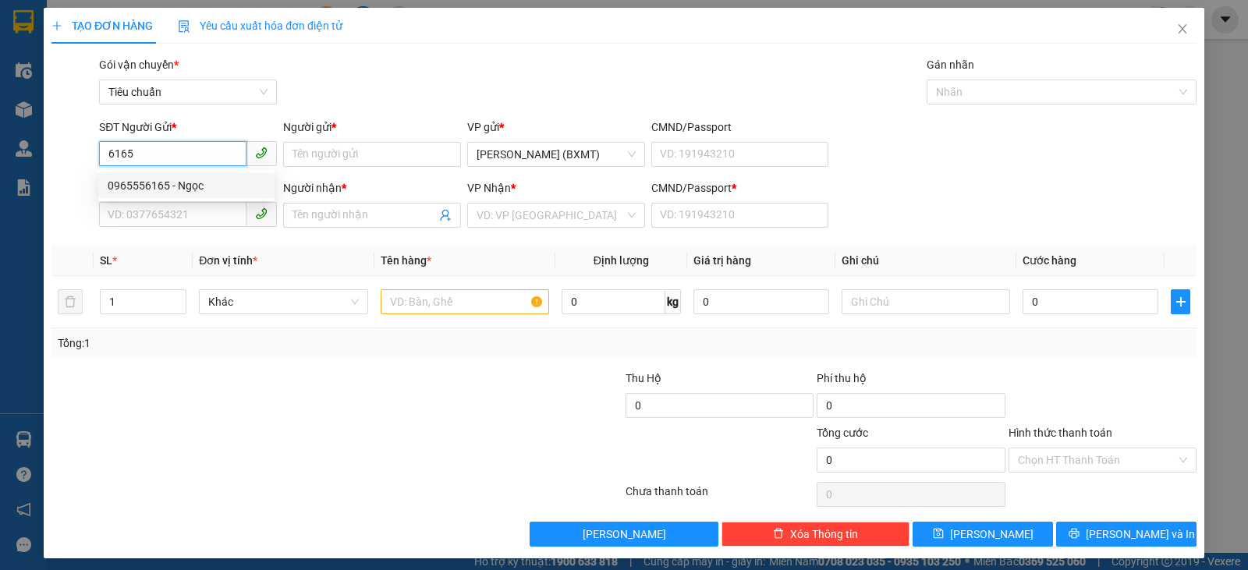
type input "[PERSON_NAME]"
type input "0"
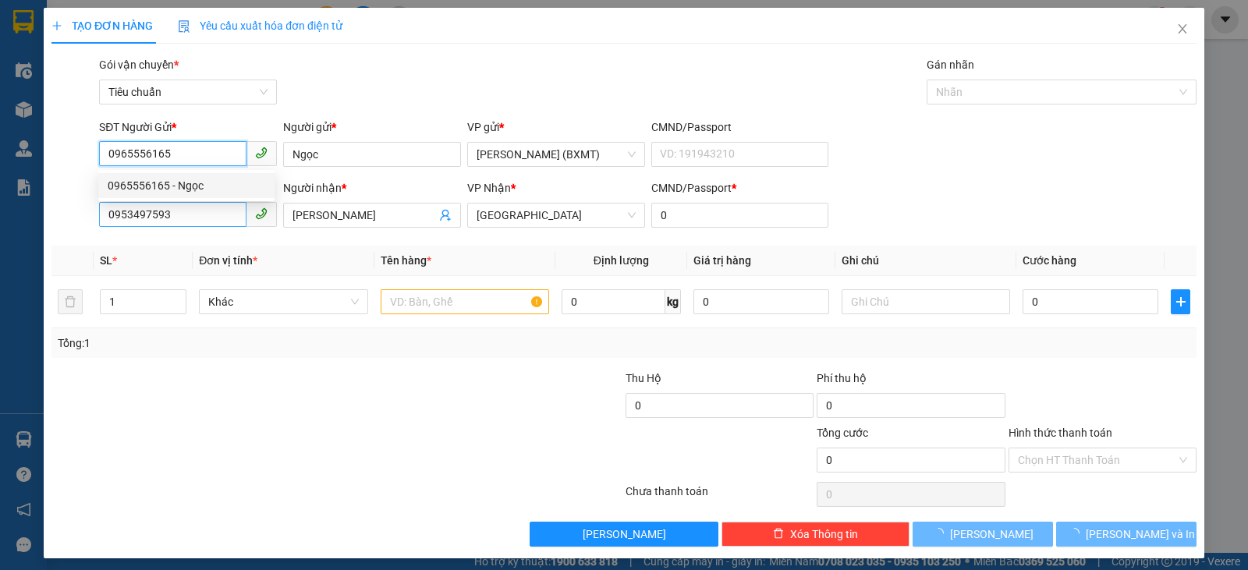
type input "80.000"
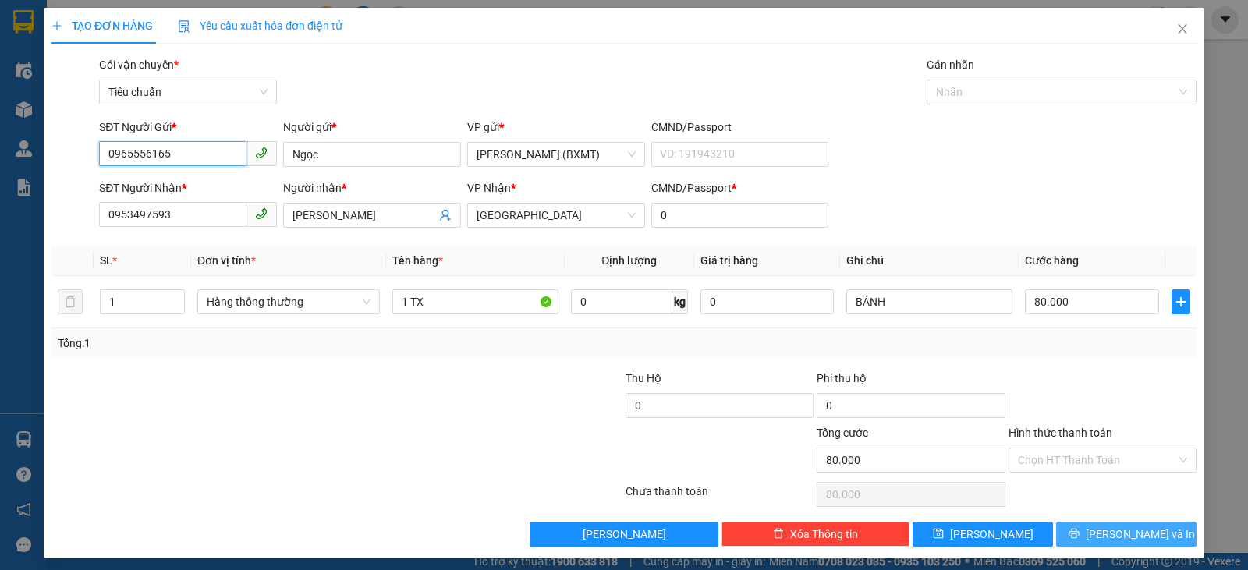
type input "0965556165"
click at [1141, 533] on span "[PERSON_NAME] và In" at bounding box center [1140, 534] width 109 height 17
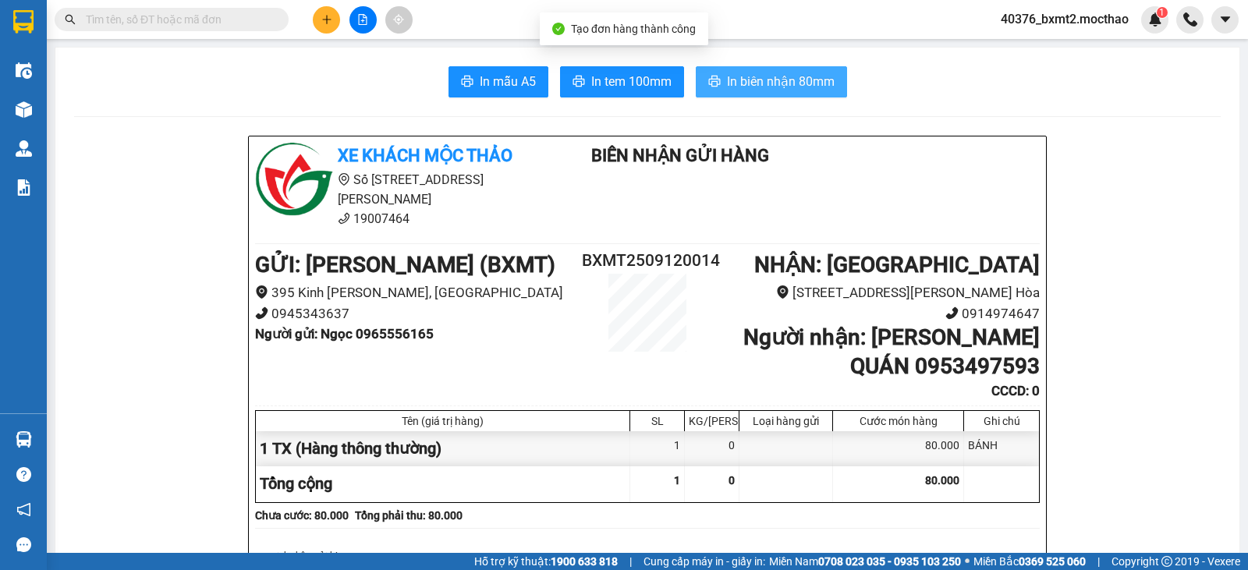
click at [819, 82] on span "In biên nhận 80mm" at bounding box center [781, 82] width 108 height 20
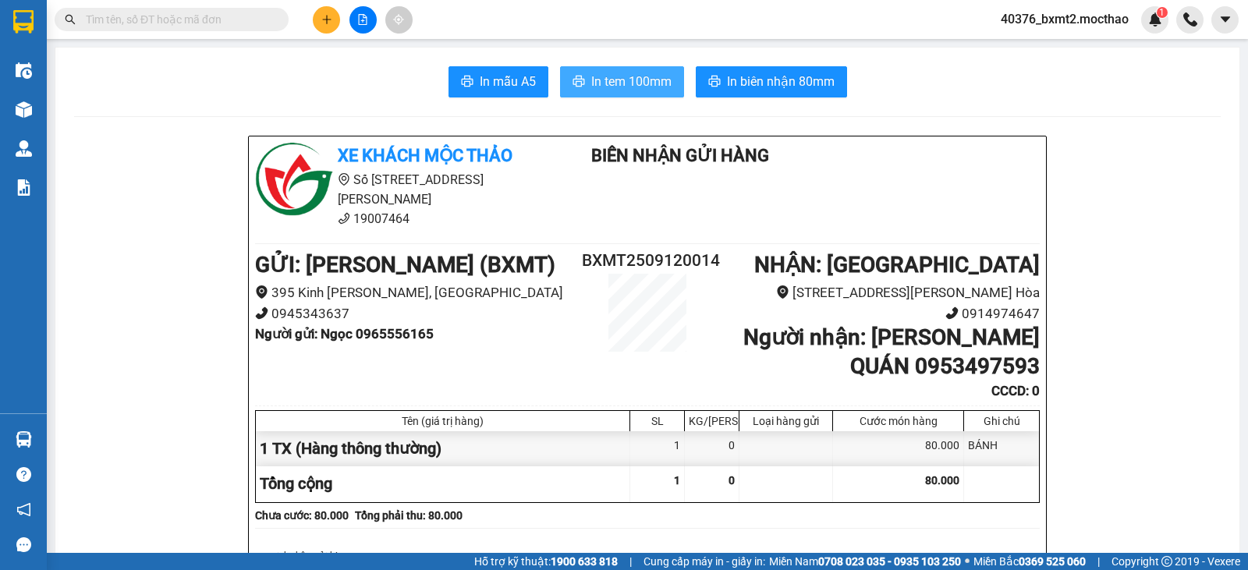
click at [627, 86] on span "In tem 100mm" at bounding box center [631, 82] width 80 height 20
click at [25, 119] on div at bounding box center [23, 109] width 27 height 27
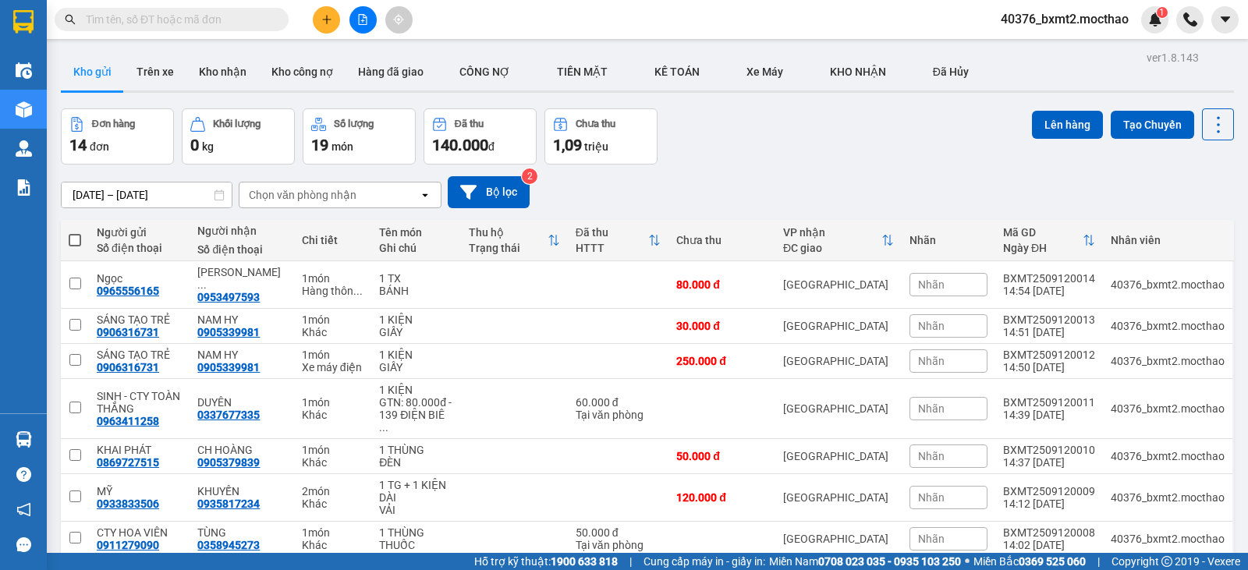
click at [213, 73] on button "Kho nhận" at bounding box center [222, 71] width 73 height 37
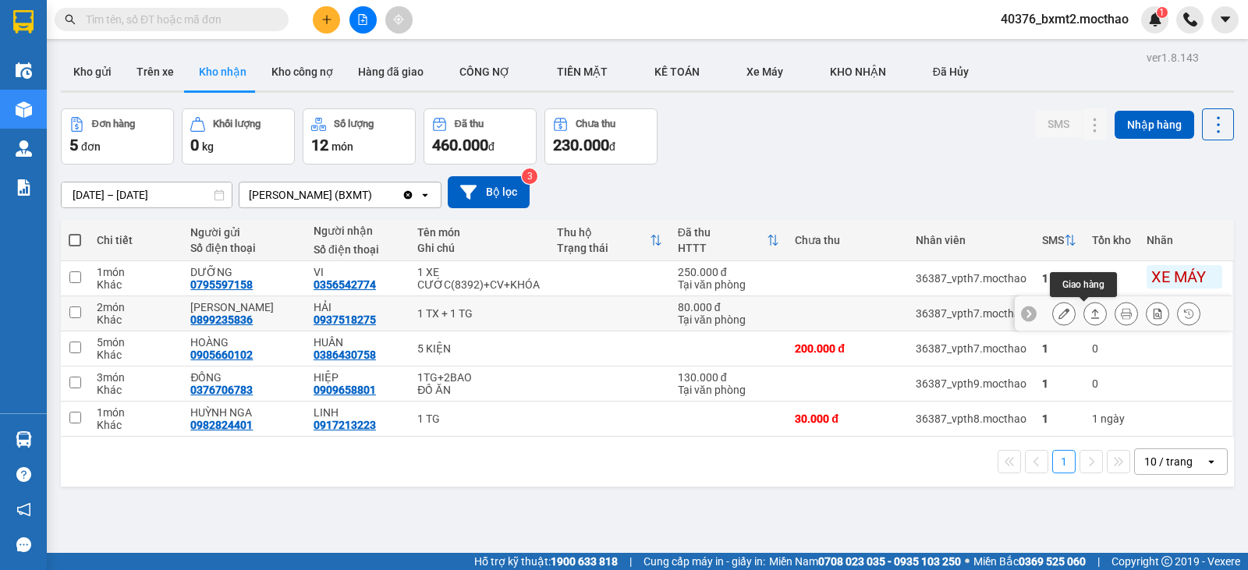
click at [1090, 315] on icon at bounding box center [1095, 313] width 11 height 11
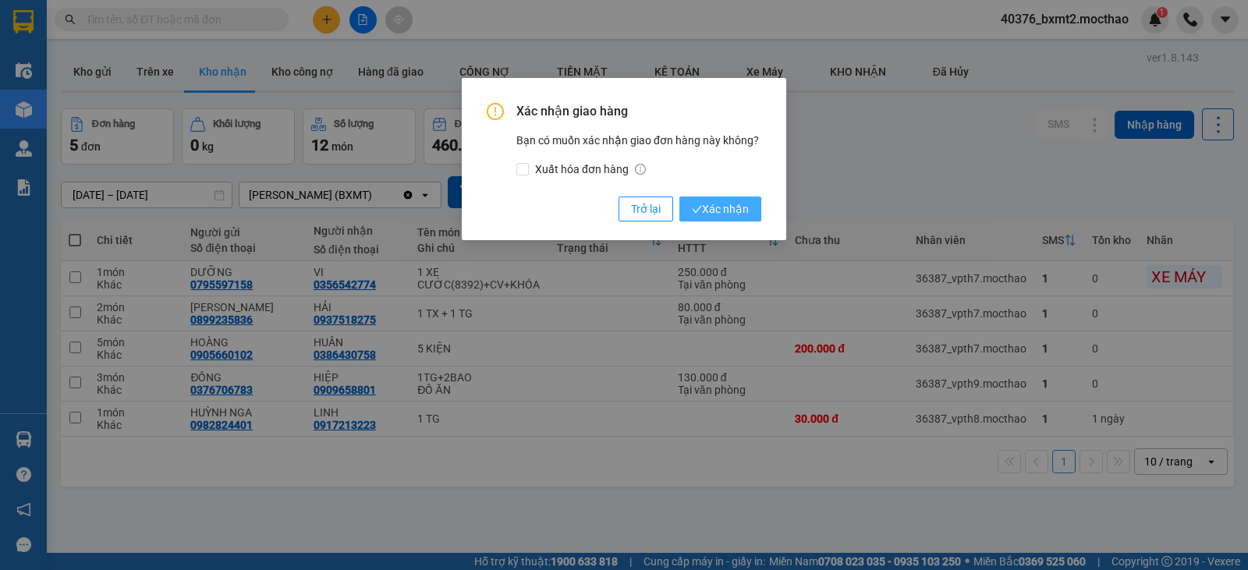
click at [736, 206] on span "Xác nhận" at bounding box center [720, 208] width 57 height 17
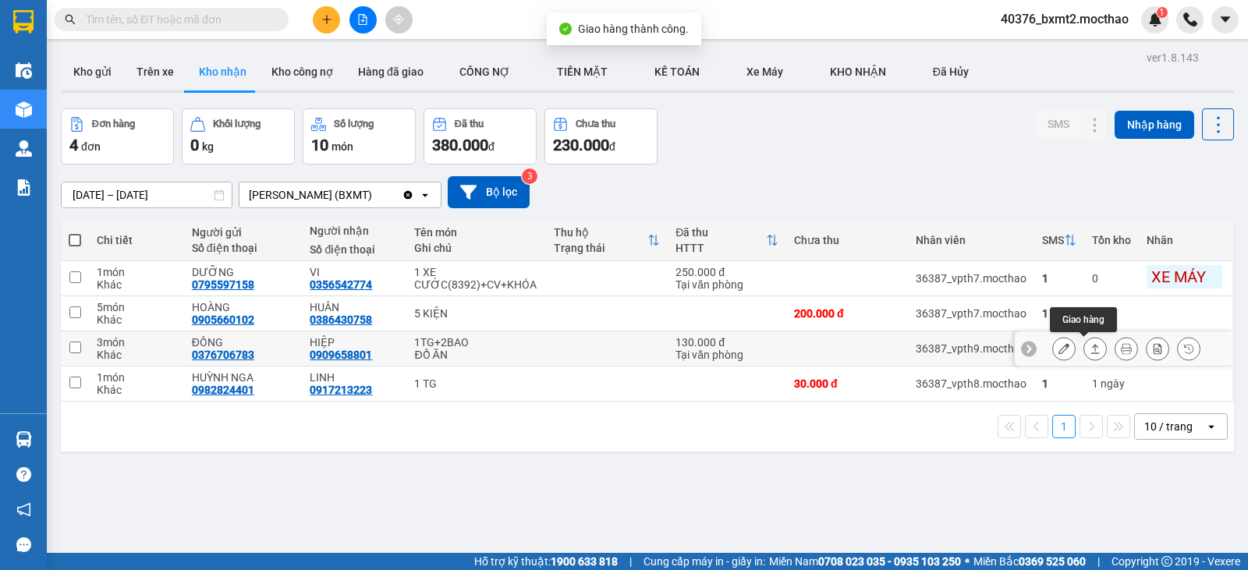
click at [1090, 351] on icon at bounding box center [1095, 348] width 11 height 11
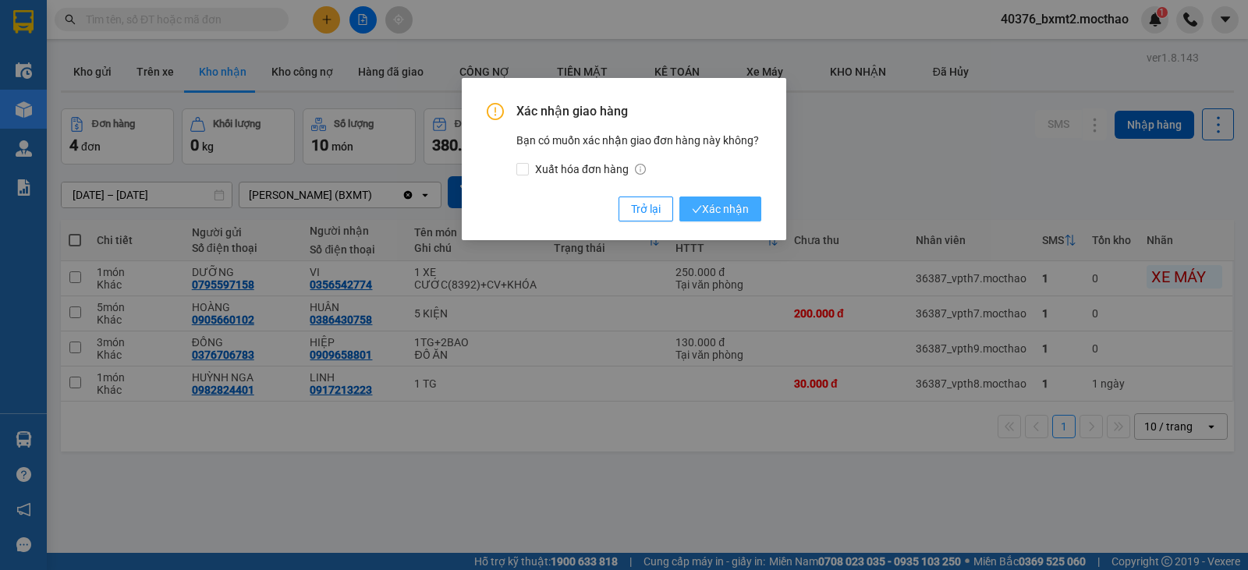
click at [737, 204] on span "Xác nhận" at bounding box center [720, 208] width 57 height 17
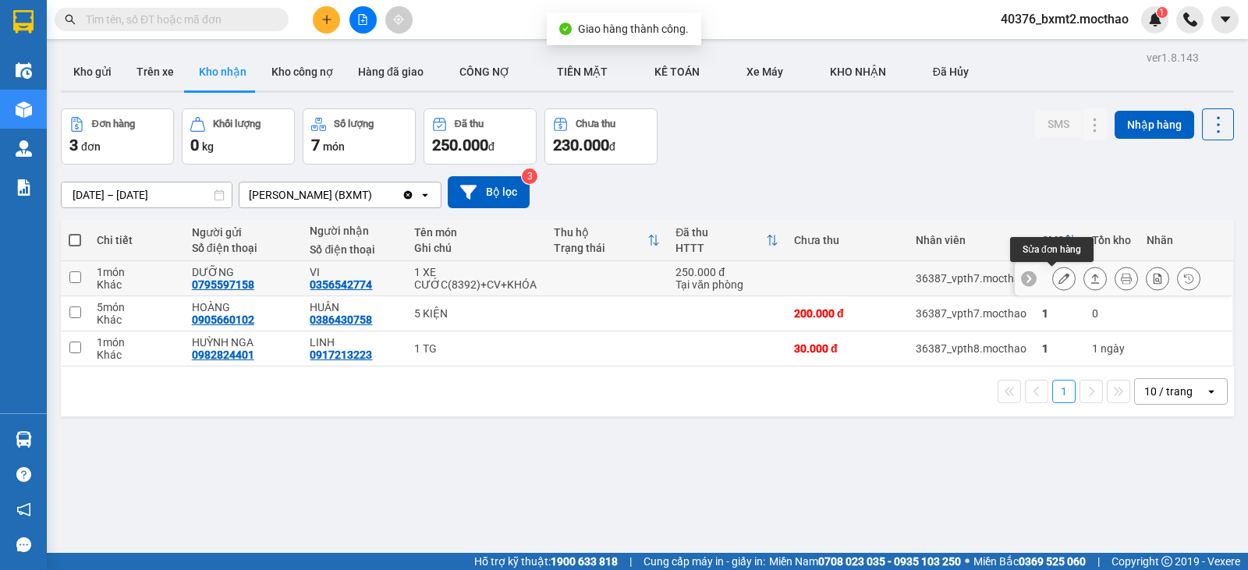
click at [1090, 279] on icon at bounding box center [1095, 278] width 11 height 11
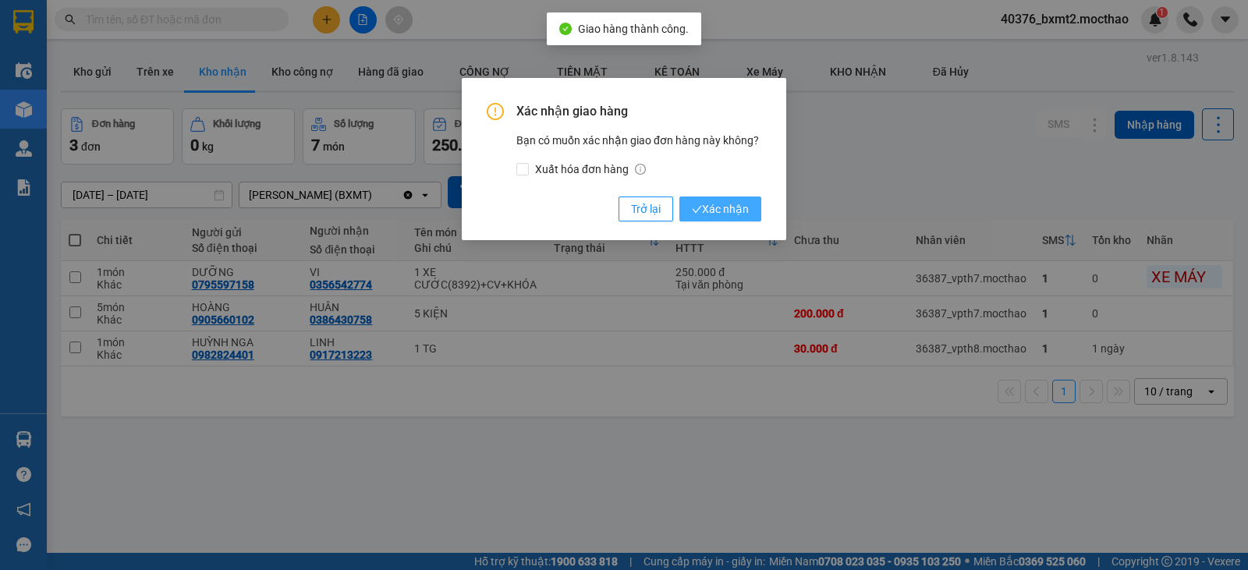
click at [725, 211] on span "Xác nhận" at bounding box center [720, 208] width 57 height 17
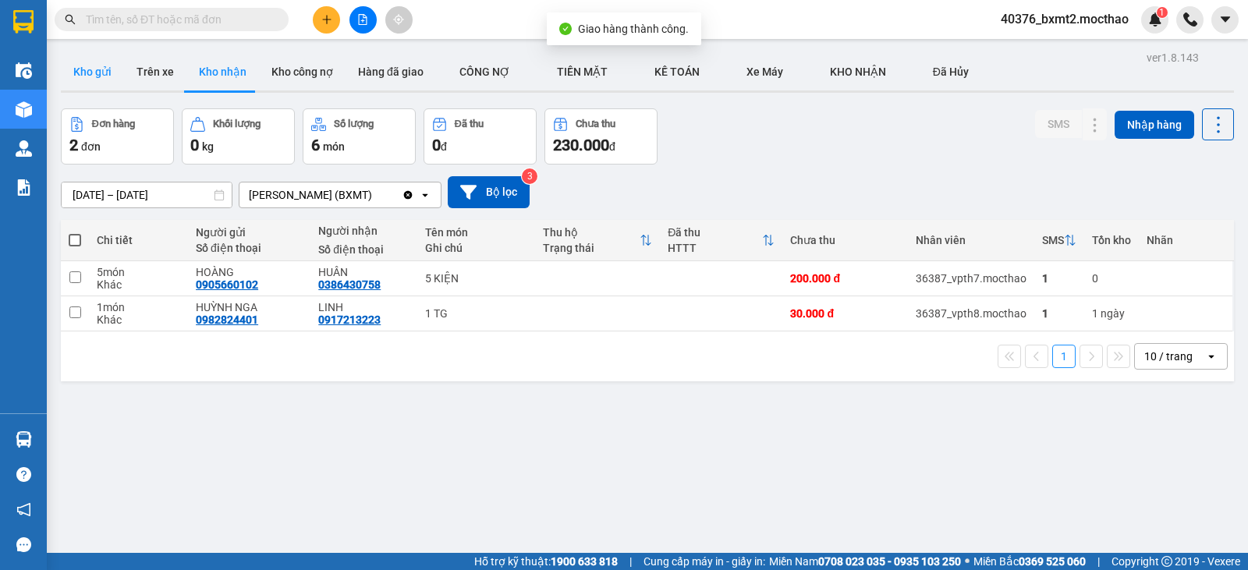
click at [79, 78] on button "Kho gửi" at bounding box center [92, 71] width 63 height 37
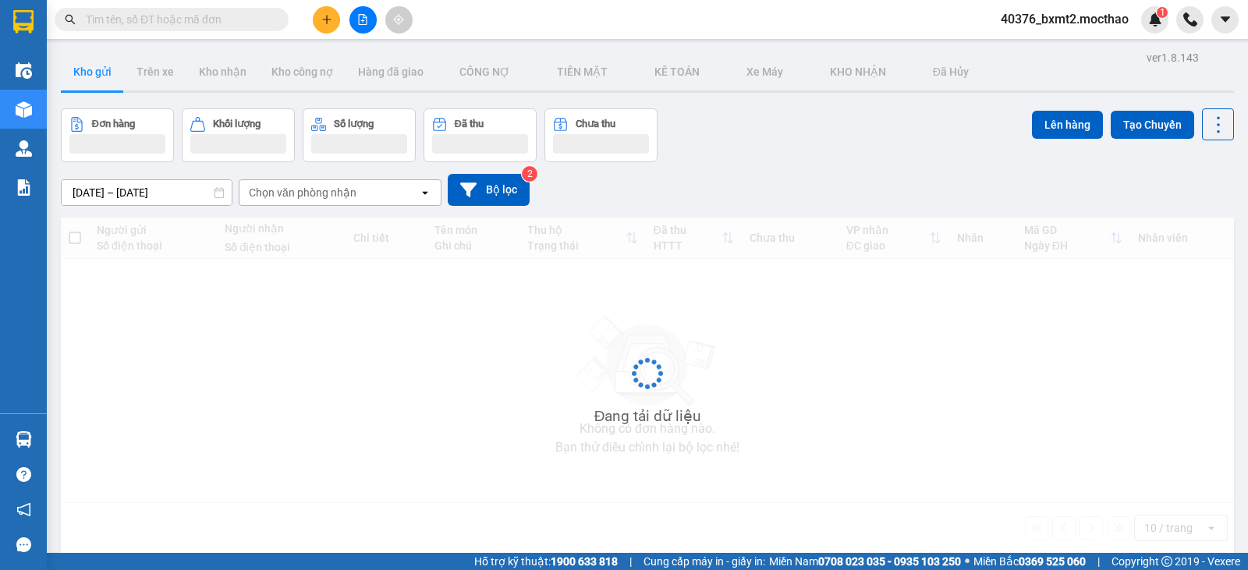
click at [220, 21] on input "text" at bounding box center [178, 19] width 184 height 17
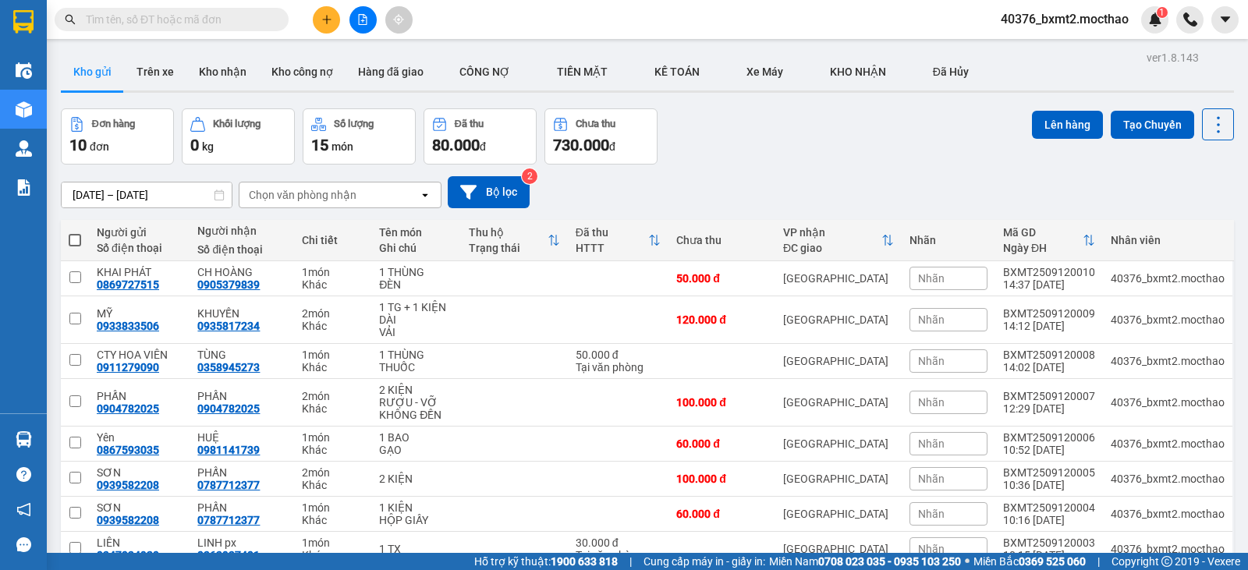
paste input "0337677335"
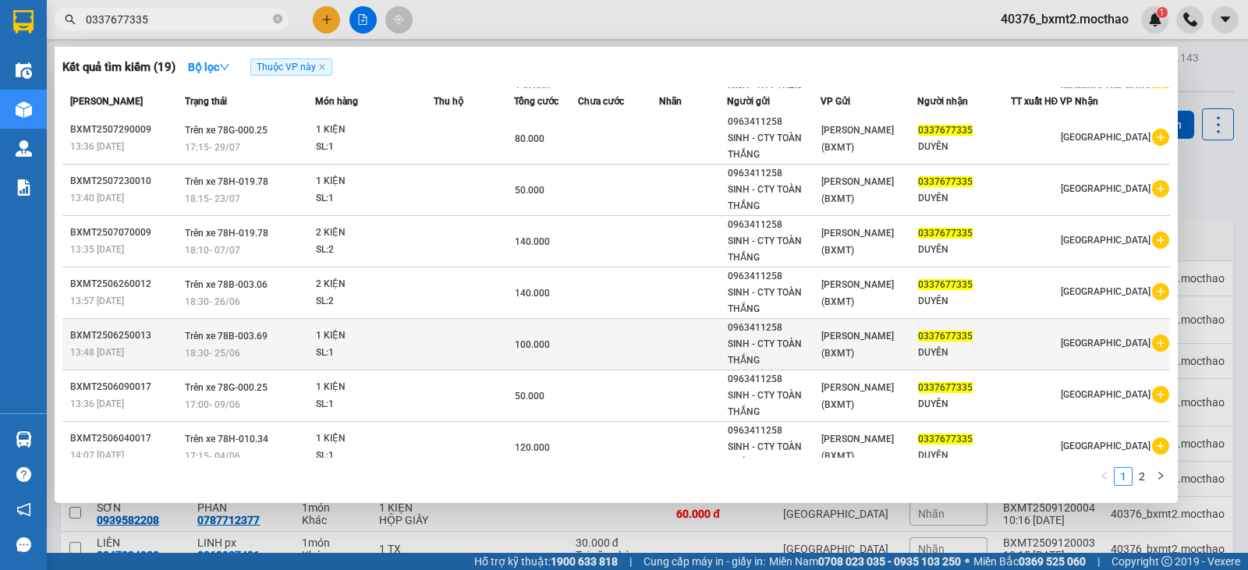
scroll to position [172, 0]
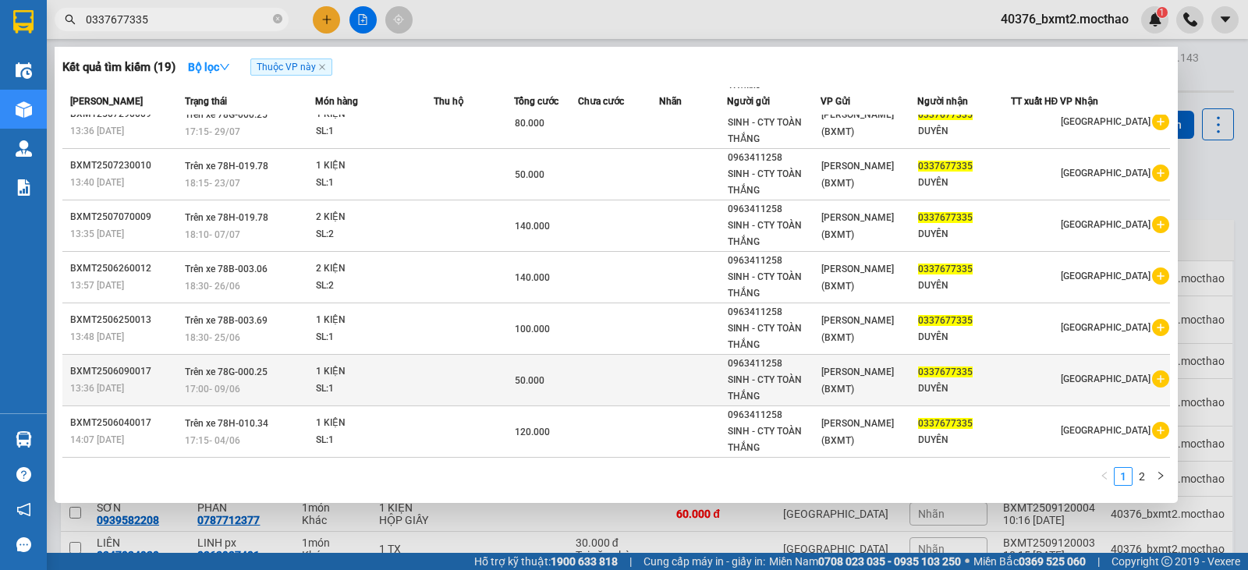
type input "0337677335"
click at [605, 374] on td at bounding box center [618, 380] width 81 height 51
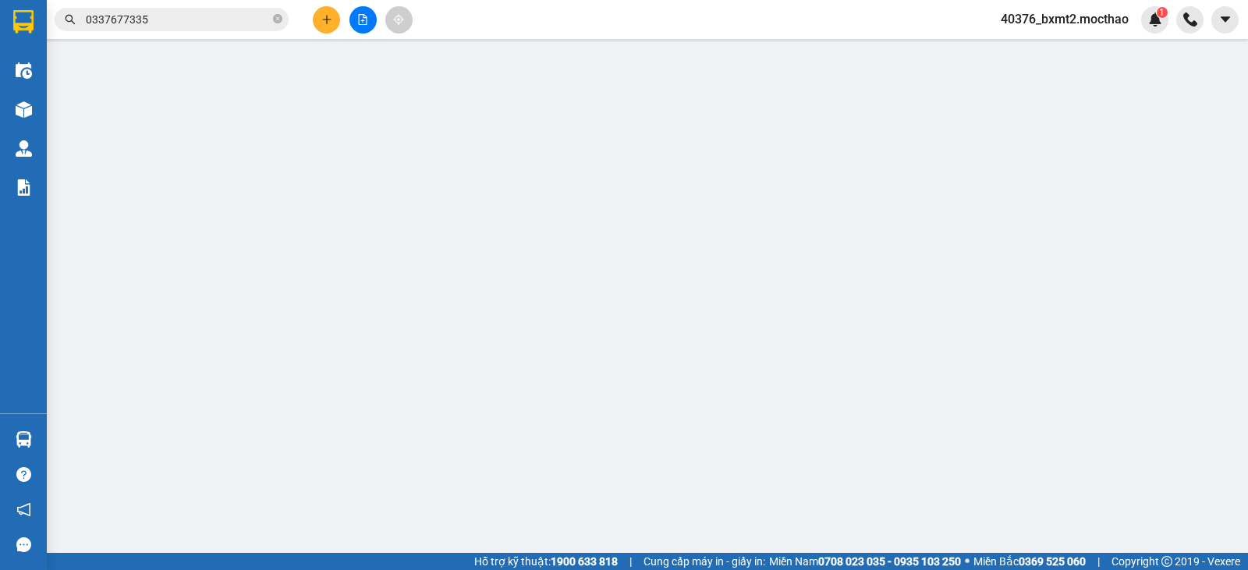
type input "0963411258"
type input "0337677335"
type input "0"
type input "50.000"
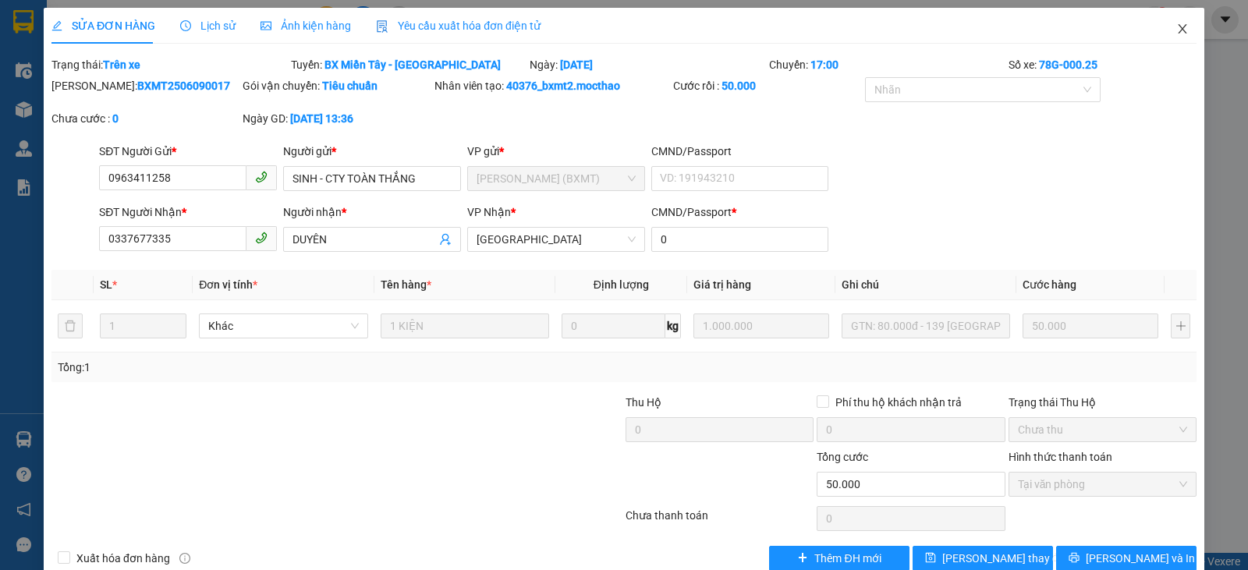
click at [1176, 27] on icon "close" at bounding box center [1182, 29] width 12 height 12
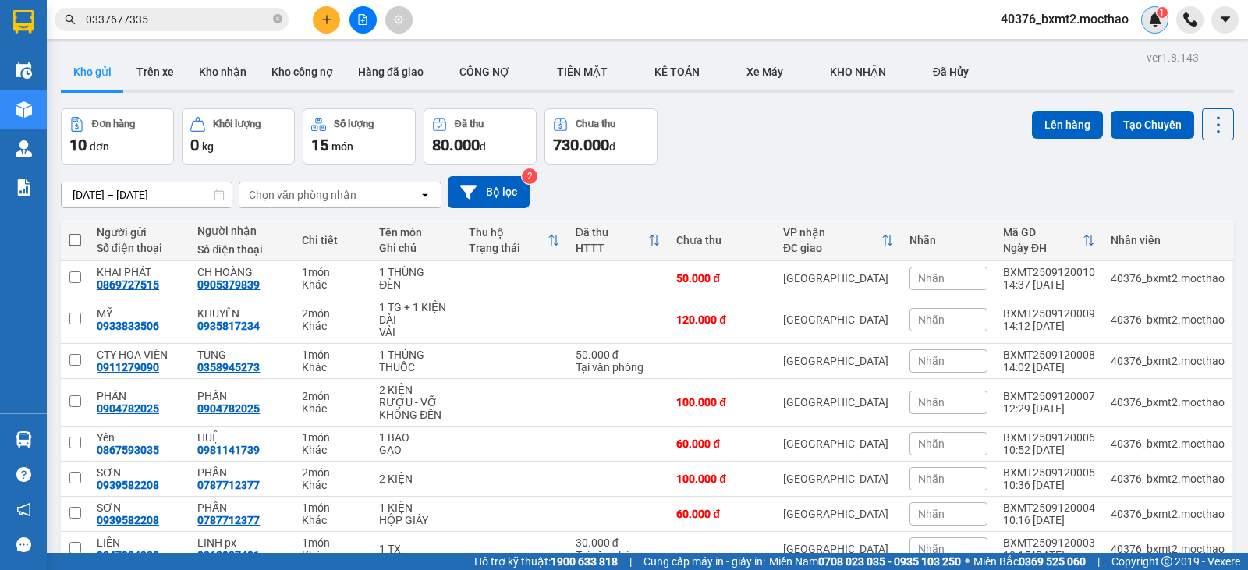
click at [1155, 18] on img at bounding box center [1155, 19] width 14 height 14
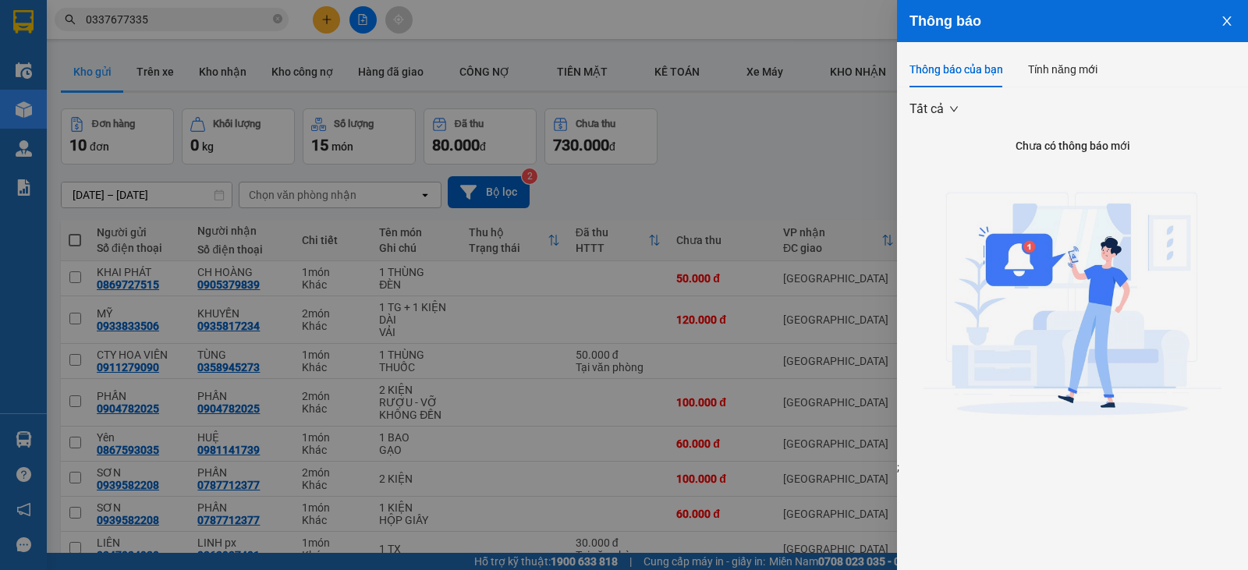
click at [1229, 25] on icon "close" at bounding box center [1227, 21] width 12 height 12
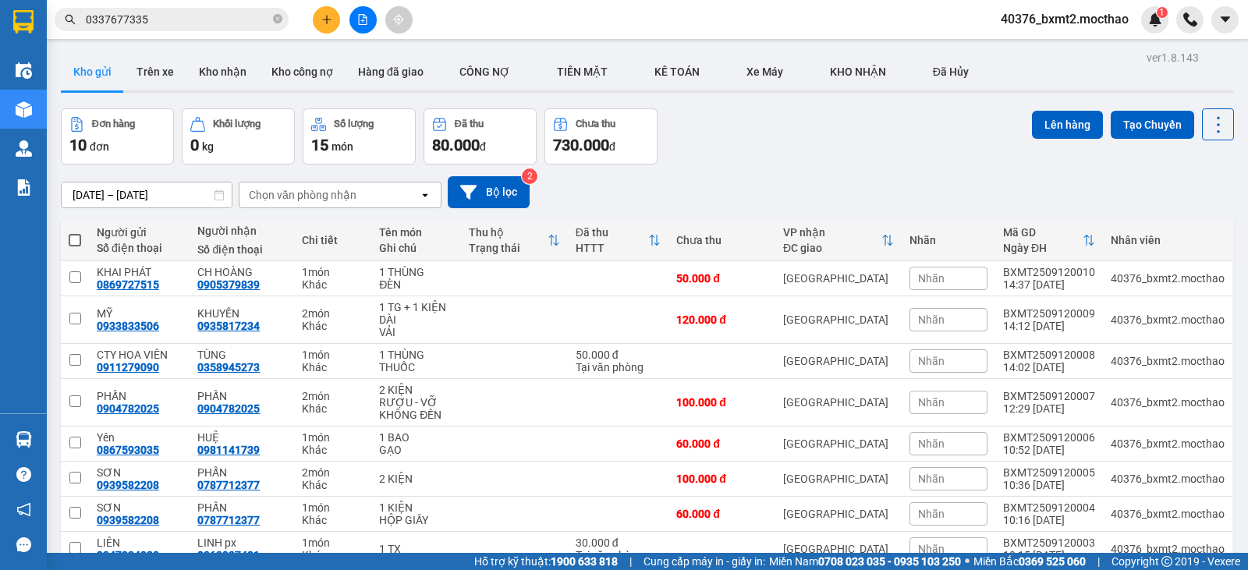
click at [722, 119] on div "Đơn hàng 10 đơn Khối lượng 0 kg Số lượng 15 món Đã thu 80.000 đ Chưa thu 730.00…" at bounding box center [647, 136] width 1173 height 56
